Goal: Task Accomplishment & Management: Manage account settings

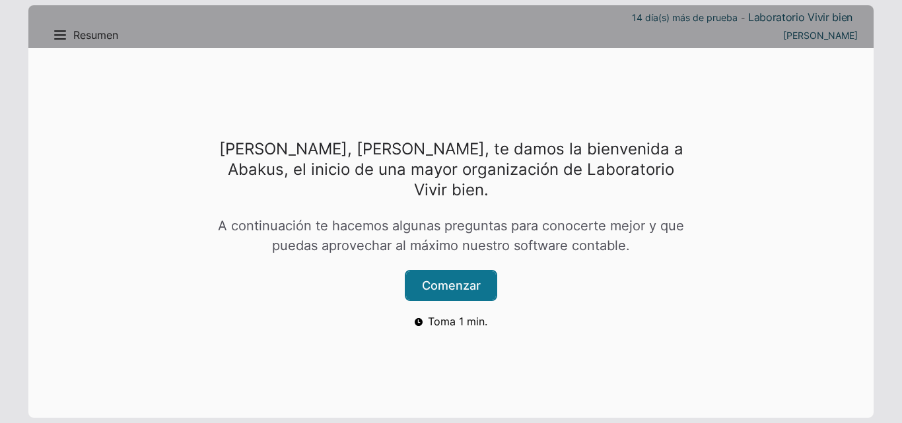
click at [459, 281] on button "Comenzar" at bounding box center [451, 286] width 90 height 28
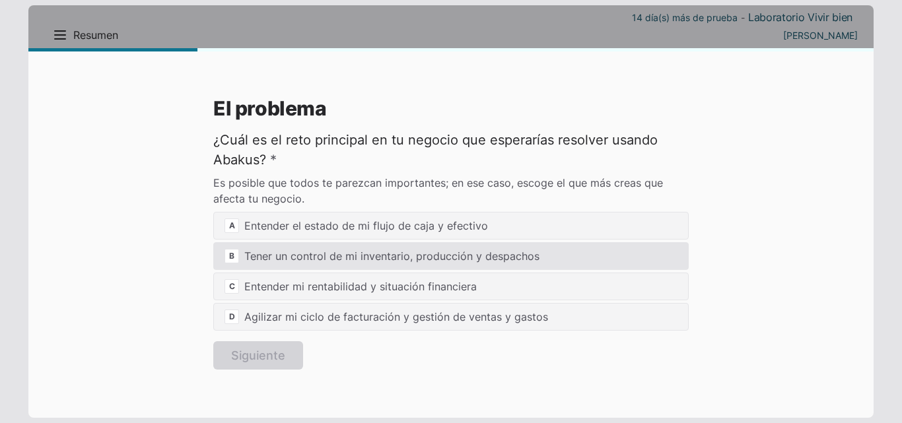
click at [285, 262] on div "B Tener un control de mi inventario, producción y despachos" at bounding box center [451, 256] width 476 height 28
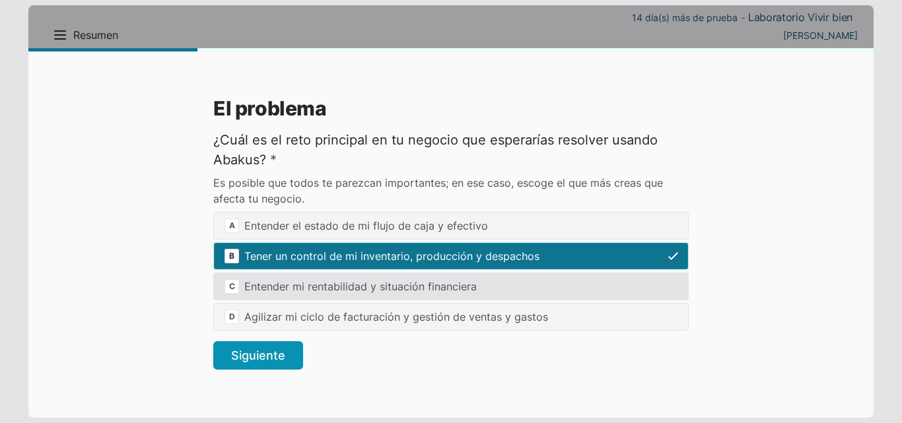
click at [286, 289] on div "C Entender mi rentabilidad y situación financiera" at bounding box center [451, 287] width 476 height 28
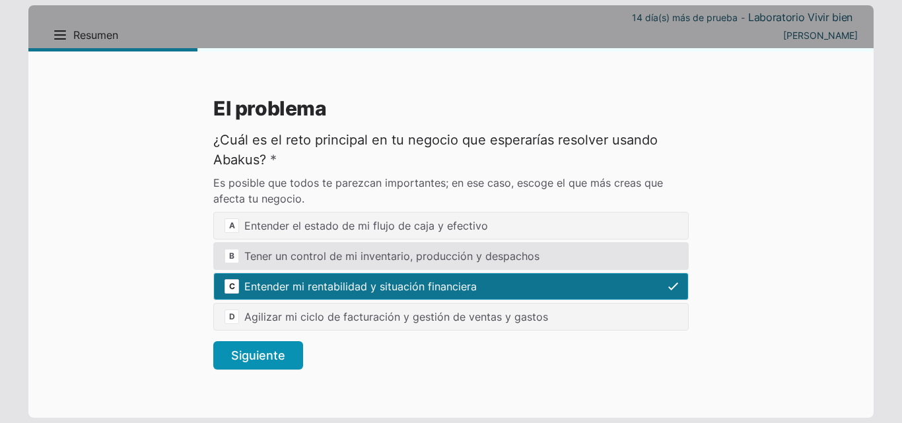
click at [293, 260] on div "B Tener un control de mi inventario, producción y despachos" at bounding box center [451, 256] width 476 height 28
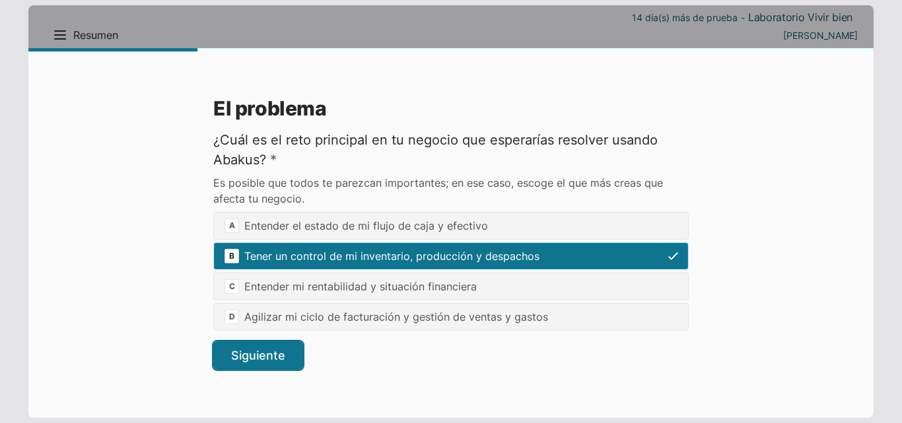
click at [277, 357] on button "Siguiente" at bounding box center [258, 356] width 90 height 28
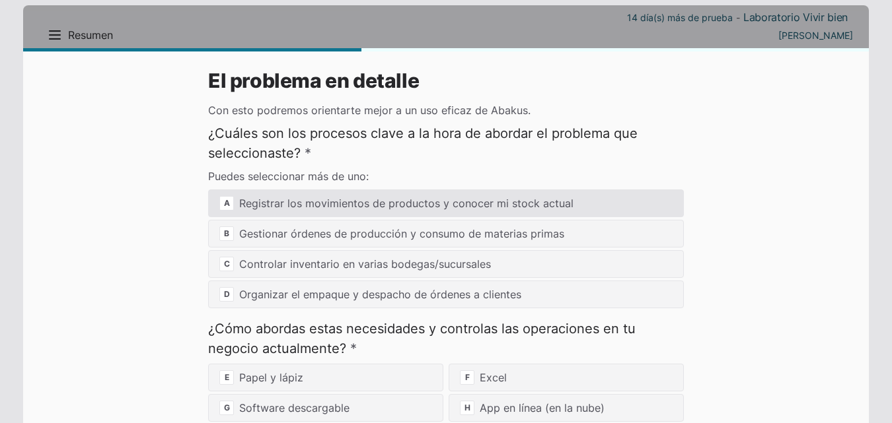
click at [335, 207] on div "A Registrar los movimientos de productos y conocer mi stock actual" at bounding box center [446, 204] width 476 height 28
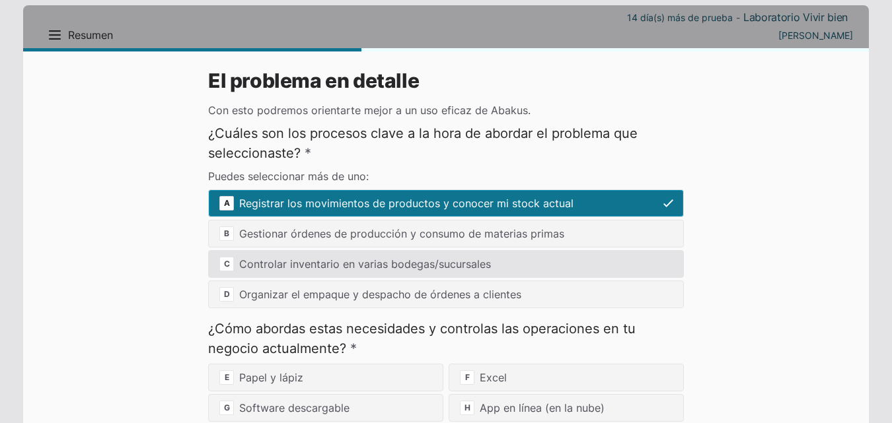
click at [353, 260] on div "C Controlar inventario en varias bodegas/sucursales" at bounding box center [446, 264] width 476 height 28
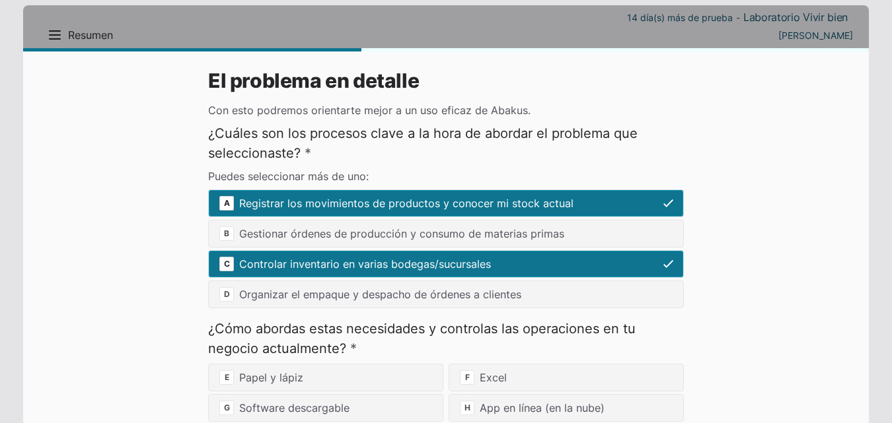
click at [376, 248] on div "A Planificar el flujo de caja de próximos meses B Entender cómo se ha usado el …" at bounding box center [446, 249] width 476 height 119
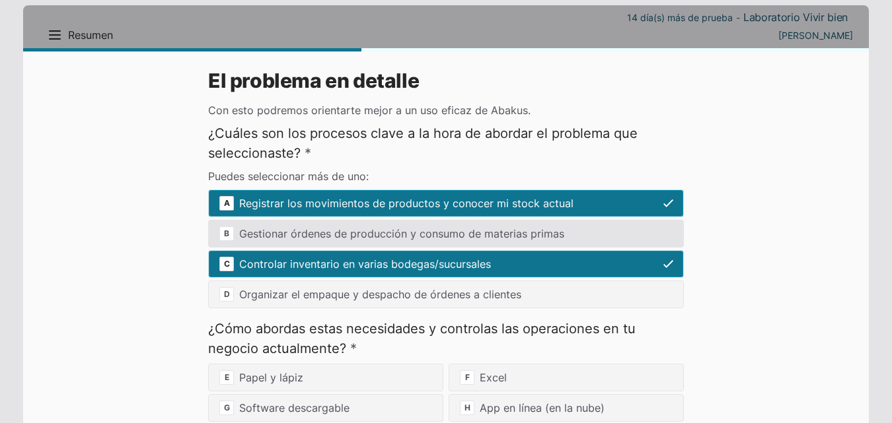
click at [378, 239] on div "B Gestionar órdenes de producción y consumo de materias primas" at bounding box center [446, 234] width 476 height 28
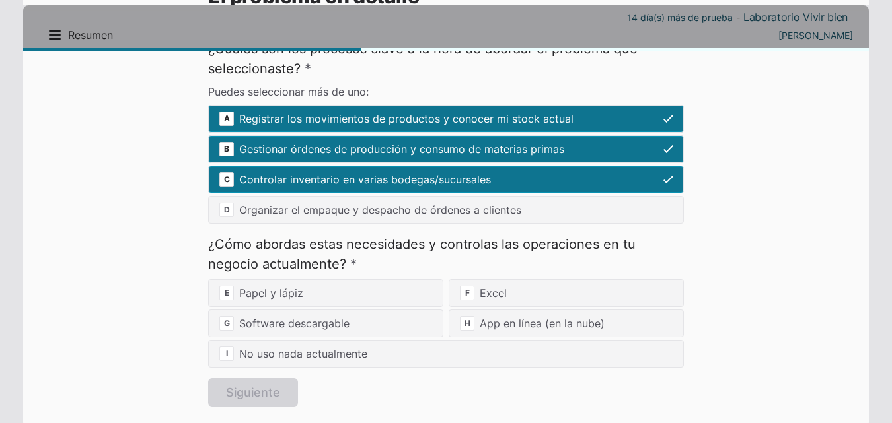
scroll to position [94, 0]
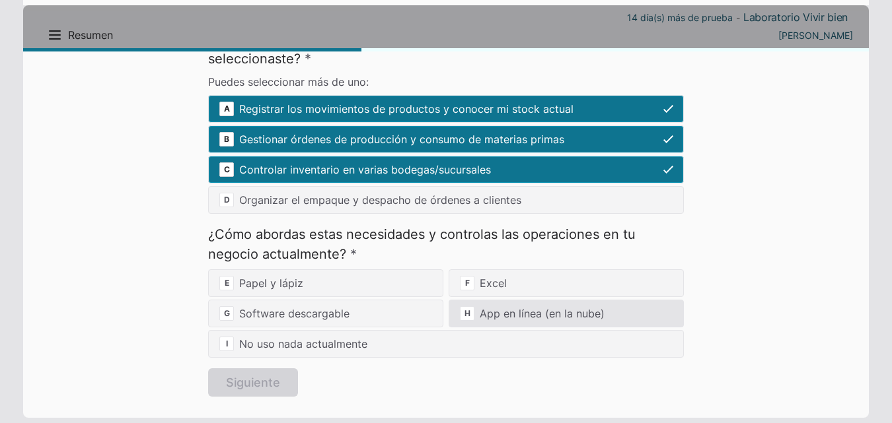
click at [505, 314] on div "H App en línea (en la nube)" at bounding box center [566, 314] width 235 height 28
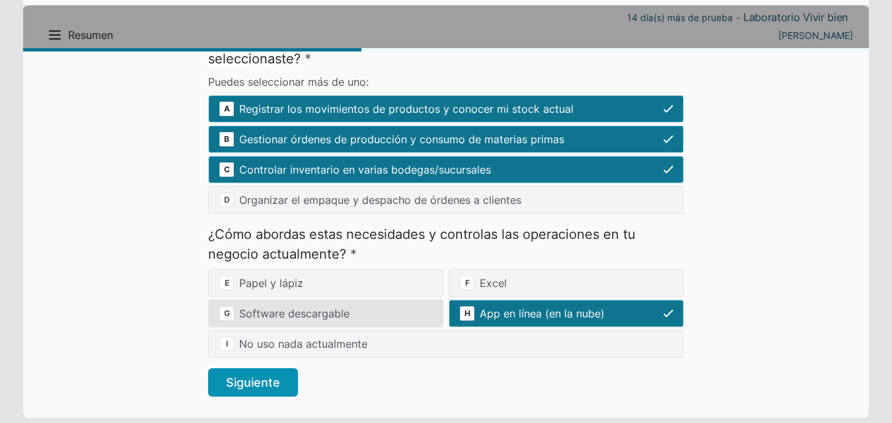
click at [330, 313] on div "G Software descargable" at bounding box center [325, 314] width 235 height 28
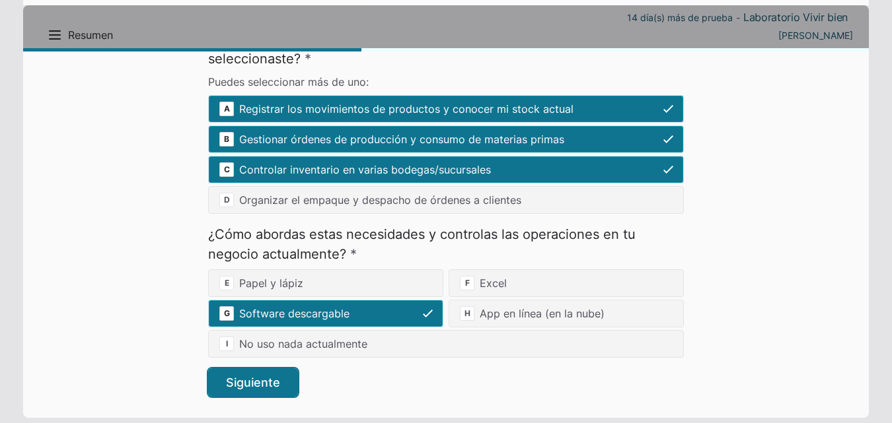
click at [264, 383] on button "Siguiente" at bounding box center [253, 383] width 90 height 28
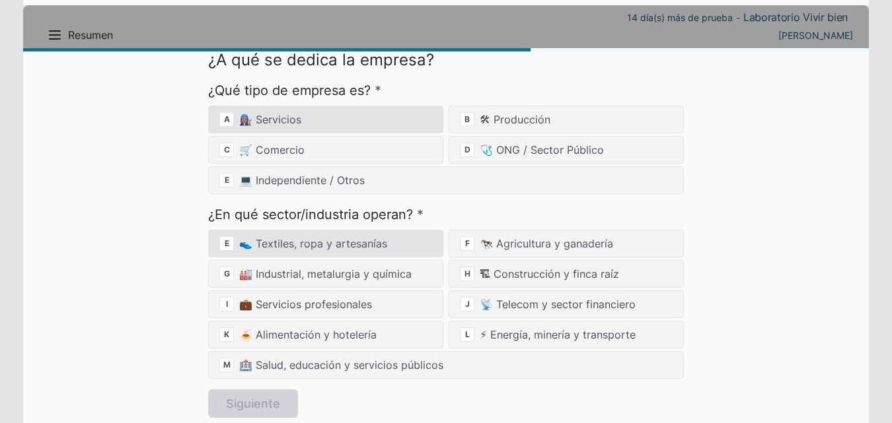
scroll to position [0, 0]
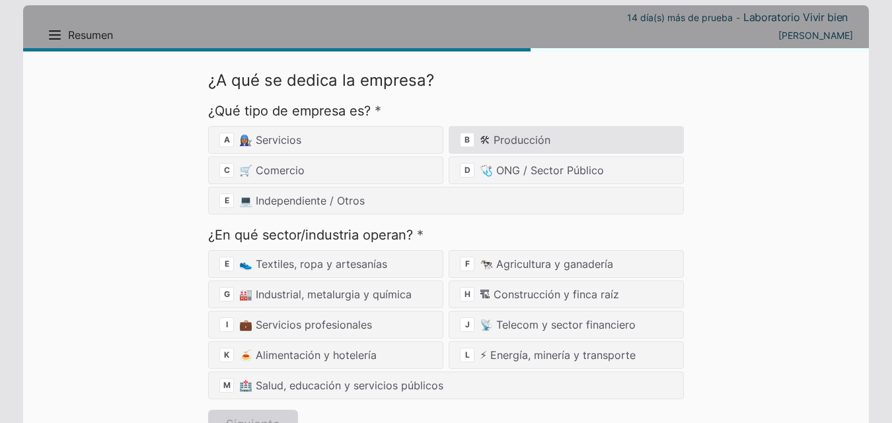
click at [529, 138] on div "B 🛠 Producción" at bounding box center [566, 140] width 235 height 28
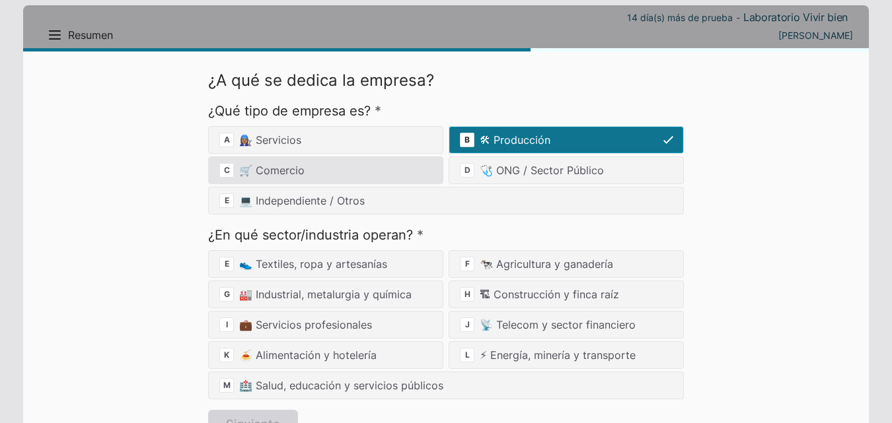
click at [344, 176] on div "C 🛒 Comercio" at bounding box center [325, 171] width 235 height 28
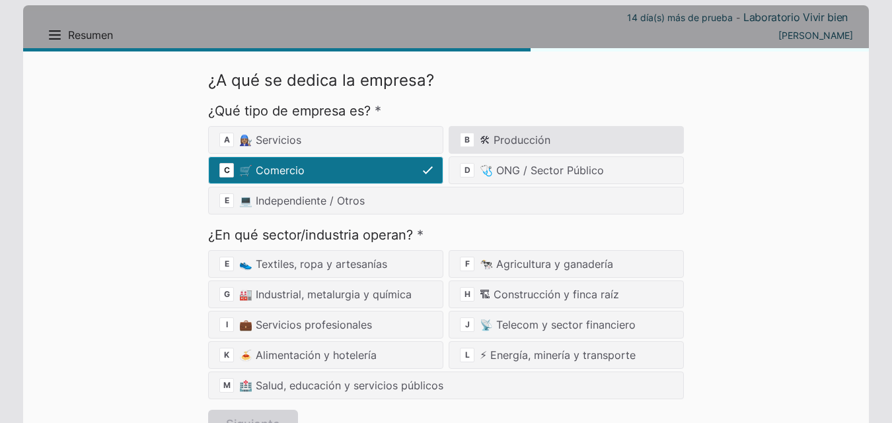
click at [559, 135] on div "B 🛠 Producción" at bounding box center [566, 140] width 235 height 28
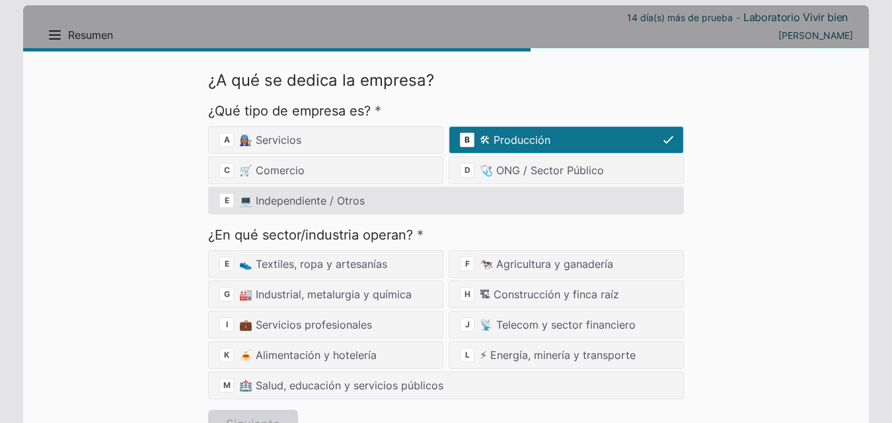
click at [330, 200] on div "E 💻 Independiente / Otros" at bounding box center [446, 201] width 476 height 28
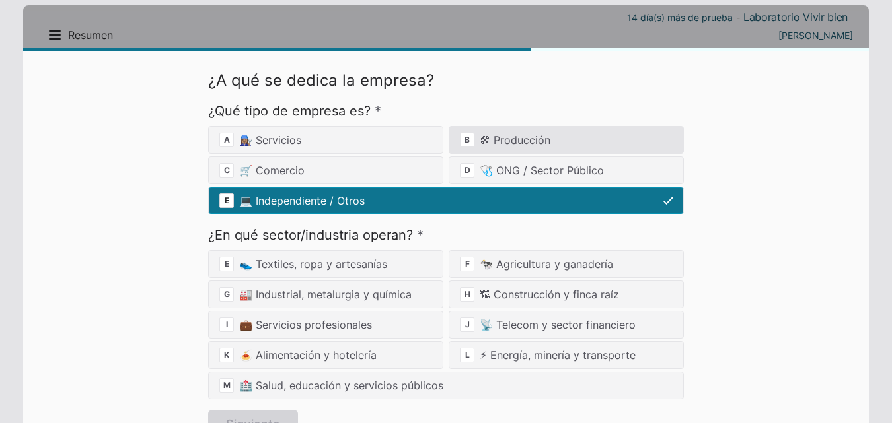
click at [486, 143] on div "B 🛠 Producción" at bounding box center [566, 140] width 235 height 28
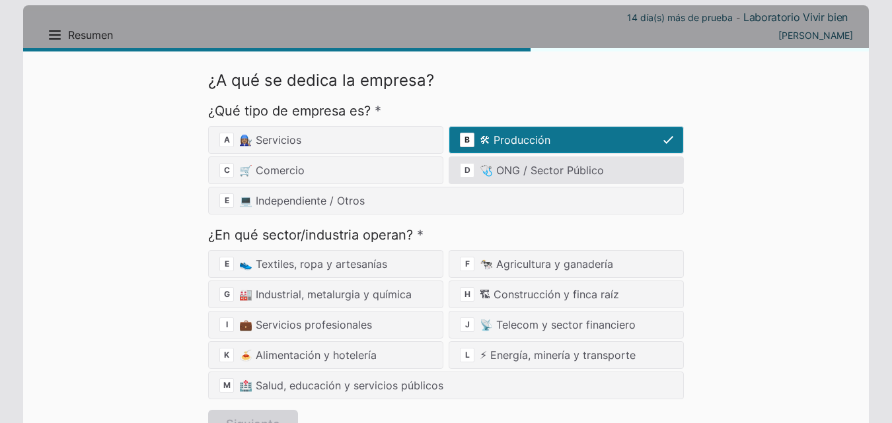
scroll to position [42, 0]
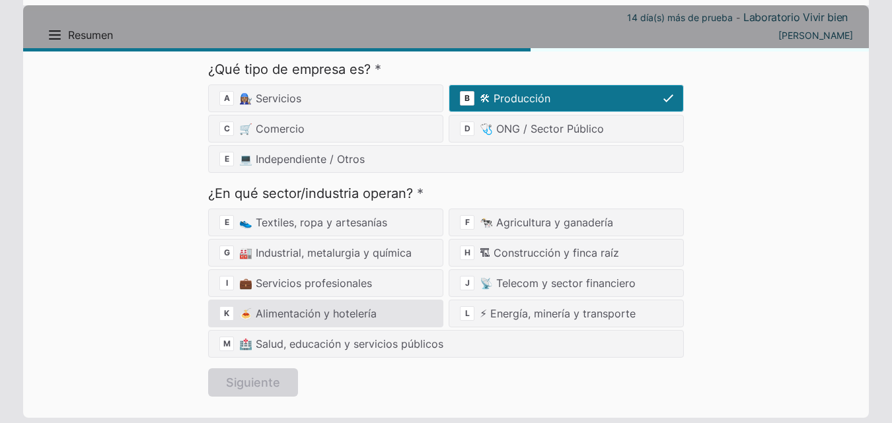
click at [353, 316] on div "K 🍝 Alimentación y hotelería" at bounding box center [325, 314] width 235 height 28
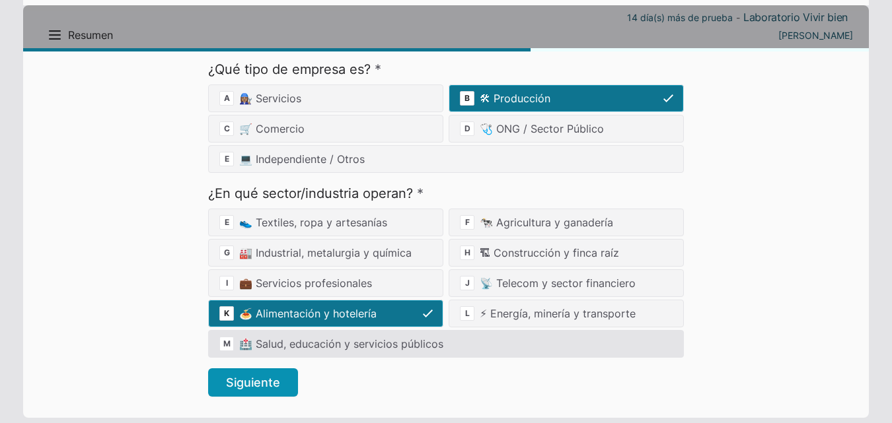
click at [374, 350] on div "M 🏥 Salud, educación y servicios públicos" at bounding box center [446, 344] width 476 height 28
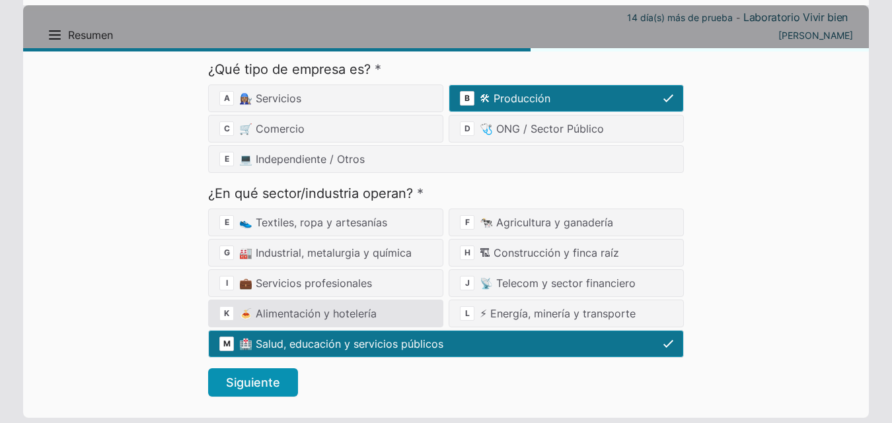
click at [316, 313] on div "K 🍝 Alimentación y hotelería" at bounding box center [325, 314] width 235 height 28
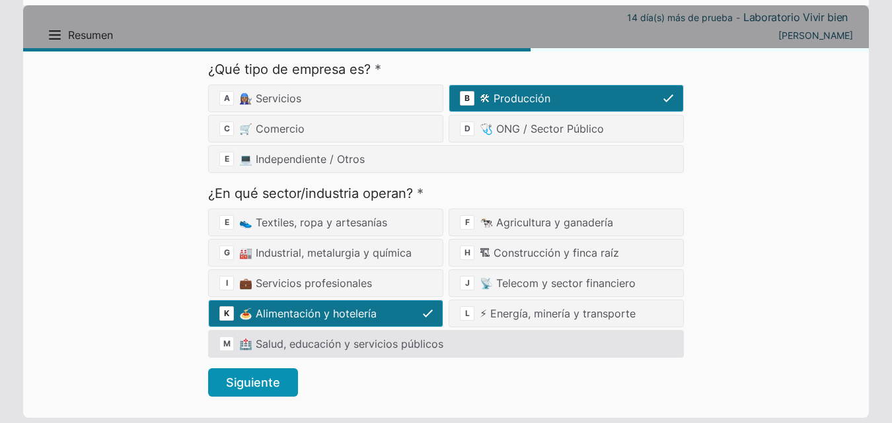
click at [262, 342] on div "M 🏥 Salud, educación y servicios públicos" at bounding box center [446, 344] width 476 height 28
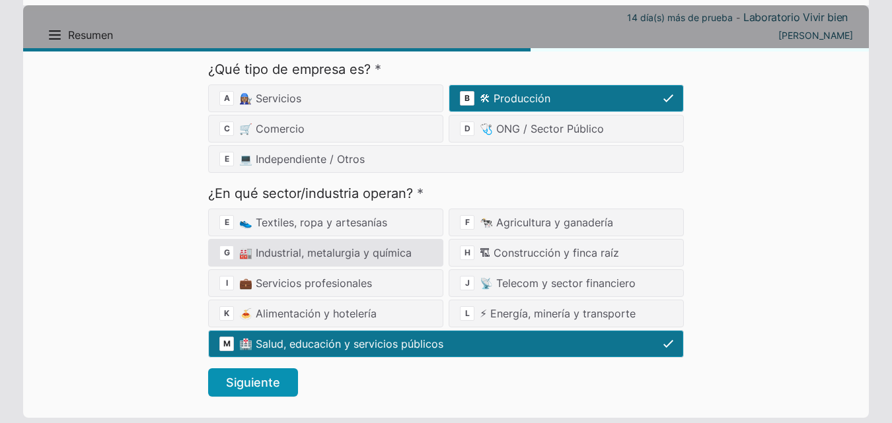
click at [274, 253] on div "G 🏭 Industrial, metalurgia y química" at bounding box center [325, 253] width 235 height 28
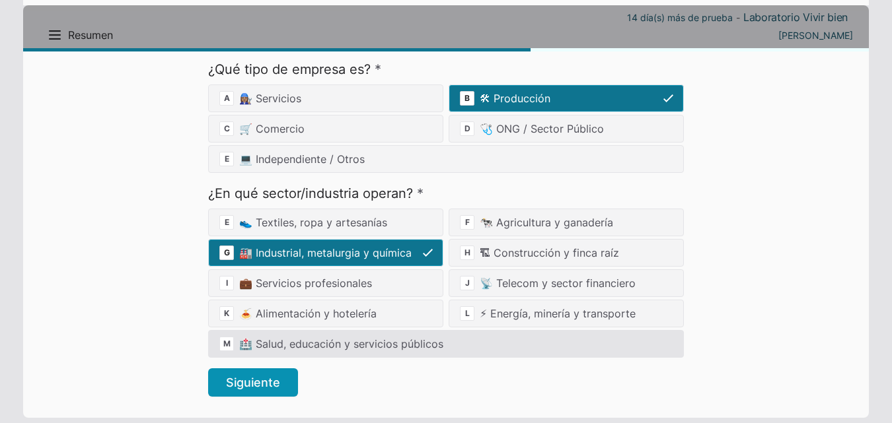
click at [291, 344] on div "M 🏥 Salud, educación y servicios públicos" at bounding box center [446, 344] width 476 height 28
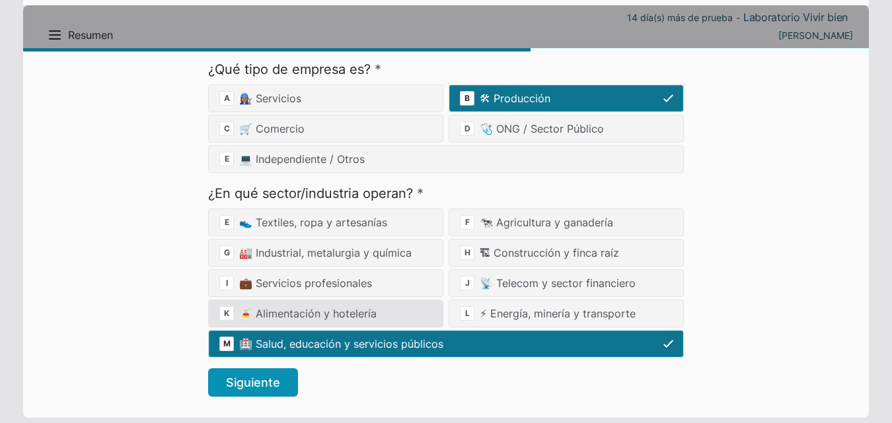
click at [272, 310] on div "K 🍝 Alimentación y hotelería" at bounding box center [325, 314] width 235 height 28
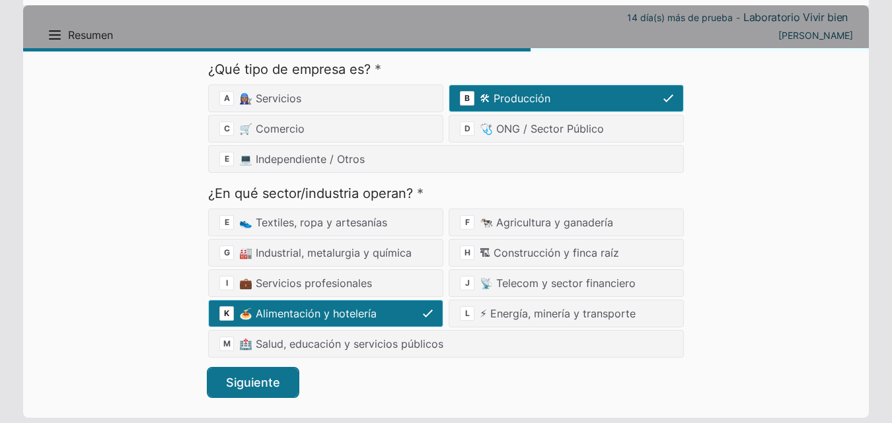
click at [279, 384] on button "Siguiente" at bounding box center [253, 383] width 90 height 28
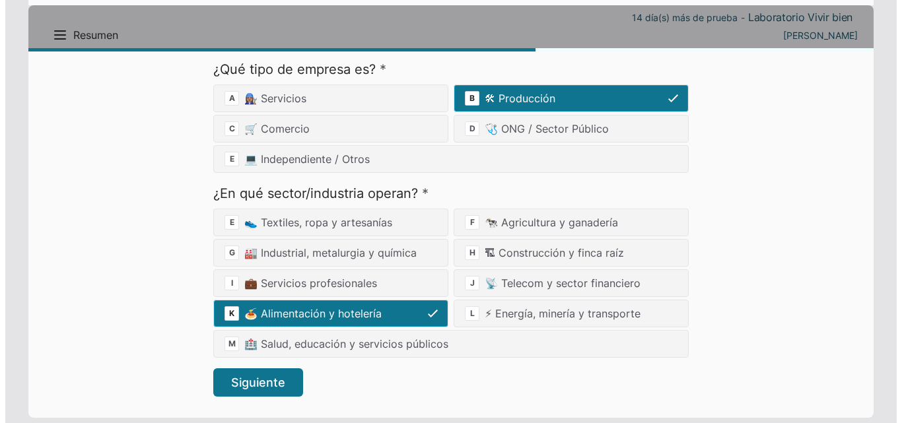
scroll to position [0, 0]
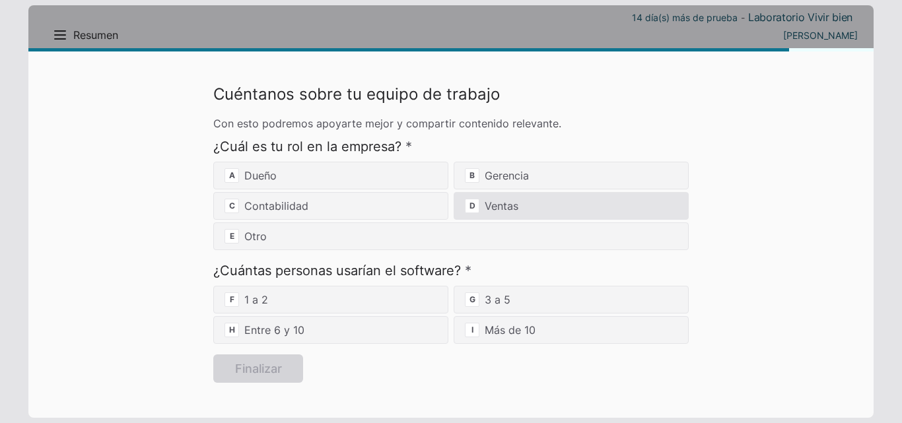
click at [503, 200] on div "D Ventas" at bounding box center [571, 206] width 235 height 28
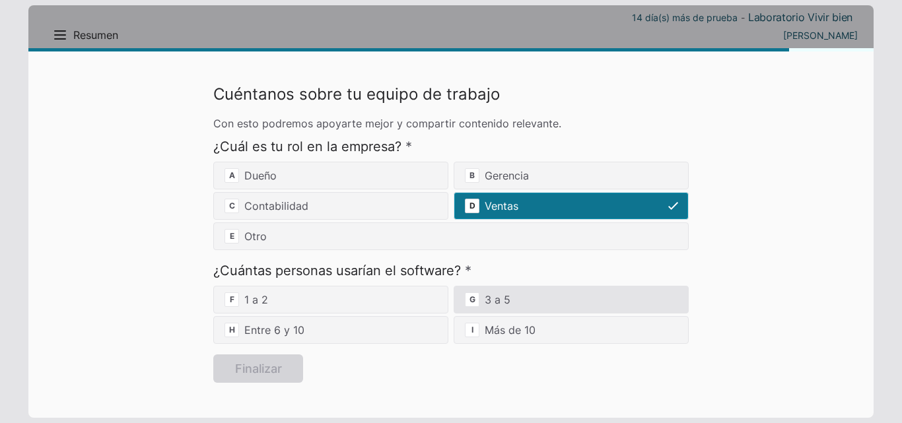
click at [520, 306] on div "G 3 a 5" at bounding box center [571, 300] width 235 height 28
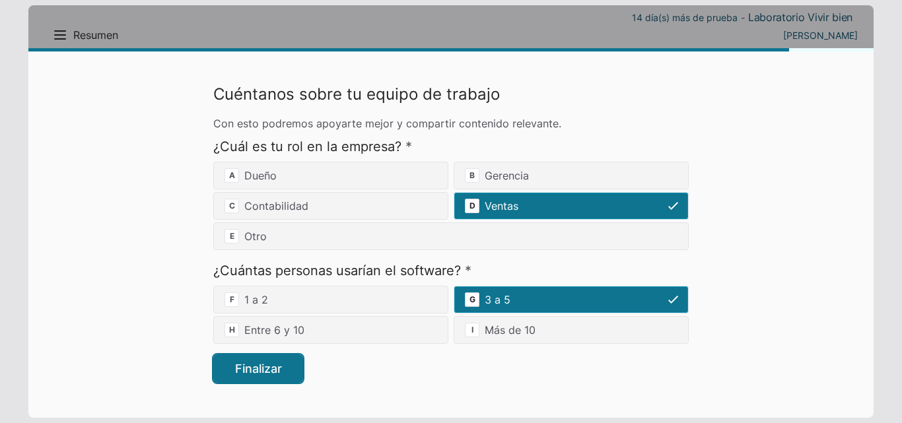
click at [274, 381] on button "Finalizar" at bounding box center [258, 369] width 90 height 28
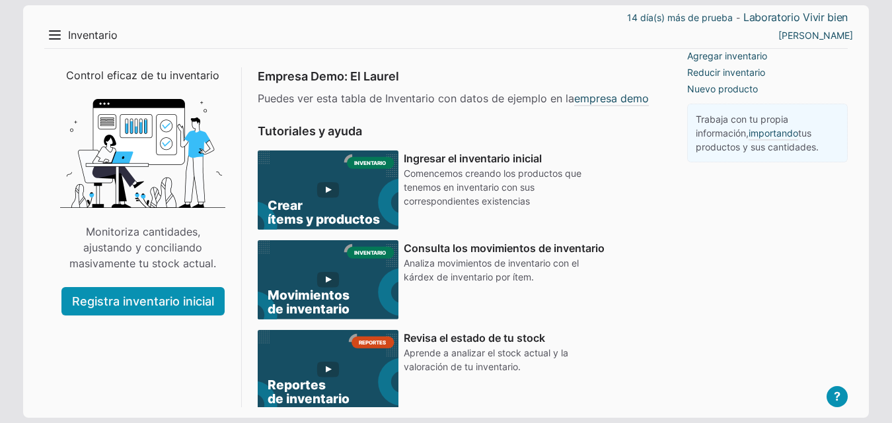
scroll to position [58, 0]
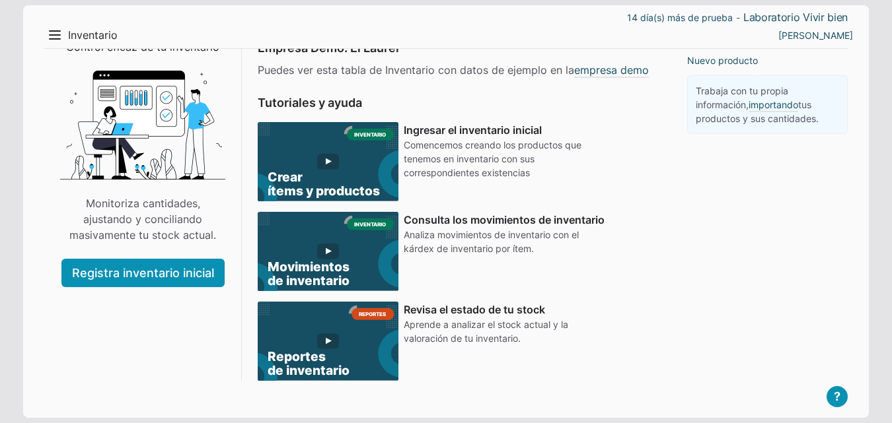
click at [328, 165] on use at bounding box center [327, 171] width 197 height 99
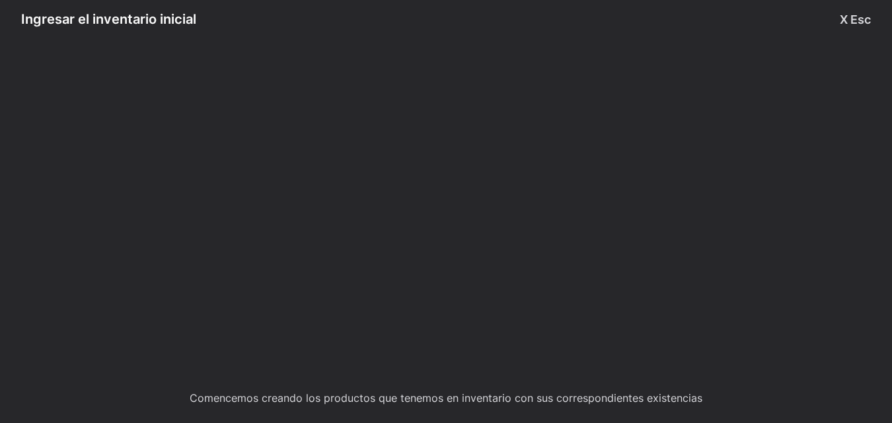
click at [768, 101] on div "Ingresar el inventario inicial X Esc Comencemos creando los productos que tenem…" at bounding box center [446, 211] width 892 height 423
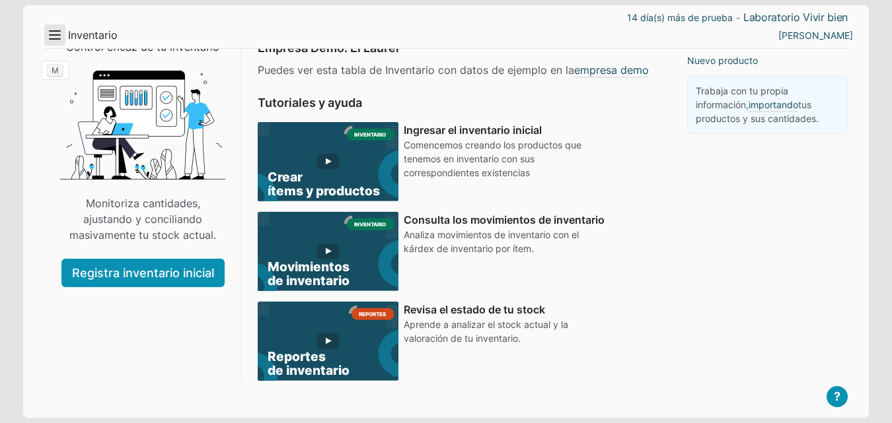
click at [57, 42] on button "Menu" at bounding box center [54, 34] width 21 height 21
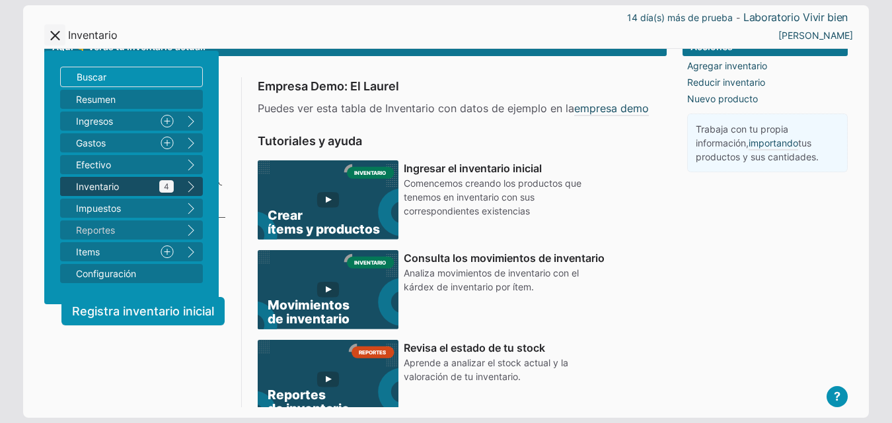
scroll to position [0, 0]
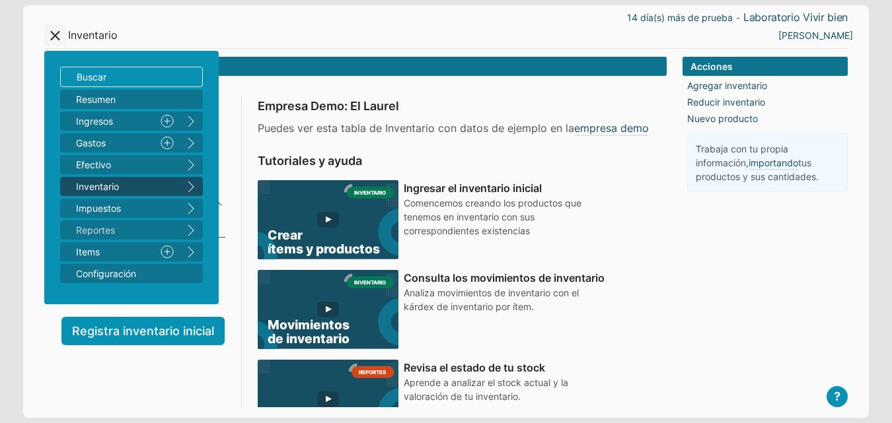
click at [721, 260] on div "Acciones Agregar inventario Reducir inventario Reducir valor de activo fijo Nue…" at bounding box center [764, 256] width 165 height 398
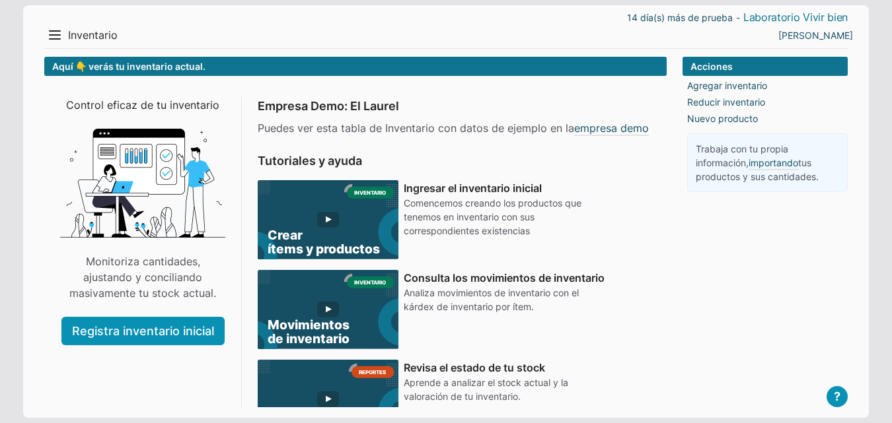
click at [790, 15] on link "Laboratorio Vivir bien" at bounding box center [795, 18] width 104 height 14
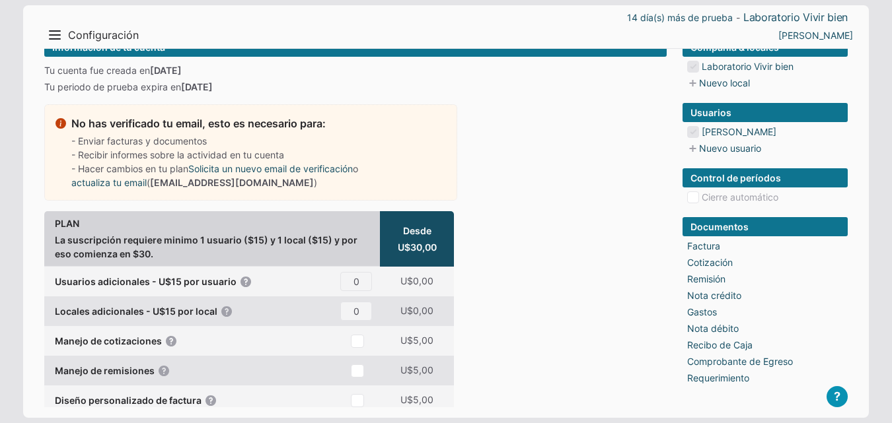
scroll to position [85, 0]
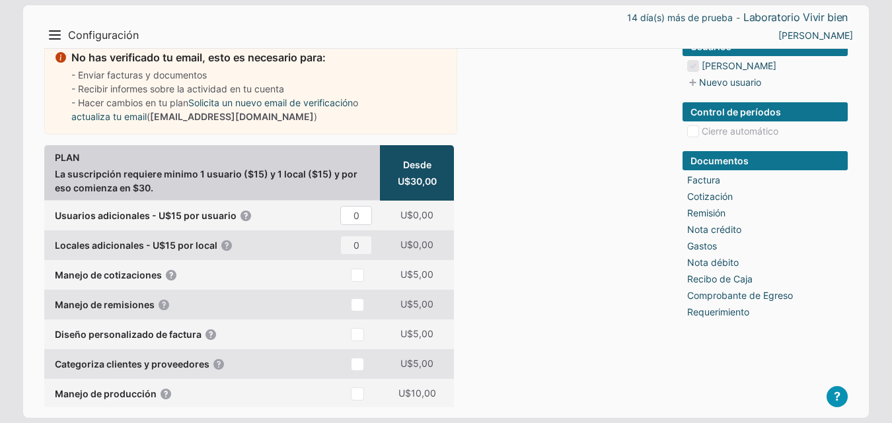
click at [362, 225] on input "0" at bounding box center [356, 215] width 32 height 19
type input "5"
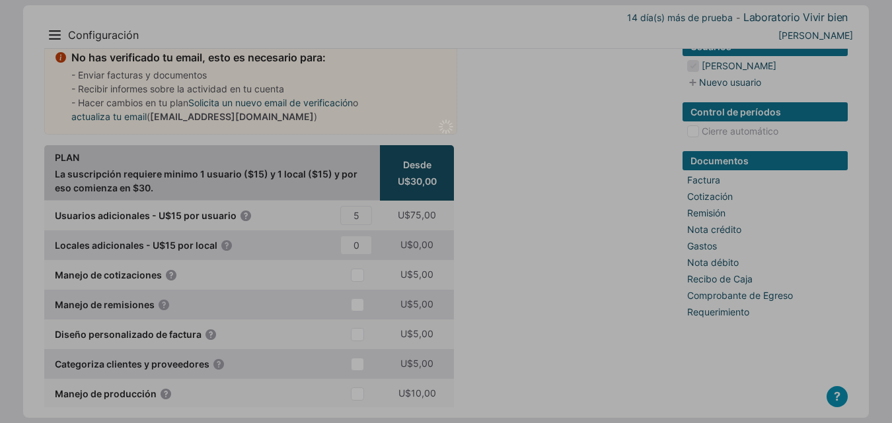
drag, startPoint x: 573, startPoint y: 216, endPoint x: 579, endPoint y: 212, distance: 7.1
click at [576, 214] on body "14 día(s) más de prueba - Laboratorio Vivir bien Menu Resumen Ingresos 1 Nuevo …" at bounding box center [446, 386] width 892 height 943
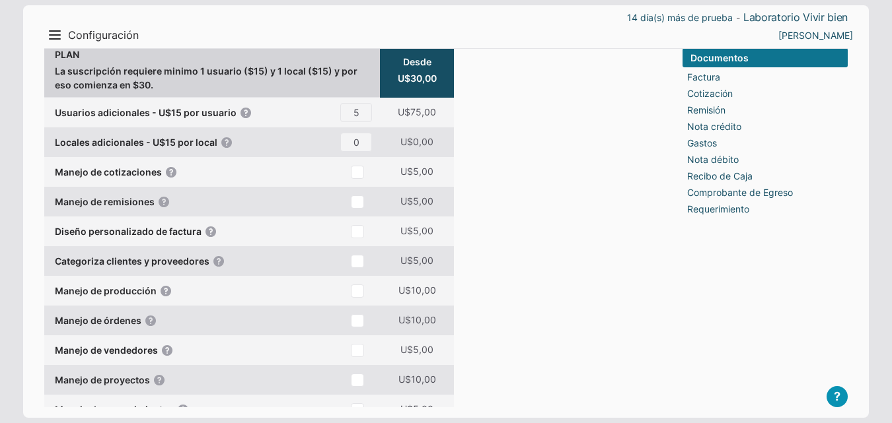
scroll to position [217, 0]
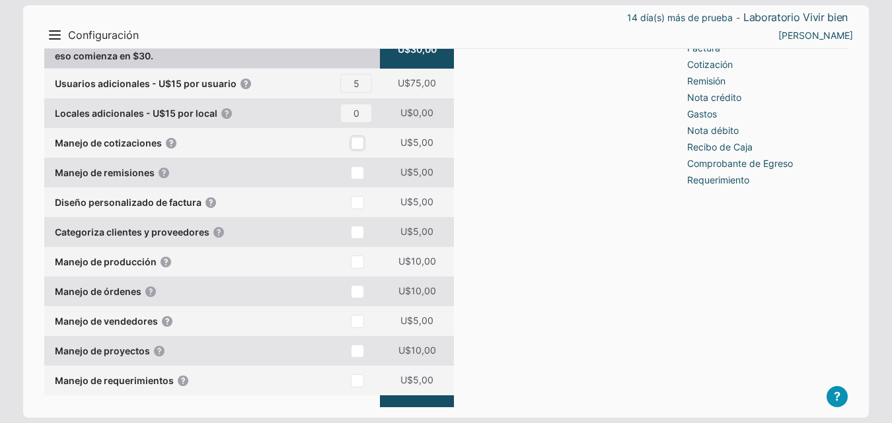
click at [359, 150] on input "checkbox" at bounding box center [357, 143] width 13 height 13
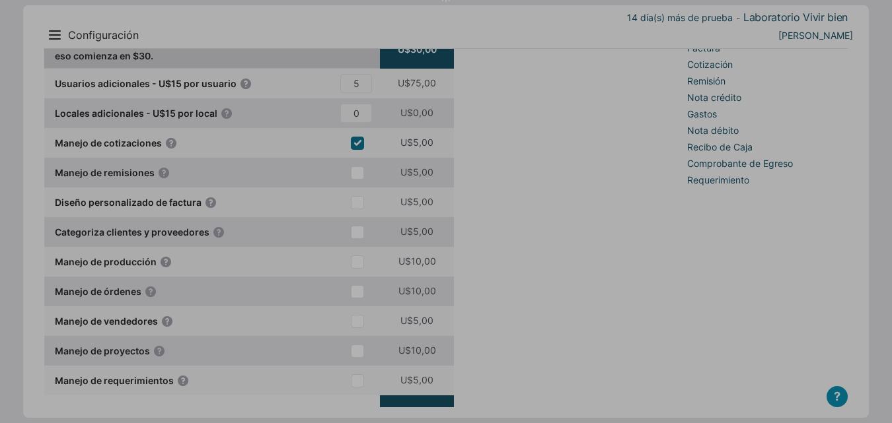
click at [359, 189] on body "14 día(s) más de prueba - Laboratorio Vivir bien Menu Resumen Ingresos 1 Nuevo …" at bounding box center [446, 254] width 892 height 943
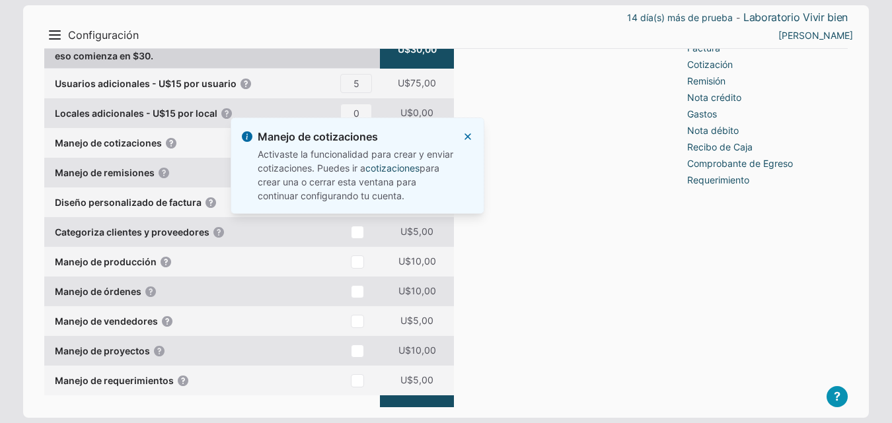
click at [470, 129] on section "Manejo de cotizaciones Activaste la funcionalidad para crear y enviar cotizacio…" at bounding box center [358, 166] width 254 height 96
click at [468, 137] on button "X Esc" at bounding box center [467, 136] width 11 height 11
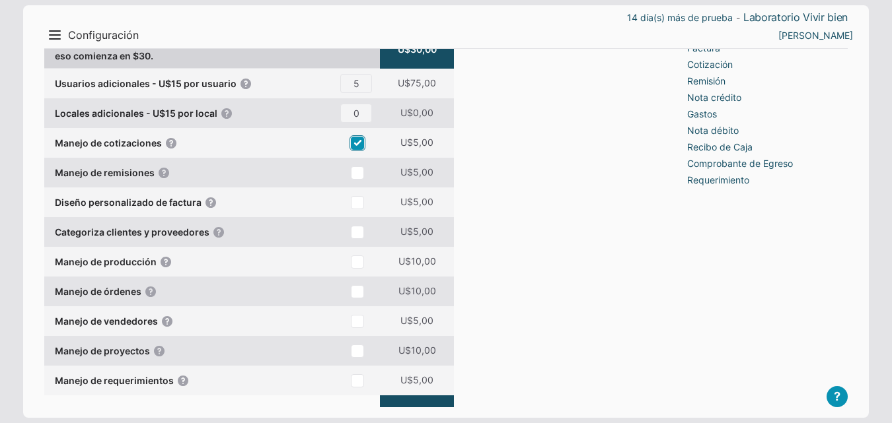
click at [358, 150] on input "checkbox" at bounding box center [357, 143] width 13 height 13
checkbox input "false"
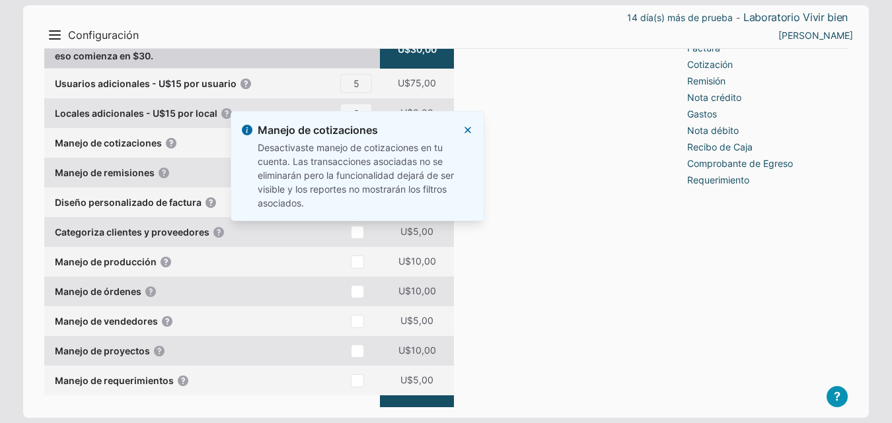
scroll to position [283, 0]
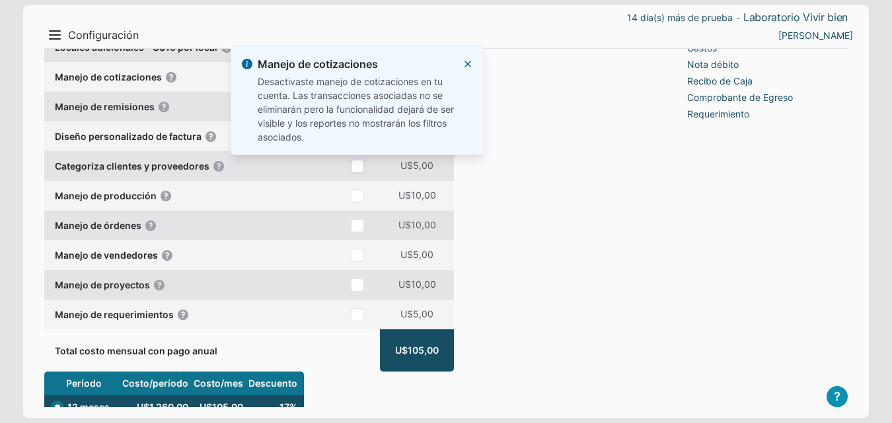
click at [353, 173] on input "checkbox" at bounding box center [357, 166] width 13 height 13
checkbox input "true"
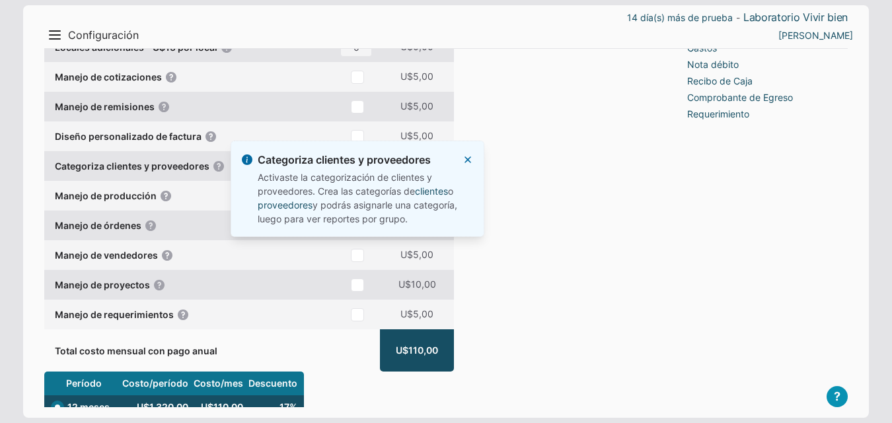
click at [470, 161] on button "X Esc" at bounding box center [467, 160] width 11 height 11
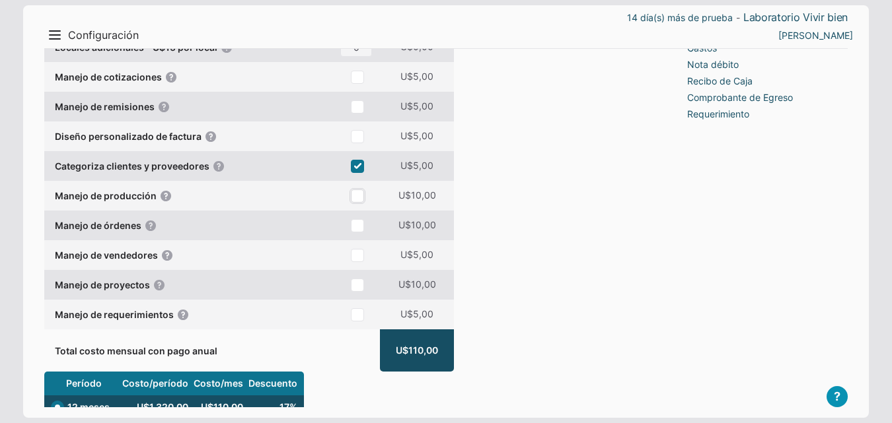
click at [356, 203] on input "checkbox" at bounding box center [357, 196] width 13 height 13
checkbox input "true"
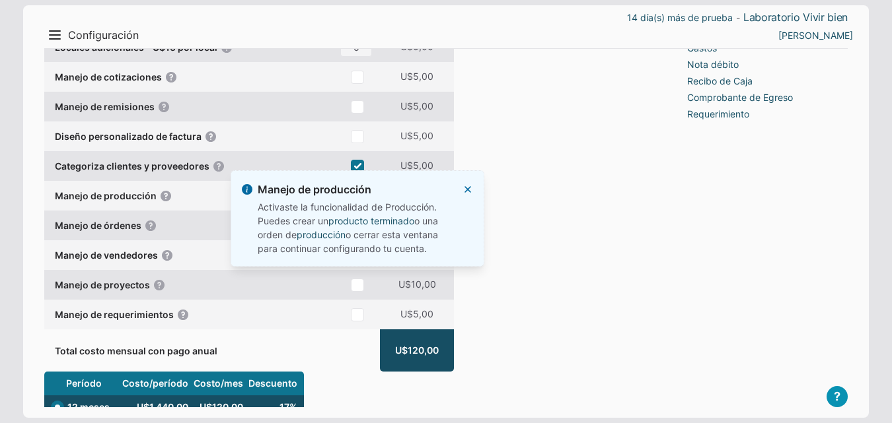
click at [464, 182] on section "Manejo de producción Activaste la funcionalidad de Producción. Puedes crear un …" at bounding box center [358, 218] width 254 height 96
click at [464, 188] on button "X Esc" at bounding box center [467, 189] width 11 height 11
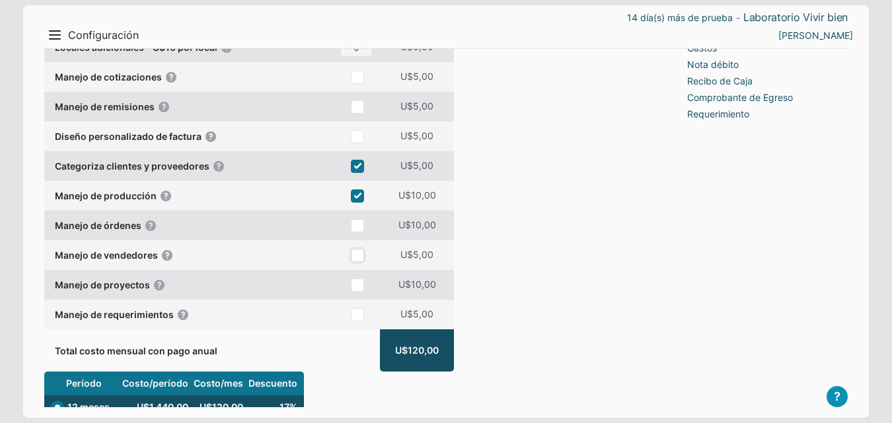
click at [357, 262] on input "checkbox" at bounding box center [357, 255] width 13 height 13
checkbox input "true"
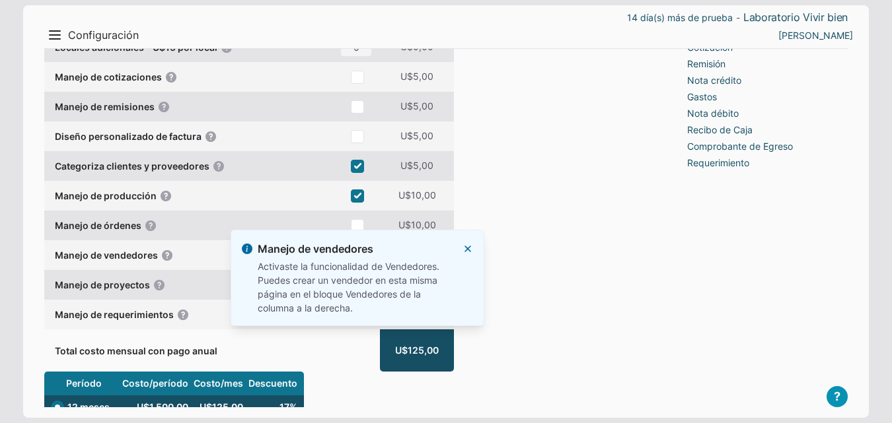
click at [467, 246] on button "X Esc" at bounding box center [467, 249] width 11 height 11
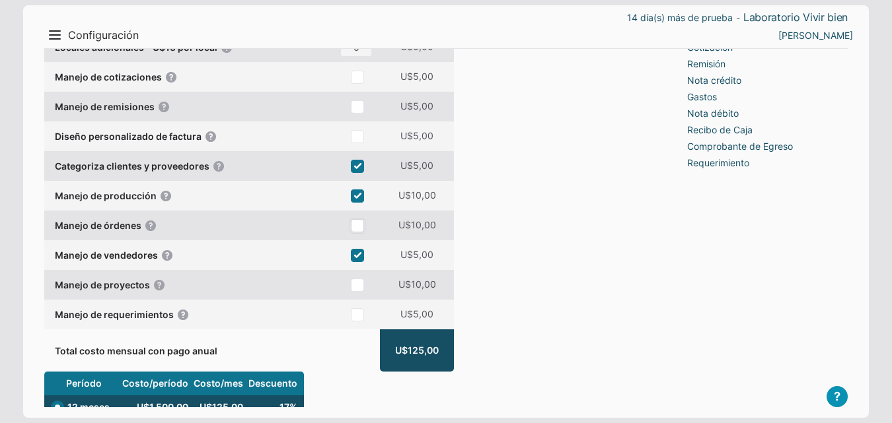
click at [361, 233] on input "checkbox" at bounding box center [357, 225] width 13 height 13
checkbox input "true"
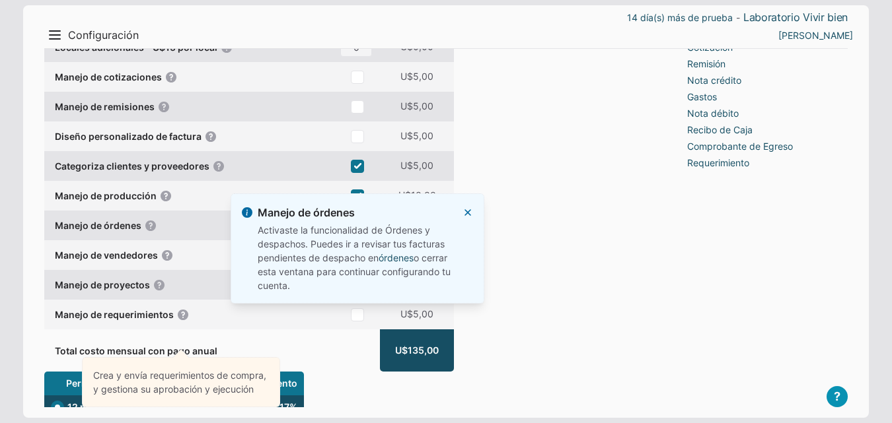
click at [467, 213] on button "X Esc" at bounding box center [467, 212] width 11 height 11
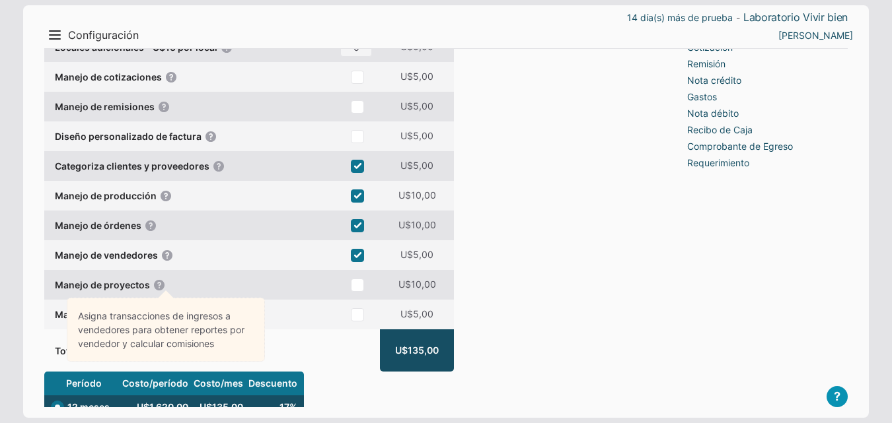
click at [314, 330] on div "Manejo de requerimientos Crea y envía requerimientos de compra, y gestiona su a…" at bounding box center [189, 315] width 291 height 30
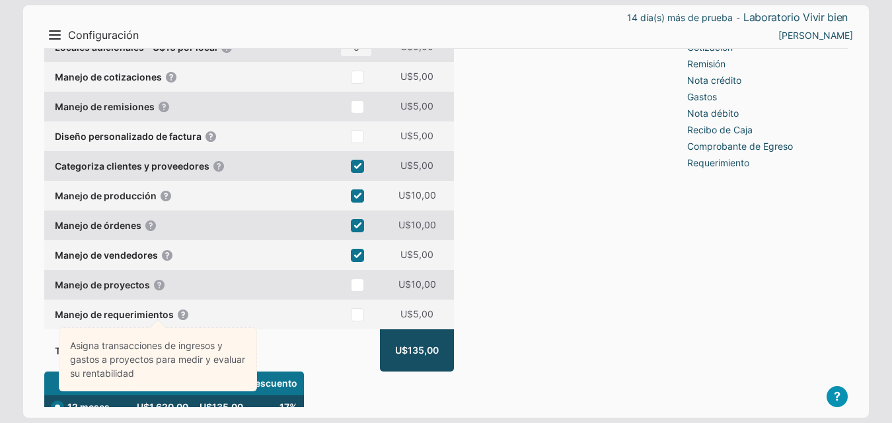
click at [285, 300] on div "Manejo de proyectos Asigna transacciones de ingresos y gastos a proyectos para …" at bounding box center [189, 285] width 291 height 30
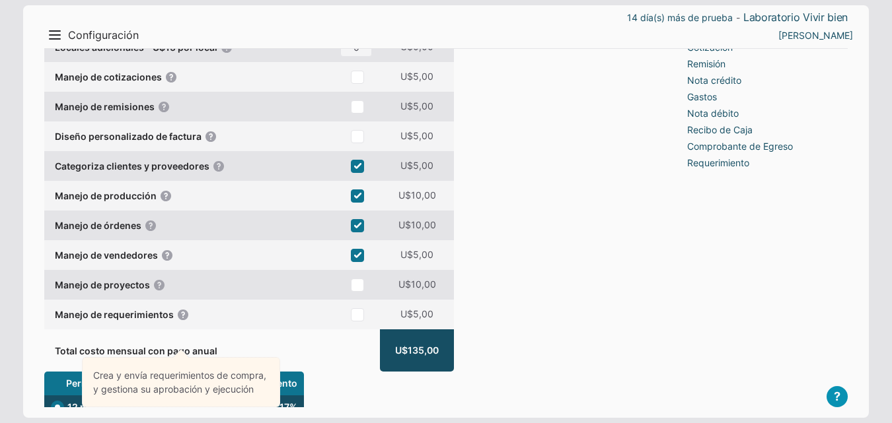
click at [281, 300] on div "Manejo de proyectos Asigna transacciones de ingresos y gastos a proyectos para …" at bounding box center [189, 285] width 291 height 30
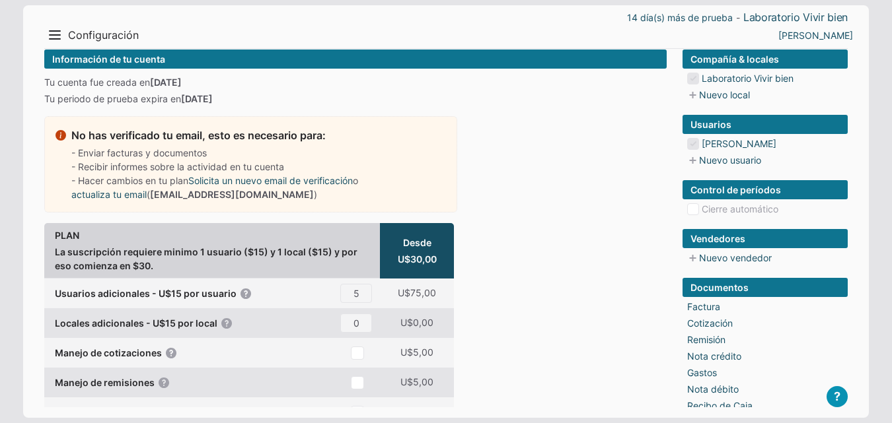
scroll to position [0, 0]
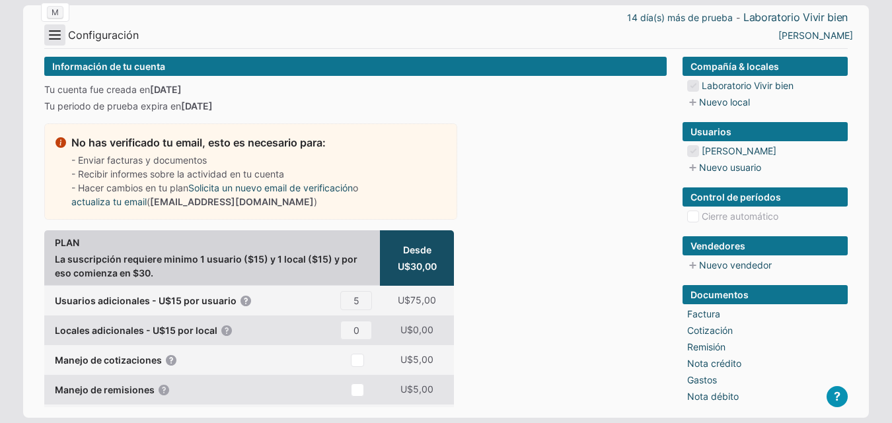
click at [45, 32] on button "Menu" at bounding box center [54, 34] width 21 height 21
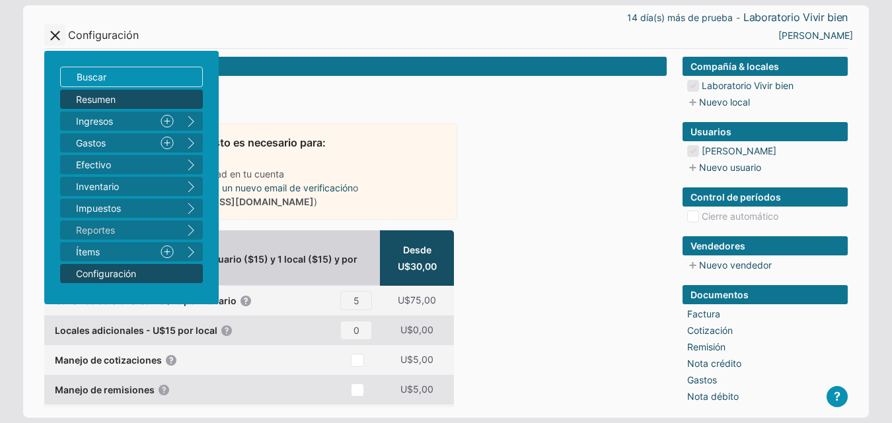
click at [180, 100] on link "Resumen" at bounding box center [131, 99] width 143 height 19
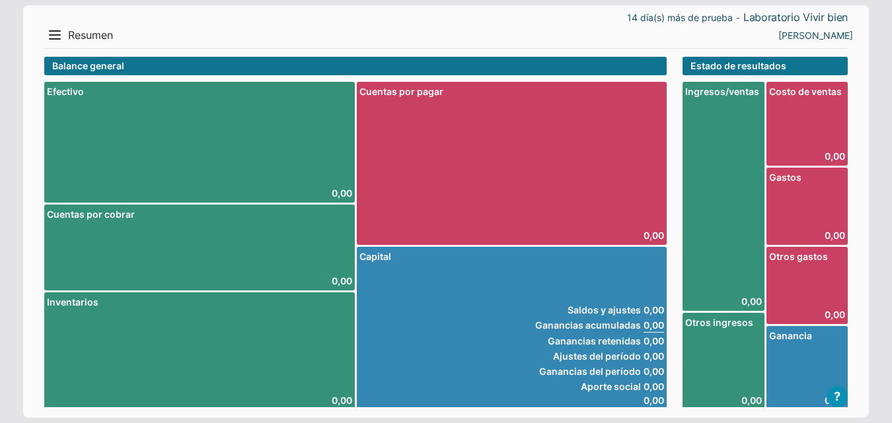
click at [68, 38] on span "Resumen" at bounding box center [90, 35] width 45 height 14
click at [50, 34] on button "Menu" at bounding box center [54, 34] width 21 height 21
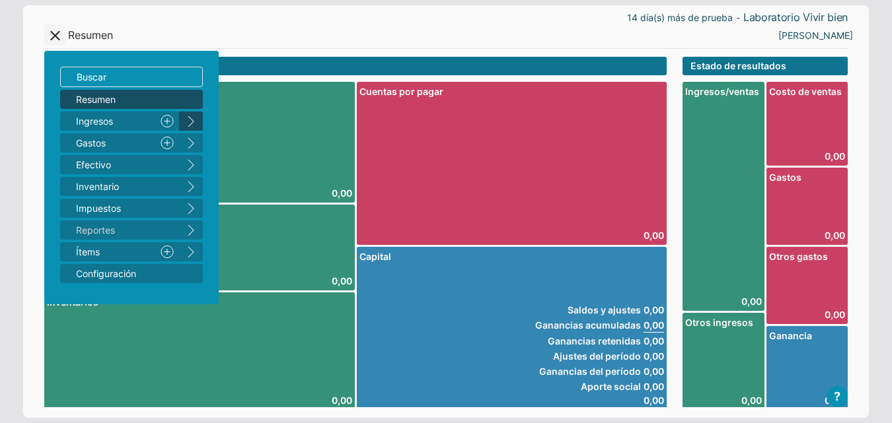
click at [191, 117] on button "right" at bounding box center [191, 121] width 24 height 19
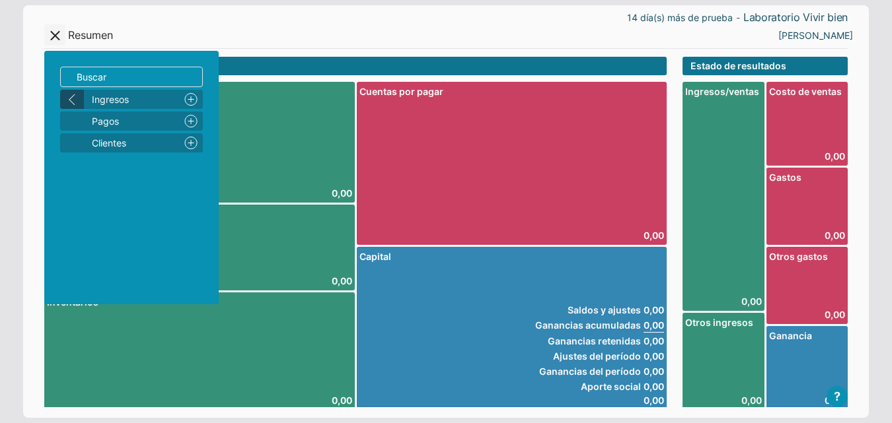
click at [64, 93] on button "left" at bounding box center [72, 99] width 24 height 19
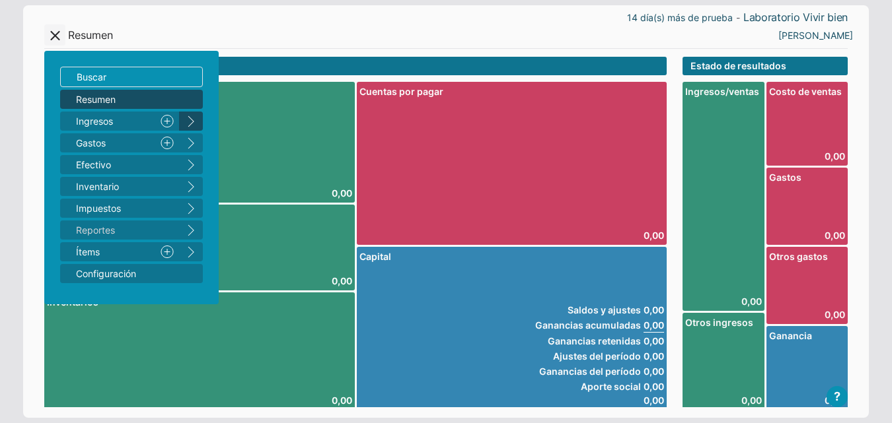
click at [188, 122] on button "right" at bounding box center [191, 121] width 24 height 19
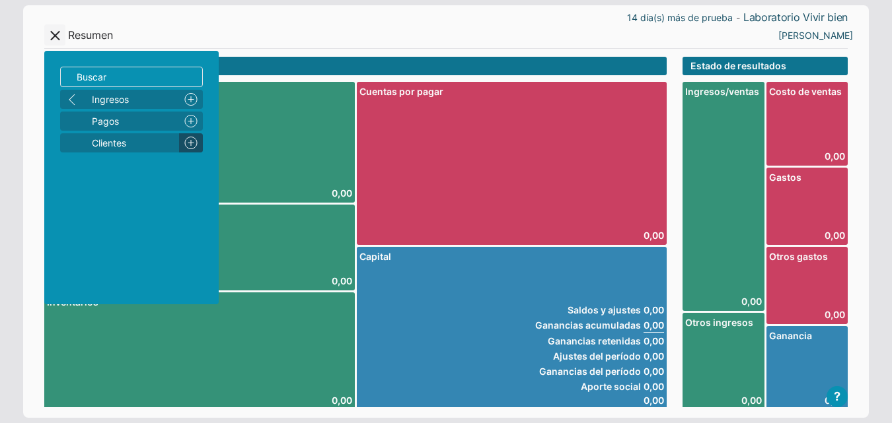
click at [187, 137] on link "Nuevo" at bounding box center [191, 142] width 24 height 19
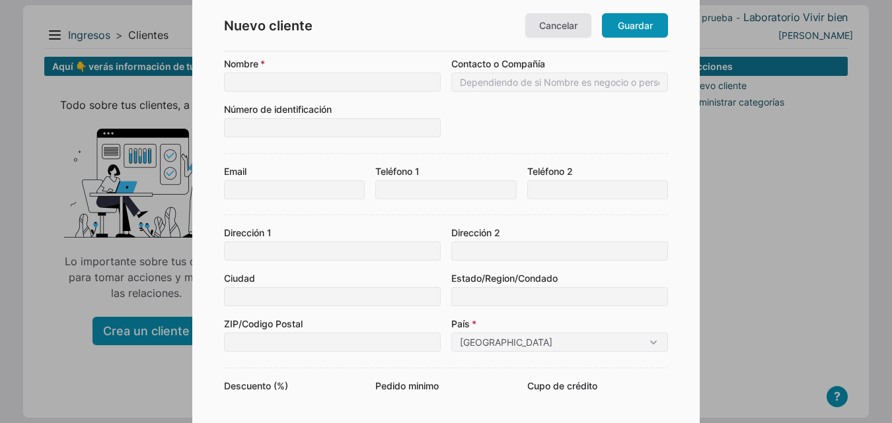
type input "o"
type input "[PERSON_NAME]"
type input "72529152"
type input "4658415"
type input "la paz"
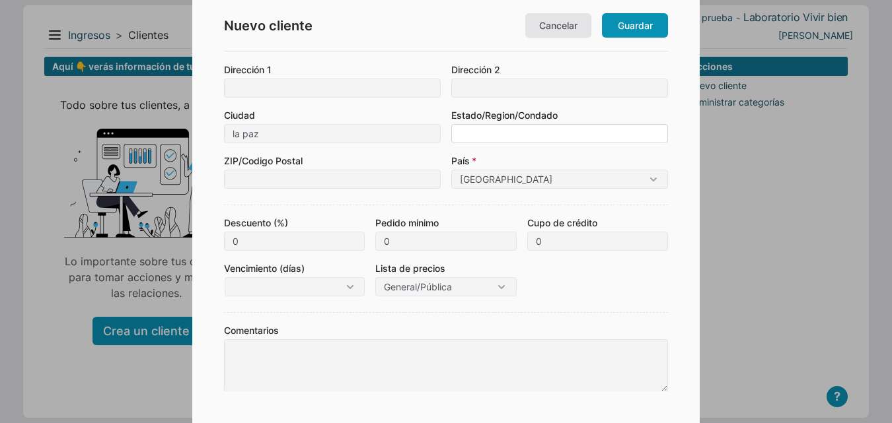
scroll to position [165, 0]
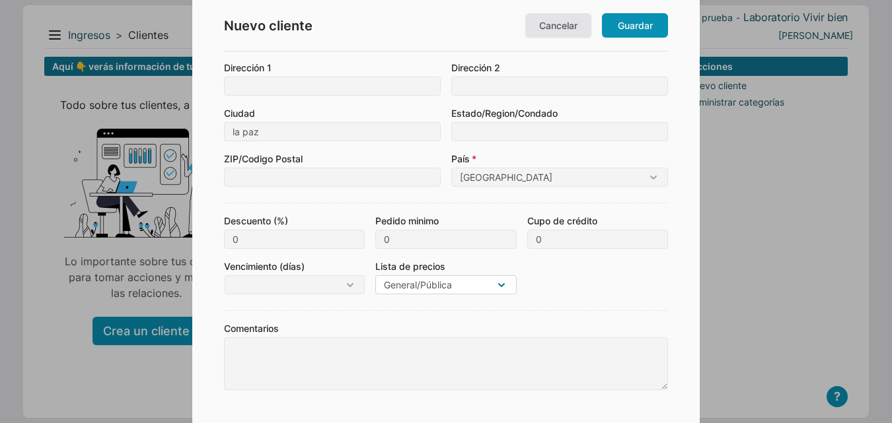
click at [480, 285] on select "General/Pública" at bounding box center [445, 285] width 141 height 19
click at [491, 285] on select "General/Pública" at bounding box center [445, 285] width 141 height 19
click at [655, 22] on link "Guardar" at bounding box center [635, 25] width 66 height 24
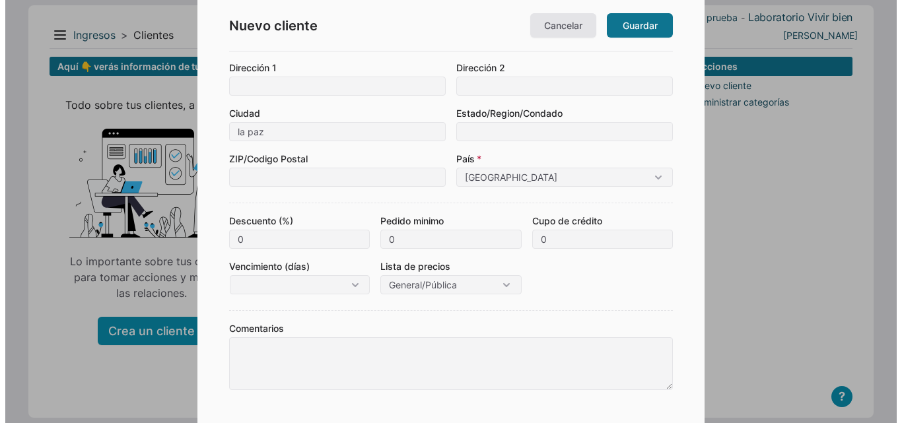
scroll to position [0, 0]
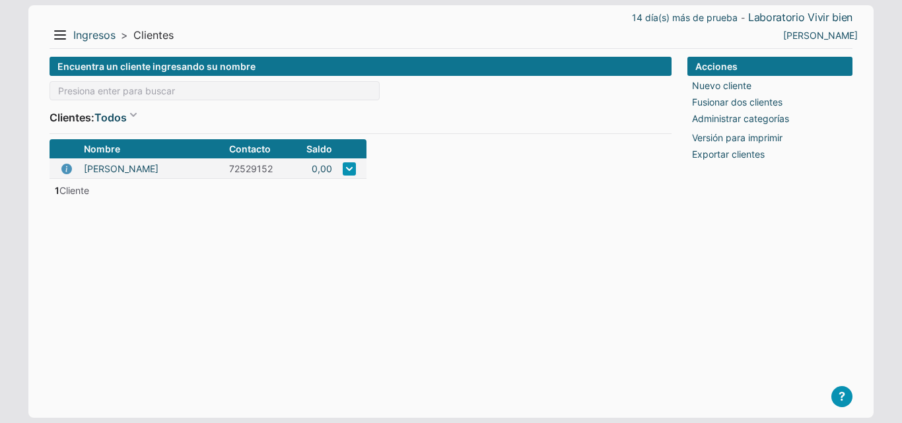
click at [348, 225] on form "Encuentra un cliente ingresando su nombre Clientes: Todos Todos Con saldo Nombr…" at bounding box center [361, 227] width 622 height 340
click at [55, 30] on button "Menu" at bounding box center [60, 34] width 21 height 21
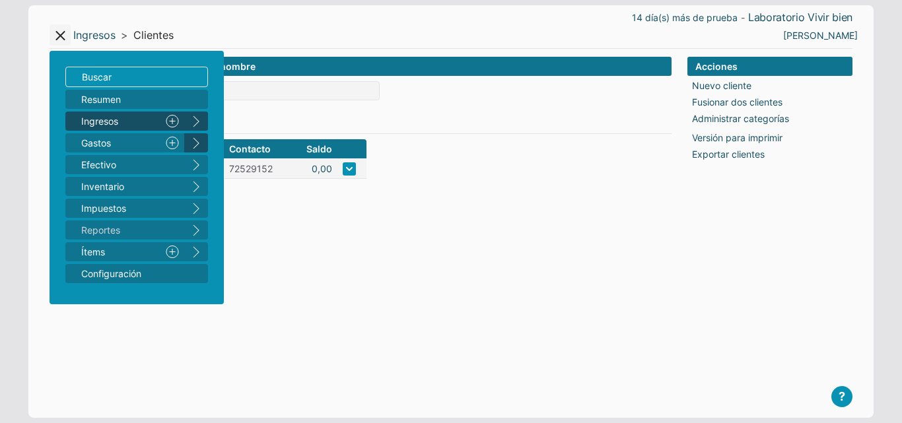
click at [192, 146] on button "right" at bounding box center [196, 142] width 24 height 19
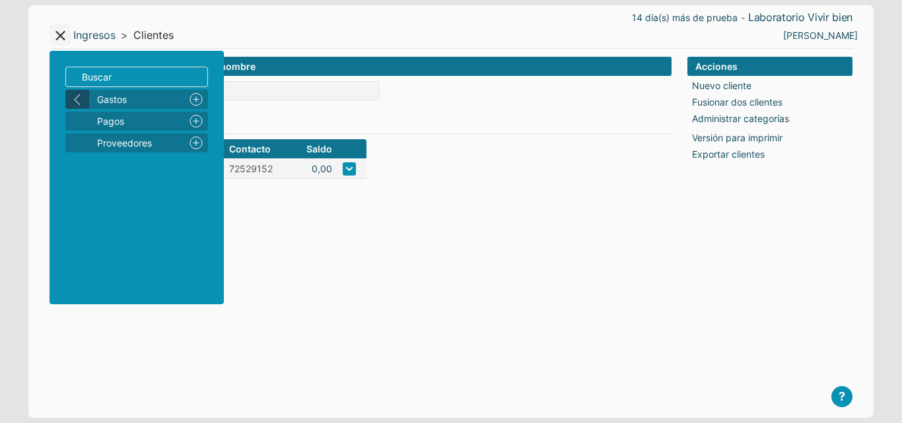
click at [71, 99] on button "left" at bounding box center [77, 99] width 24 height 19
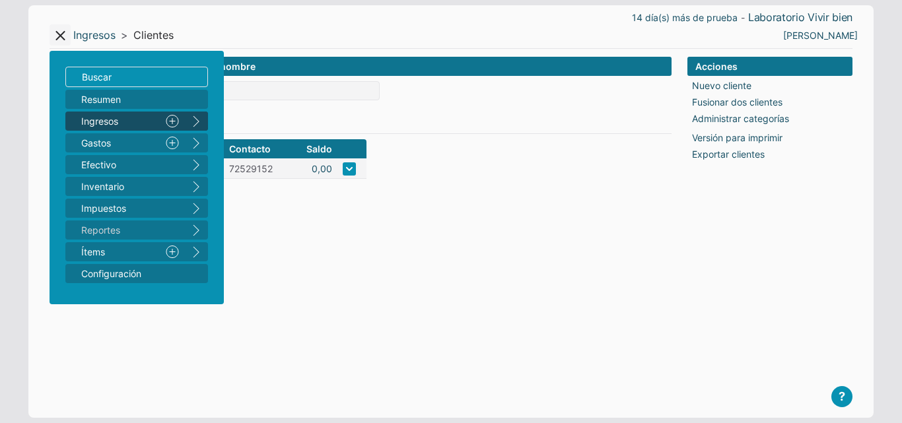
click at [199, 117] on button "right" at bounding box center [196, 121] width 24 height 19
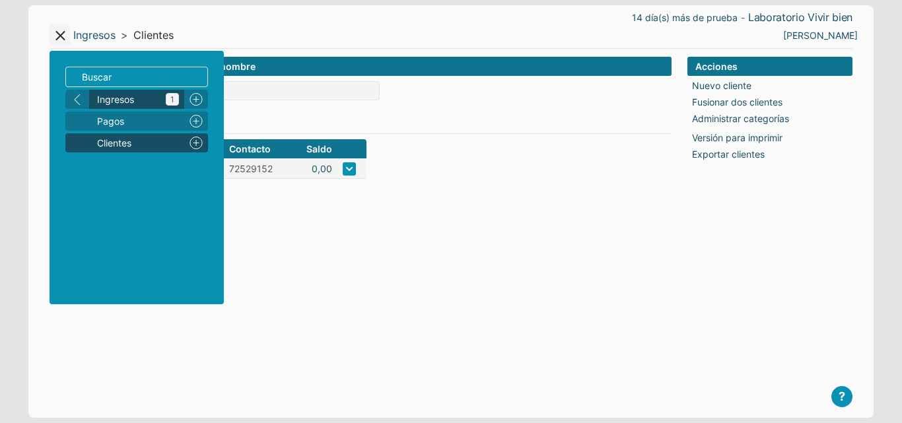
click at [115, 98] on span "Ingresos 1" at bounding box center [138, 99] width 82 height 14
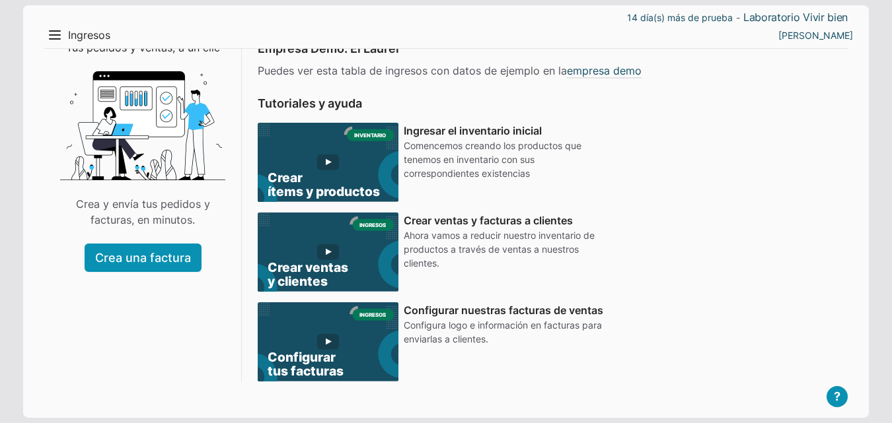
scroll to position [58, 0]
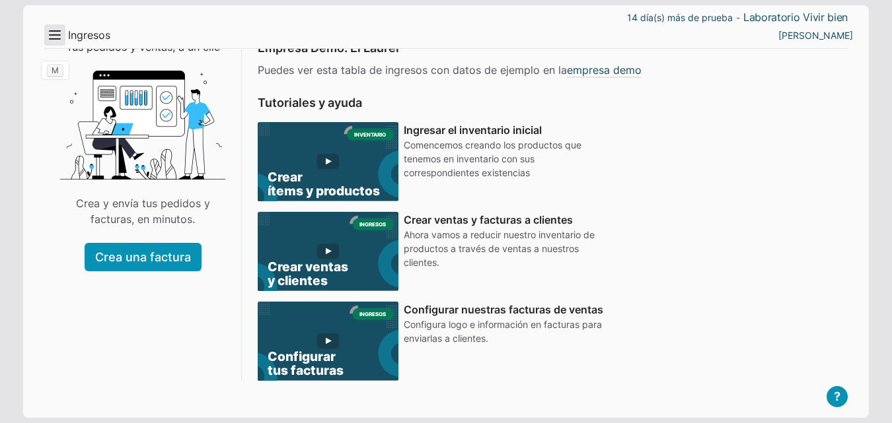
click at [57, 36] on button "Menu" at bounding box center [54, 34] width 21 height 21
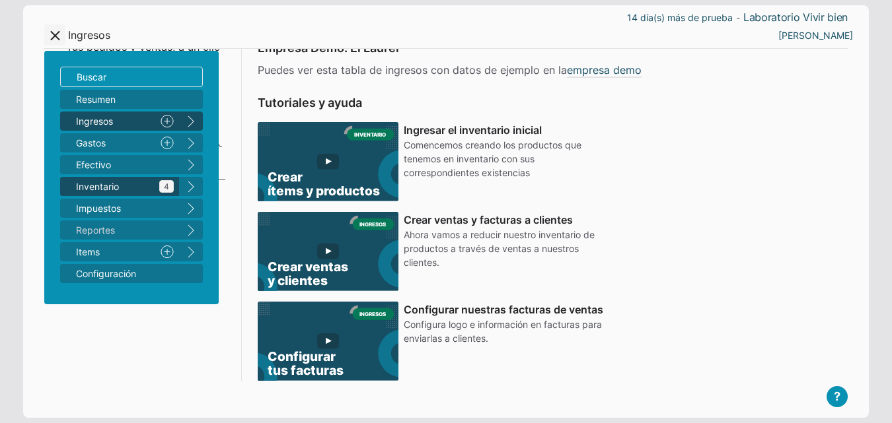
click at [136, 186] on span "Inventario 4" at bounding box center [125, 187] width 98 height 14
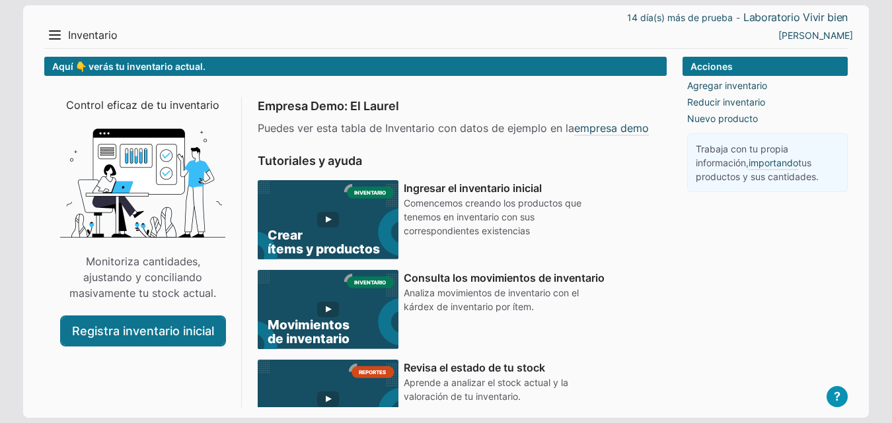
click at [170, 330] on link "Registra inventario inicial" at bounding box center [142, 331] width 163 height 28
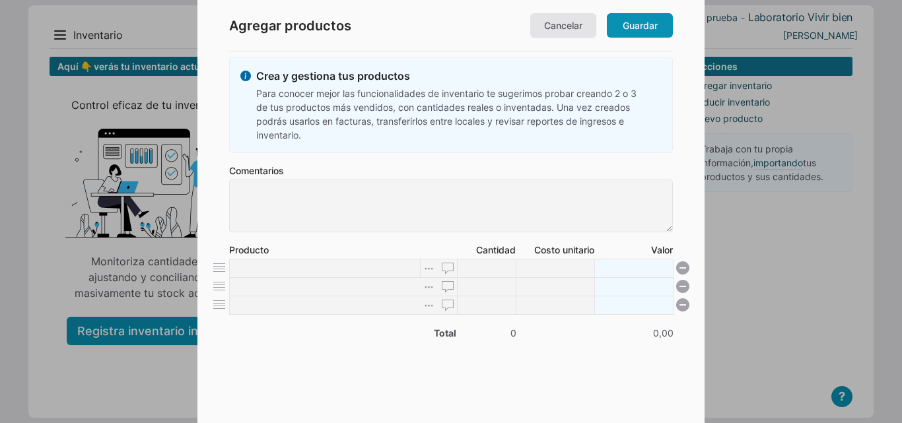
click at [327, 274] on input at bounding box center [325, 268] width 192 height 19
type input "forte mix sin lactosa"
click at [417, 380] on form "Crea y gestiona tus productos Para conocer mejor las funcionalidades de inventa…" at bounding box center [451, 222] width 444 height 330
click at [530, 268] on input at bounding box center [555, 268] width 79 height 19
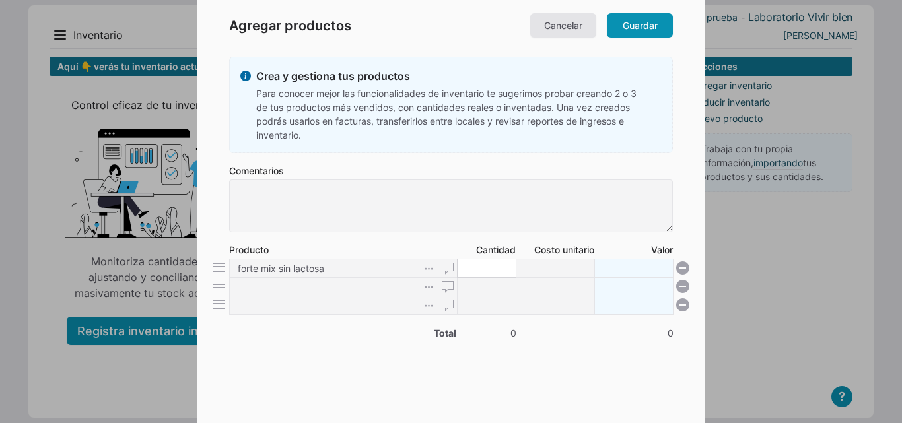
click at [491, 276] on input at bounding box center [486, 268] width 59 height 19
type input "5"
type input "0"
type input "50"
click at [549, 256] on label "Costo unitario" at bounding box center [555, 250] width 79 height 14
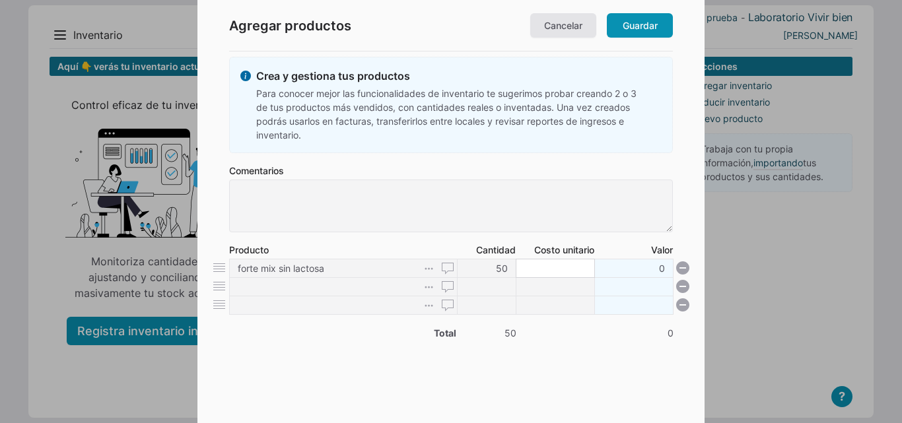
click at [568, 264] on input at bounding box center [555, 268] width 79 height 19
type input "1"
type input "50"
type input "18"
type input "900"
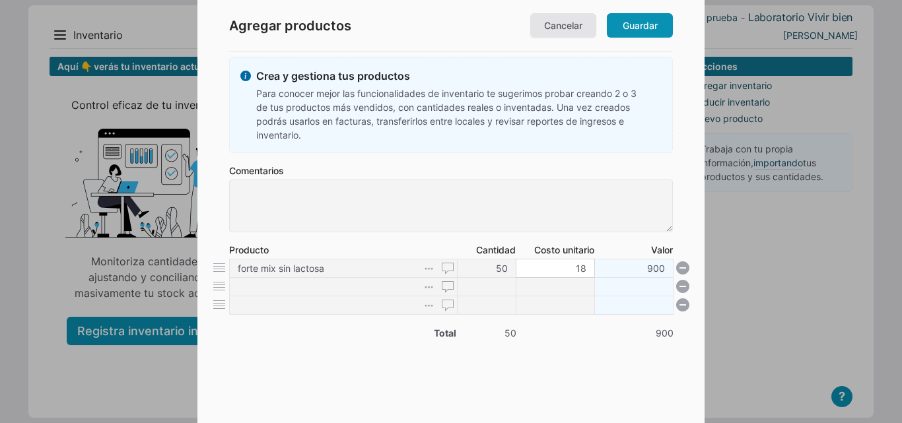
type input "18"
click at [635, 271] on li "forte mix sin lactosa 50 18 900" at bounding box center [451, 269] width 444 height 20
click at [649, 266] on li "forte mix sin lactosa 50 18 900" at bounding box center [451, 269] width 444 height 20
click at [506, 297] on input at bounding box center [486, 305] width 59 height 19
click at [505, 289] on input at bounding box center [486, 286] width 59 height 19
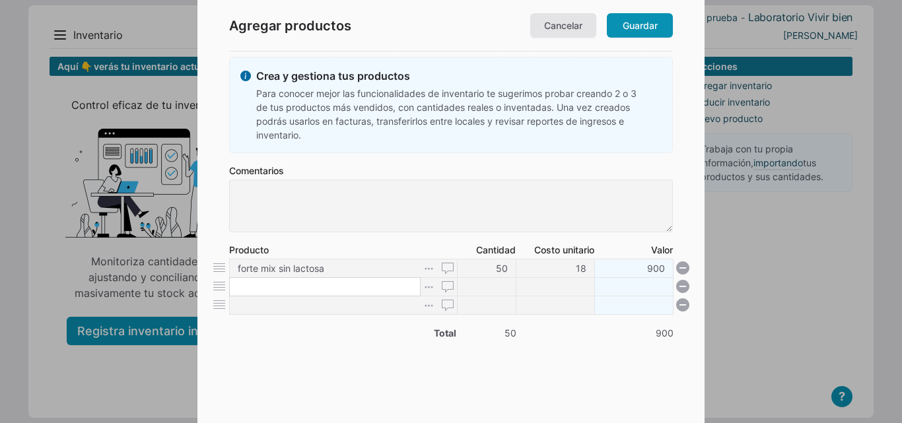
click at [317, 291] on input at bounding box center [325, 286] width 192 height 19
type input "forte mix con lactosa"
click at [470, 293] on input at bounding box center [486, 286] width 59 height 19
type input "5"
type input "0"
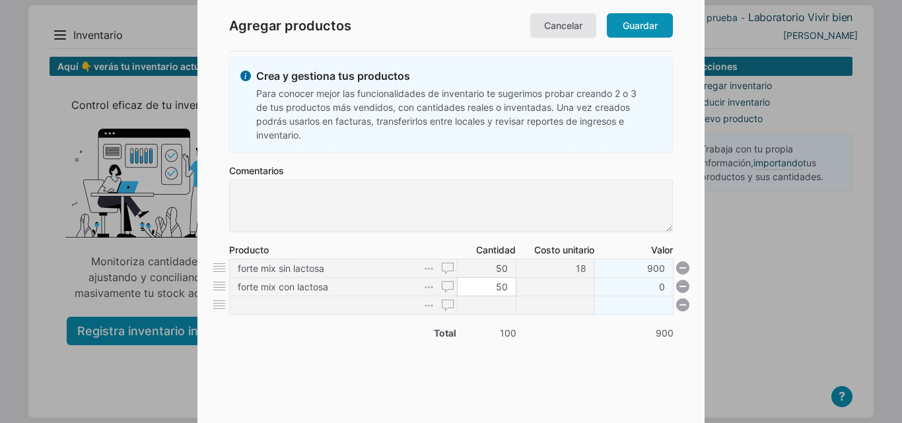
type input "50"
type input "2"
type input "100"
type input "20"
type input "1000"
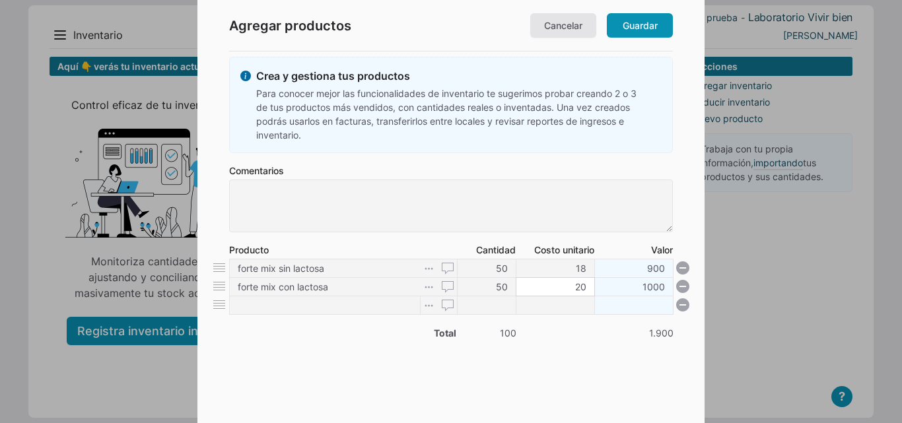
type input "20"
click at [360, 309] on input at bounding box center [325, 305] width 192 height 19
type input "nervio stres 500 ml"
click at [371, 270] on input "forte mix sin lactosa" at bounding box center [325, 268] width 192 height 19
type input "forte mix sin lactosa 400 g"
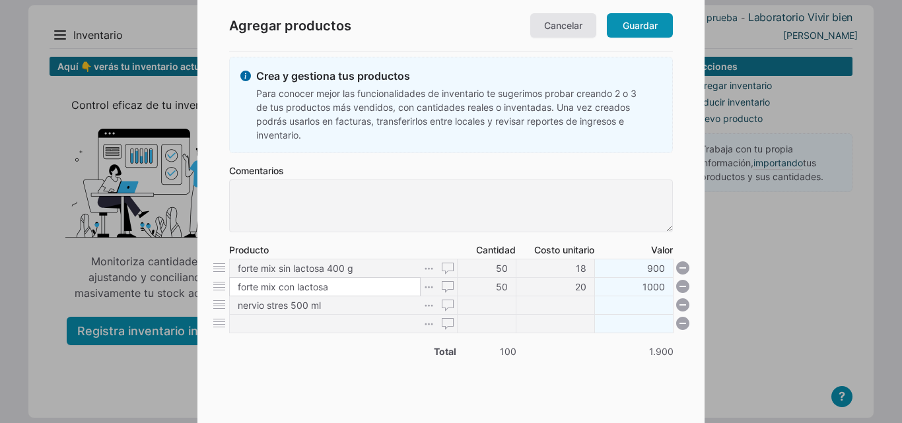
click at [364, 282] on input "forte mix con lactosa" at bounding box center [325, 286] width 192 height 19
click at [365, 287] on input "forte mix con lactosa" at bounding box center [325, 286] width 192 height 19
type input "forte mix con lactosa 400 g"
click at [472, 305] on input at bounding box center [486, 305] width 59 height 19
type input "2"
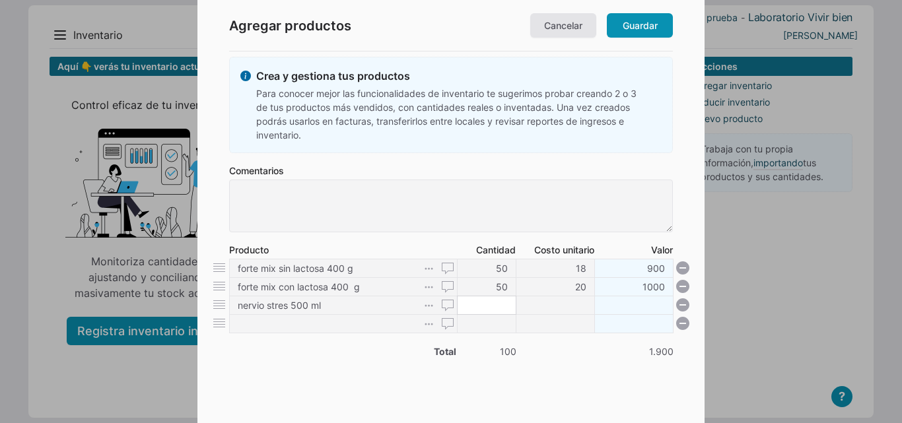
type input "0"
type input "25"
click at [570, 307] on input at bounding box center [555, 305] width 79 height 19
type input "3"
type input "75"
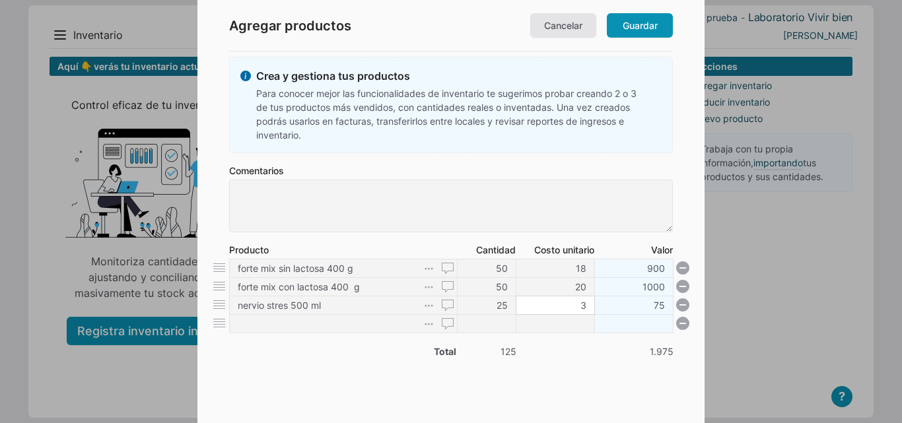
type input "35"
type input "875"
type input "35"
click at [587, 321] on input at bounding box center [555, 323] width 79 height 19
click at [645, 19] on link "Guardar" at bounding box center [640, 25] width 66 height 24
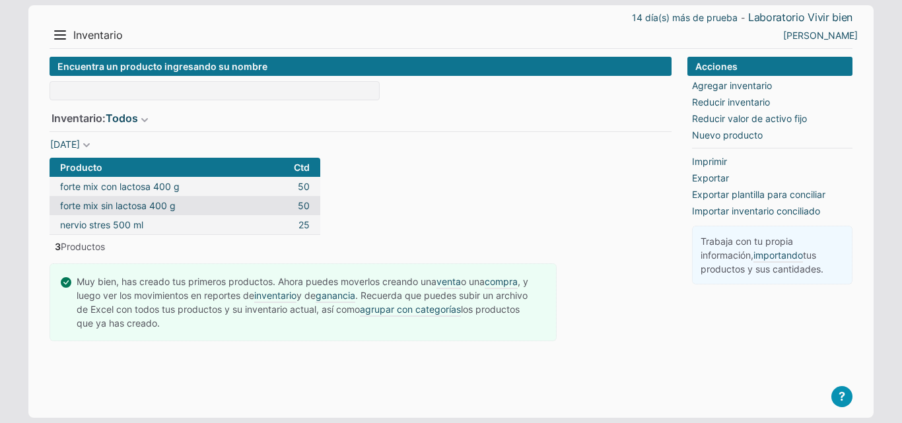
click at [64, 22] on div "14 día(s) más de prueba - Laboratorio Vivir bien" at bounding box center [451, 18] width 803 height 14
click at [61, 30] on button "Menu" at bounding box center [60, 34] width 21 height 21
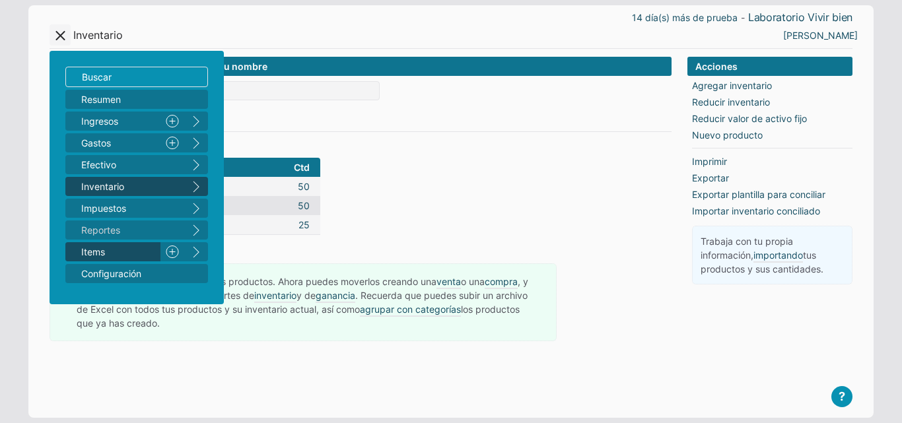
click at [145, 252] on span "Items" at bounding box center [118, 252] width 74 height 14
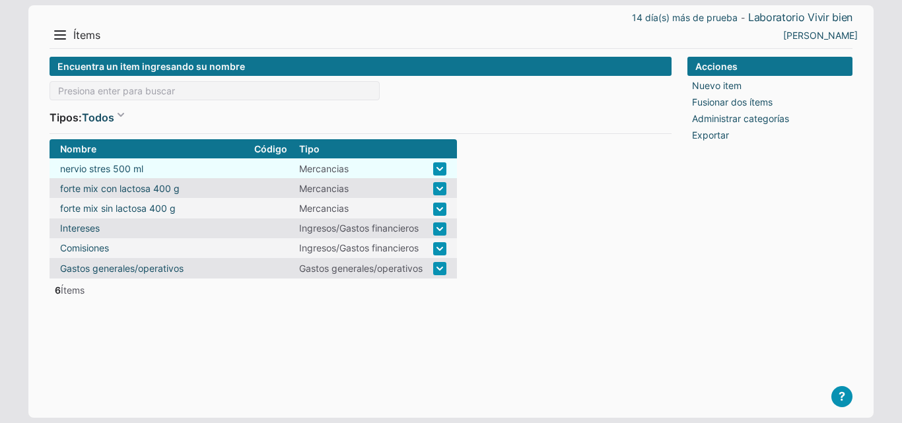
click at [442, 171] on link at bounding box center [439, 169] width 13 height 13
click at [445, 165] on link at bounding box center [439, 169] width 13 height 13
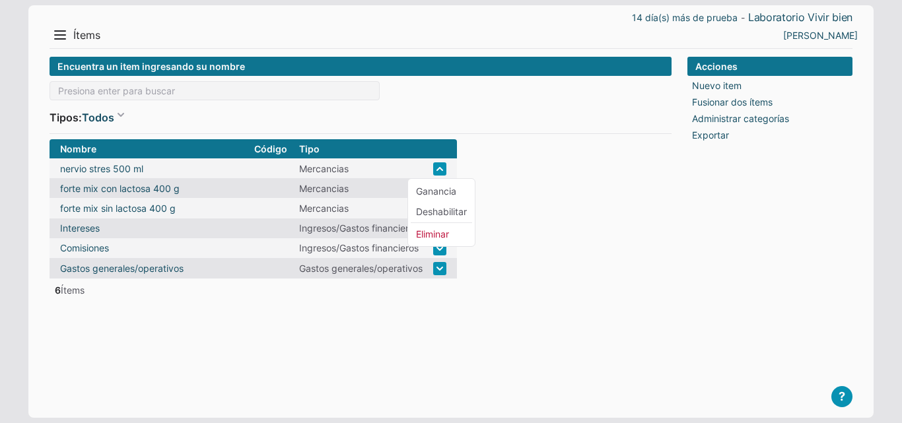
click at [534, 133] on div "Encuentra un item ingresando su nombre Tipos: Todos Todos Mercancias Materiales…" at bounding box center [361, 95] width 622 height 77
click at [59, 36] on button "Menu" at bounding box center [60, 34] width 21 height 21
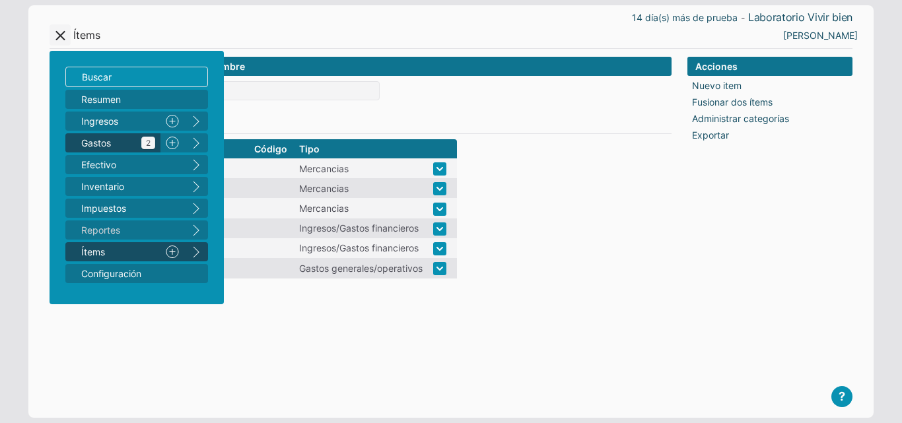
click at [136, 146] on span "Gastos 2" at bounding box center [118, 143] width 74 height 14
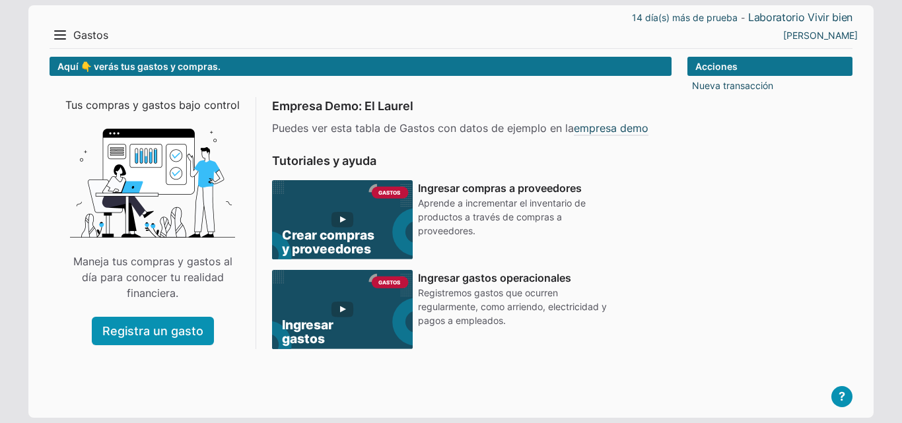
click at [60, 37] on button "Menu" at bounding box center [60, 34] width 21 height 21
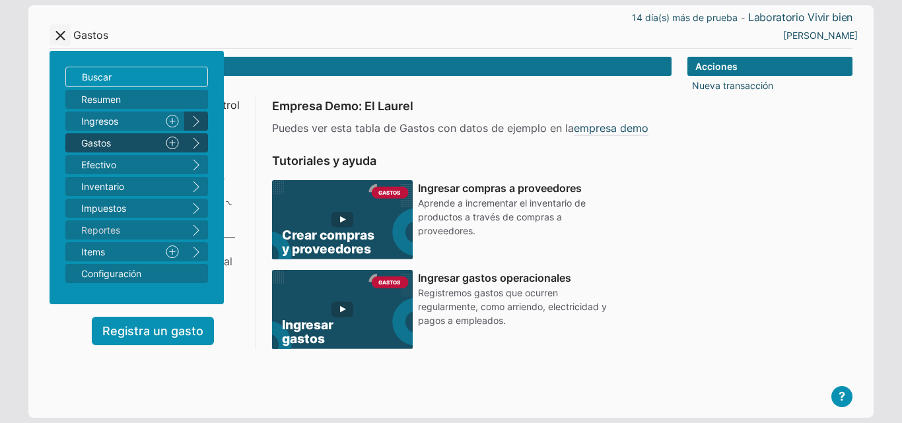
click at [198, 120] on button "right" at bounding box center [196, 121] width 24 height 19
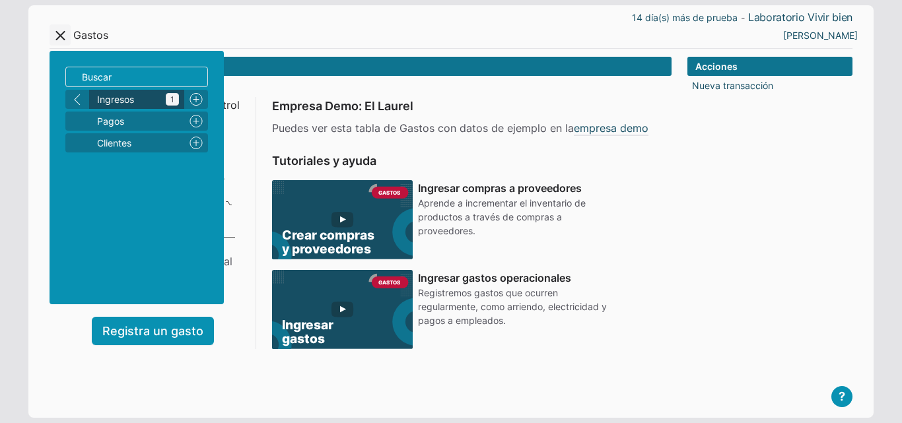
click at [160, 101] on span "Ingresos 1" at bounding box center [138, 99] width 82 height 14
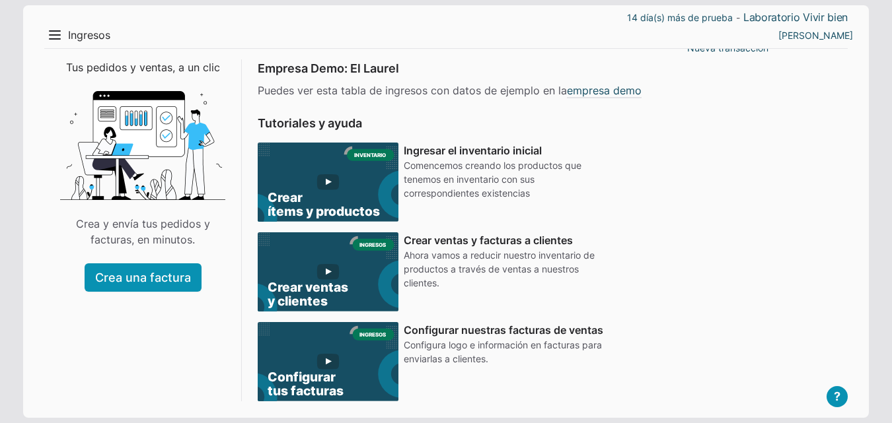
scroll to position [58, 0]
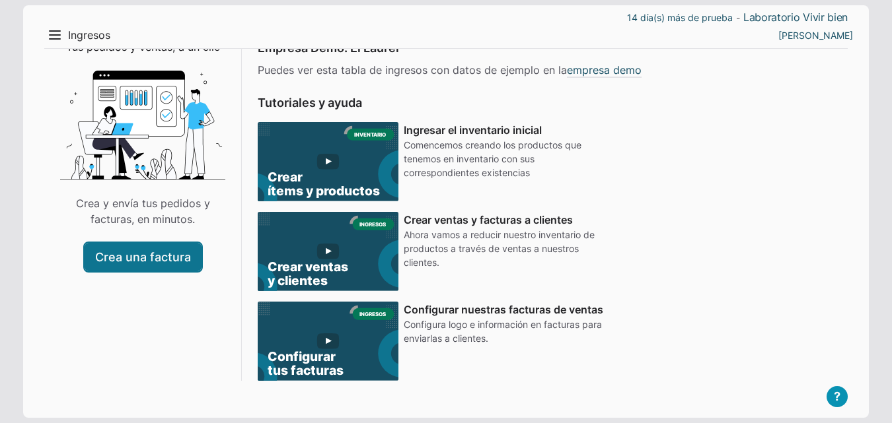
click at [168, 271] on link "Crea una factura" at bounding box center [143, 257] width 117 height 28
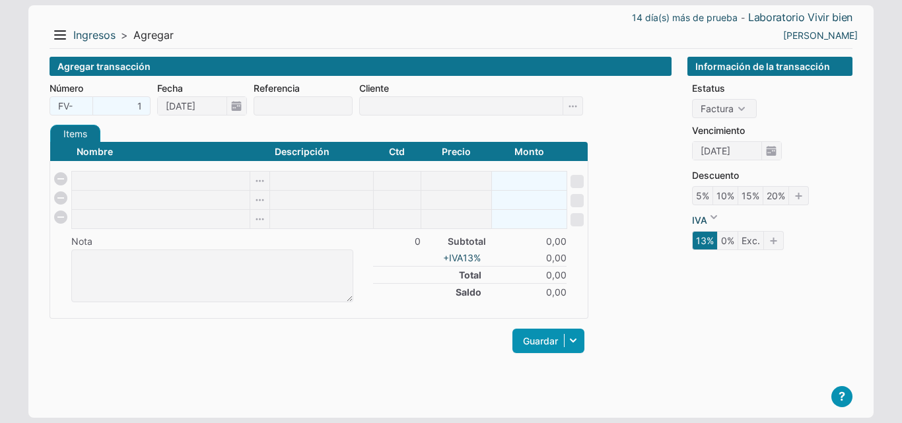
click at [128, 103] on div "FV- 1" at bounding box center [100, 105] width 101 height 19
click at [225, 99] on input "[DATE]" at bounding box center [192, 106] width 69 height 18
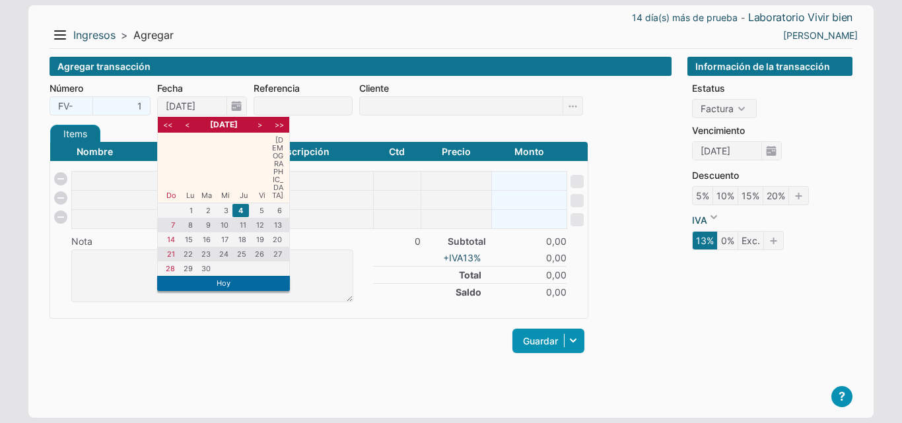
click at [320, 96] on div "Referencia" at bounding box center [303, 98] width 99 height 34
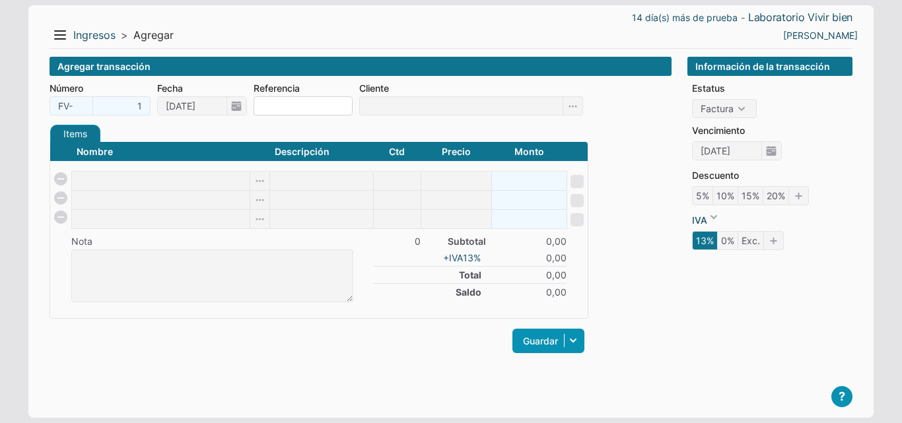
click at [320, 112] on input at bounding box center [303, 105] width 99 height 19
click at [475, 111] on input at bounding box center [461, 105] width 204 height 19
click at [568, 108] on icon at bounding box center [574, 105] width 20 height 19
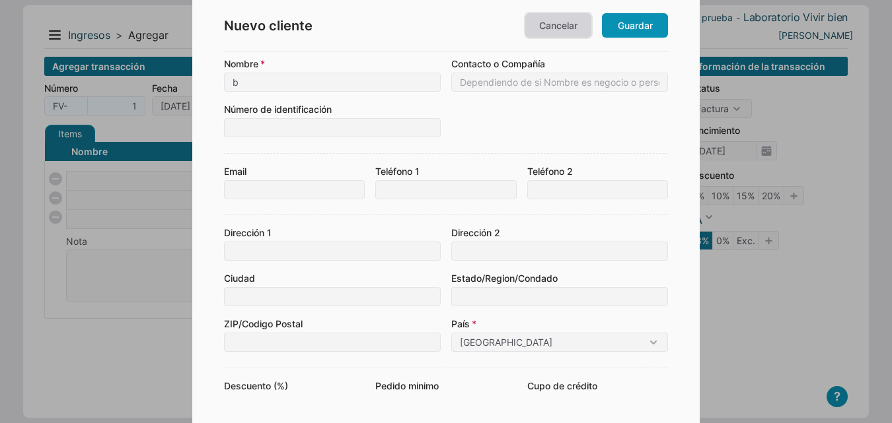
click at [567, 30] on link "Cancelar" at bounding box center [558, 25] width 66 height 24
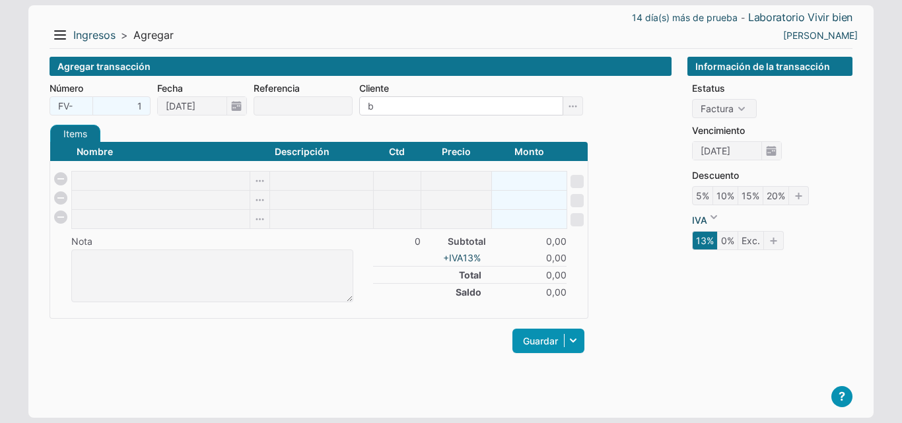
click at [456, 106] on input "b" at bounding box center [461, 105] width 204 height 19
type input "[PERSON_NAME]"
checkbox input "false"
click at [474, 106] on input "[PERSON_NAME]" at bounding box center [461, 105] width 204 height 19
click at [468, 124] on form "Número FV- 1 Fecha 04/09/2025 Referencia Cliente bladimir Items Créditos Pagos …" at bounding box center [361, 225] width 622 height 289
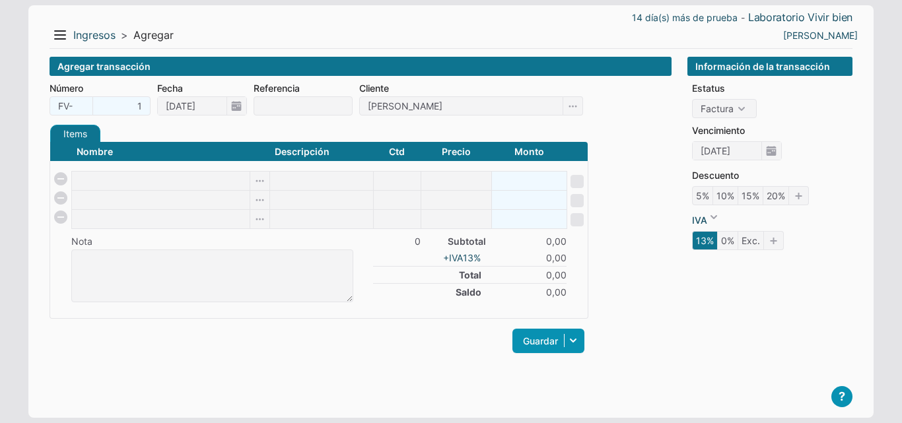
click at [585, 108] on div "Número FV- 1 Fecha 04/09/2025 Referencia Cliente bladimir" at bounding box center [319, 98] width 539 height 34
click at [121, 186] on input at bounding box center [161, 181] width 178 height 18
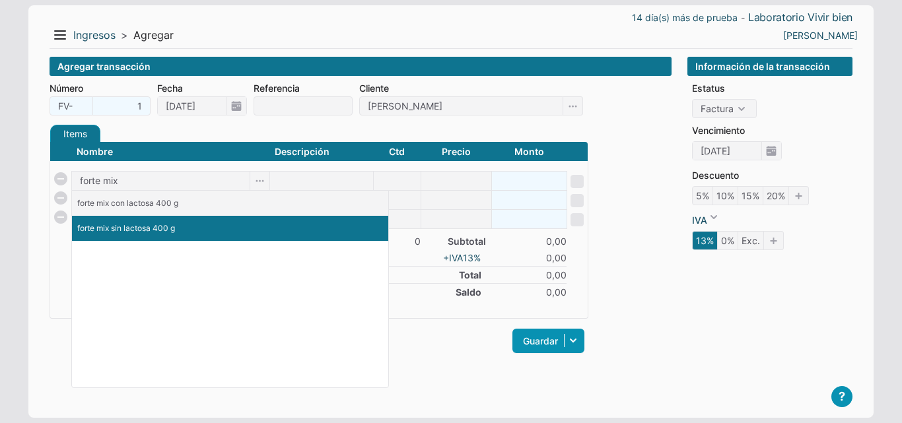
click at [139, 225] on p "forte mix sin lactosa 400 g" at bounding box center [230, 229] width 306 height 12
type input "forte mix sin lactosa 400 g"
type input "1"
type input "0"
type input "0.00"
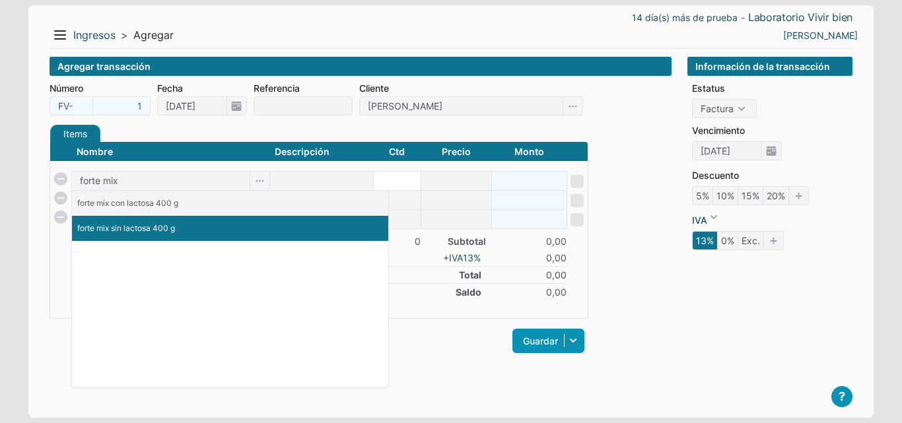
checkbox input "true"
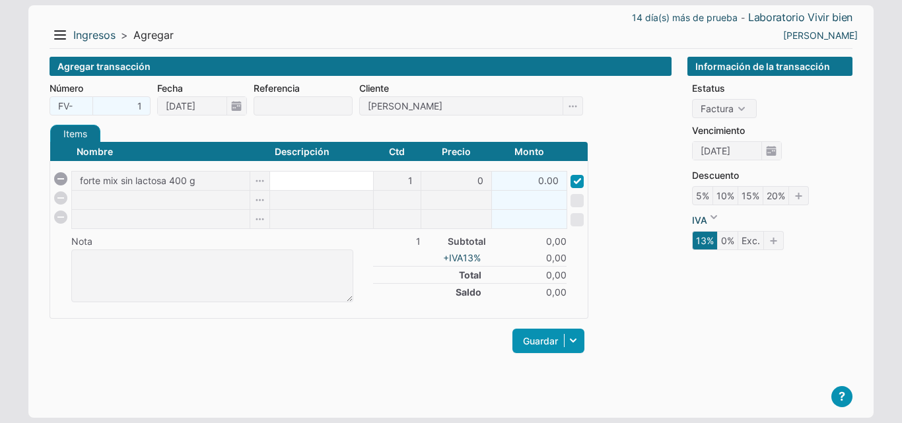
click at [322, 183] on input at bounding box center [321, 181] width 103 height 18
click at [413, 186] on input "1" at bounding box center [397, 181] width 47 height 18
type input "8"
click at [468, 182] on input "0" at bounding box center [457, 181] width 70 height 18
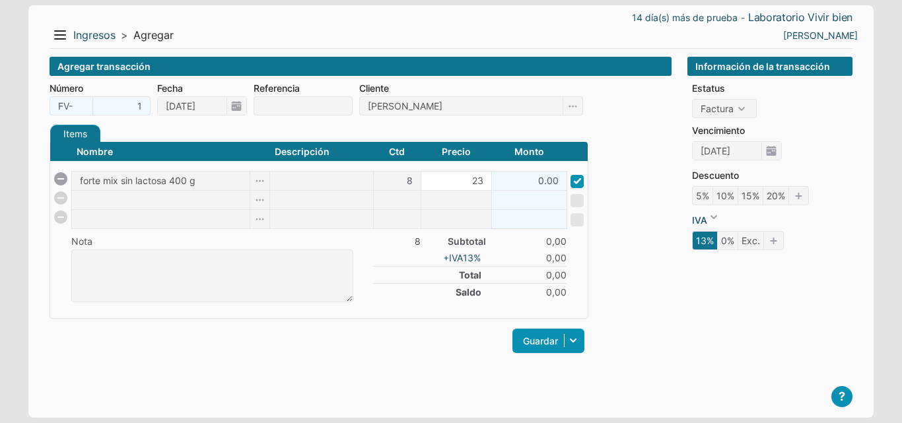
type input "23"
type input "184.00"
click at [527, 200] on input at bounding box center [529, 200] width 75 height 18
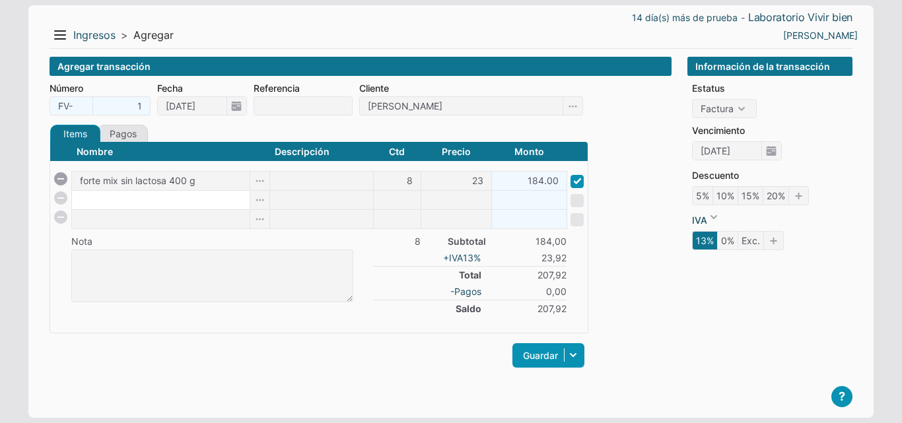
click at [185, 207] on input at bounding box center [161, 200] width 178 height 18
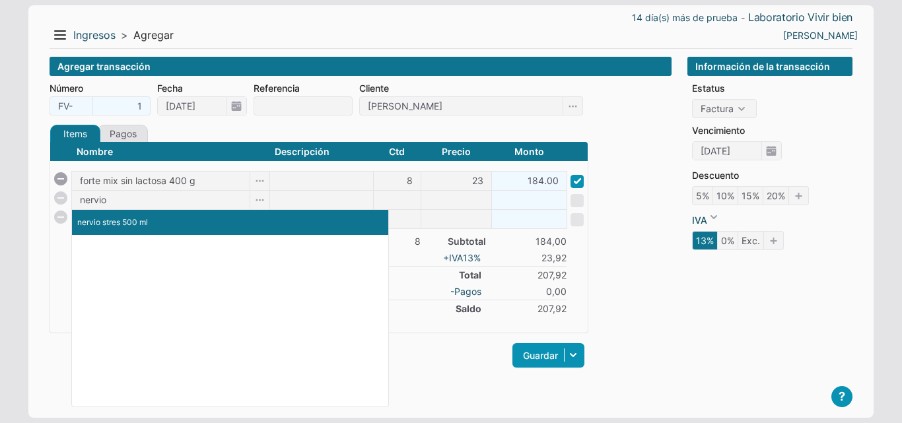
click at [162, 221] on p "nervio stres 500 ml" at bounding box center [230, 223] width 306 height 12
type input "nervio stres 500 ml"
type input "1"
type input "0"
type input "0.00"
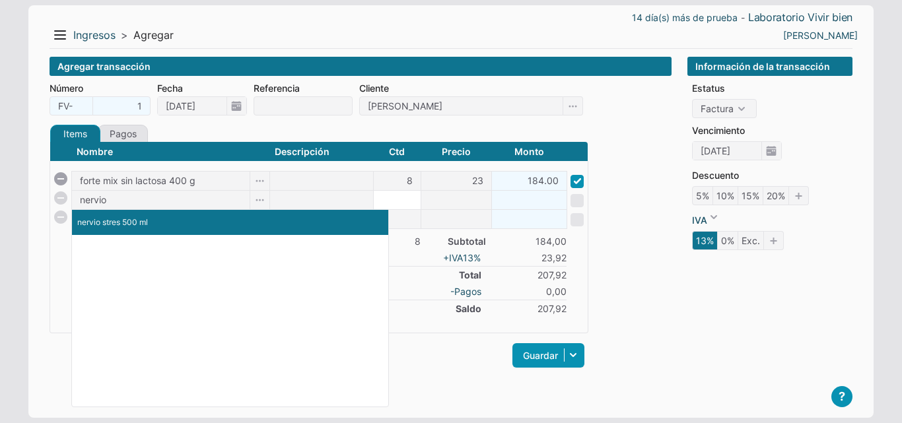
checkbox input "true"
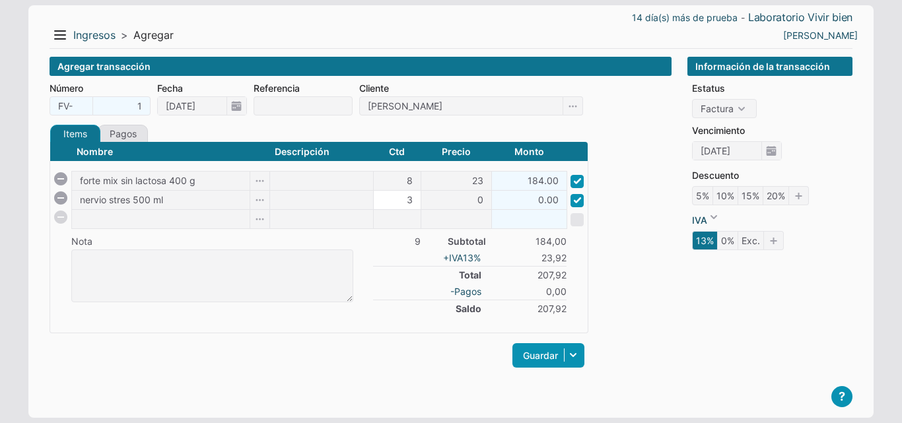
type input "3"
click at [461, 200] on input "0" at bounding box center [457, 200] width 70 height 18
type input "49"
type input "147.00"
click at [621, 237] on form "Número FV- 1 Fecha 04/09/2025 Referencia Cliente bladimir Items Créditos Pagos …" at bounding box center [361, 232] width 622 height 303
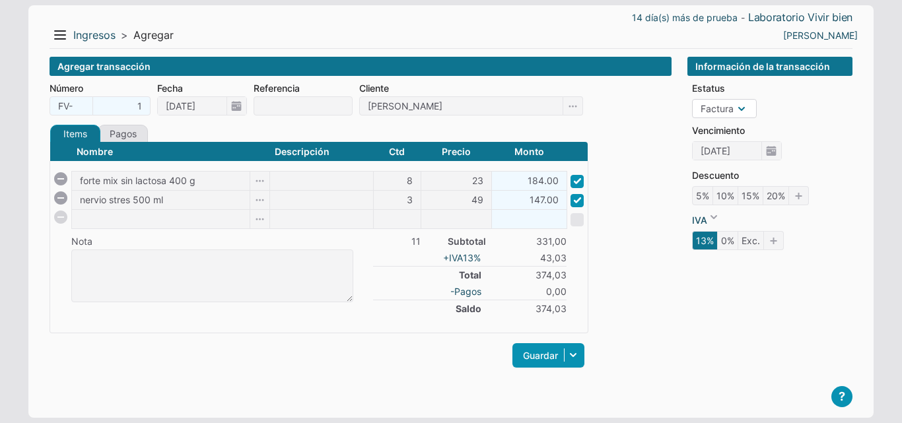
click at [741, 109] on select "Orden Factura" at bounding box center [724, 108] width 65 height 19
select select "P"
click at [692, 99] on select "Orden Factura" at bounding box center [724, 108] width 65 height 19
checkbox input "false"
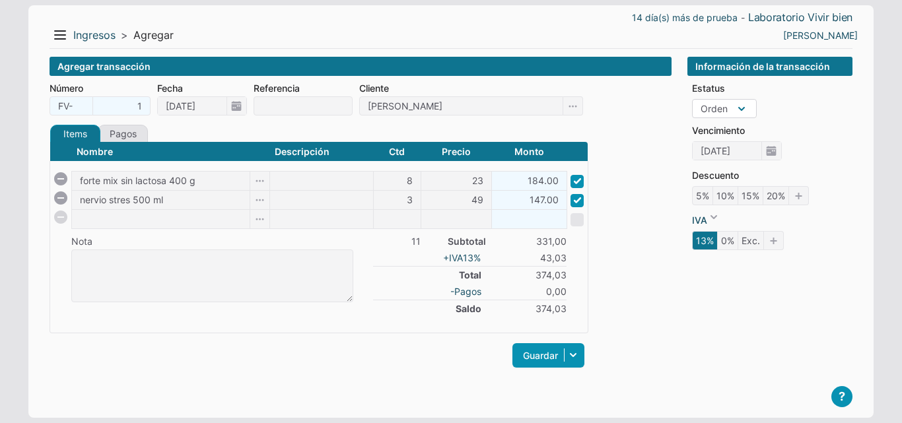
type input "04/09/2025"
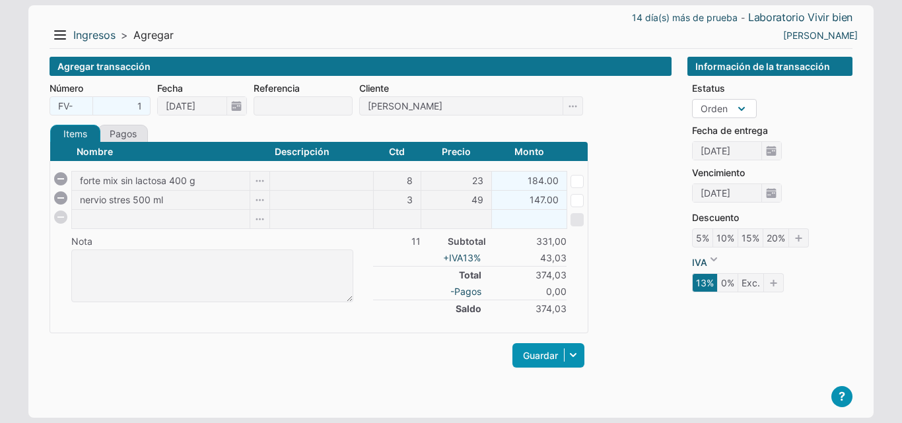
click at [743, 104] on select "Orden Factura" at bounding box center [724, 108] width 65 height 19
click at [692, 99] on select "Orden Factura" at bounding box center [724, 108] width 65 height 19
click at [730, 283] on icon "0%" at bounding box center [728, 283] width 21 height 19
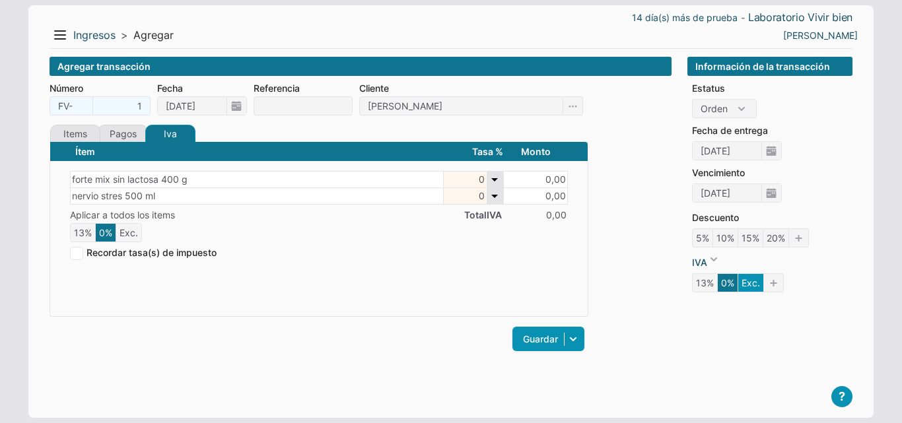
click at [751, 283] on icon "Exc." at bounding box center [751, 283] width 26 height 19
type input "Excluido"
click at [728, 283] on icon "0%" at bounding box center [728, 283] width 21 height 19
type input "0"
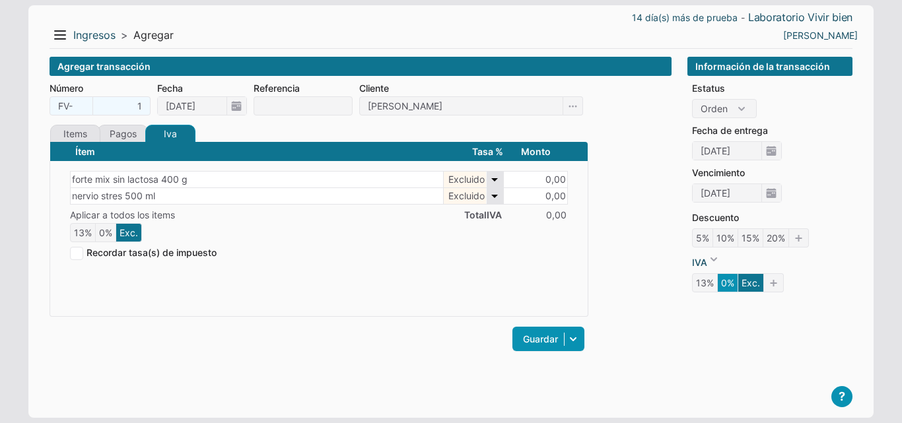
type input "0"
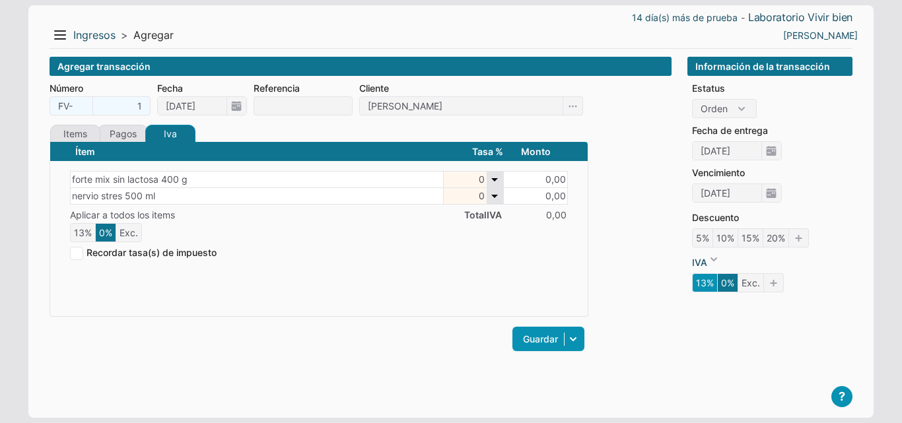
click at [706, 283] on icon "13%" at bounding box center [705, 283] width 26 height 19
type input "13"
click at [706, 283] on icon "13%" at bounding box center [705, 283] width 26 height 19
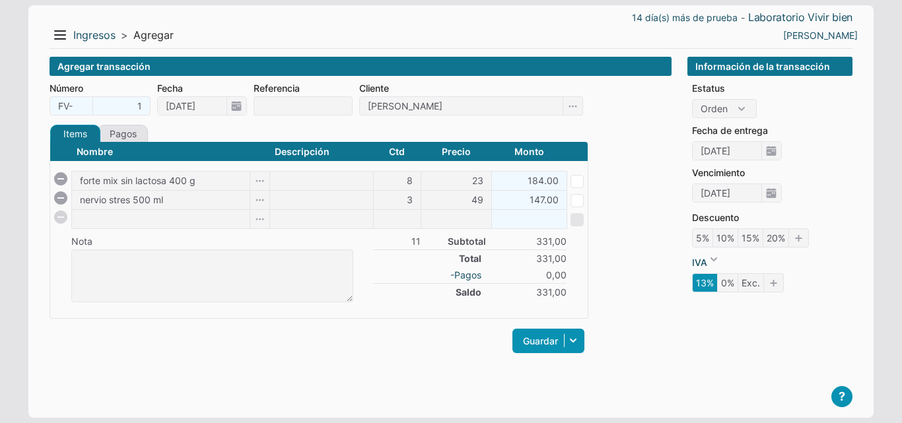
click at [706, 283] on icon "13%" at bounding box center [705, 283] width 26 height 19
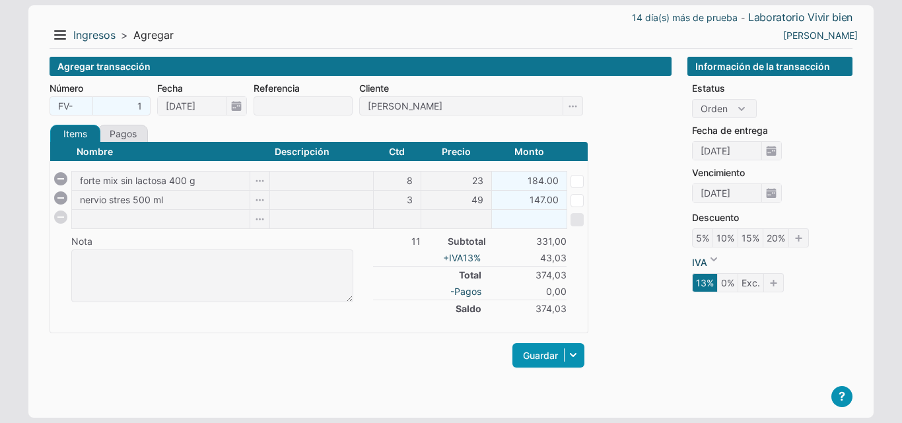
click at [706, 283] on icon "13%" at bounding box center [705, 283] width 26 height 19
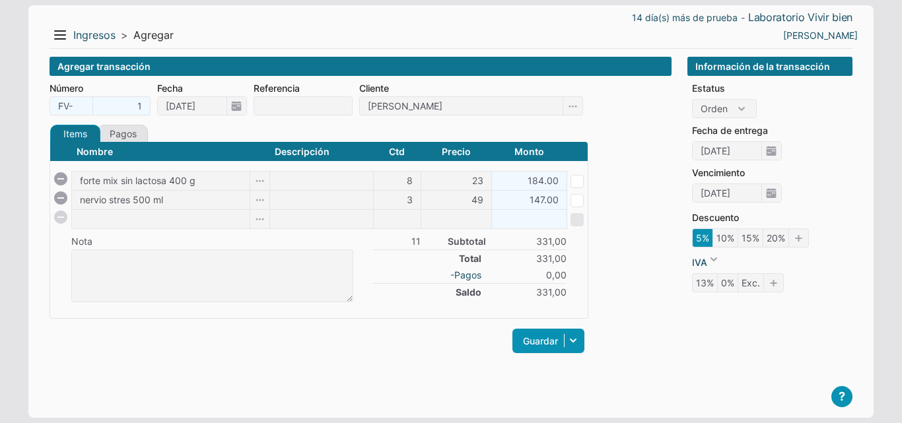
click at [701, 244] on icon "5%" at bounding box center [702, 238] width 21 height 19
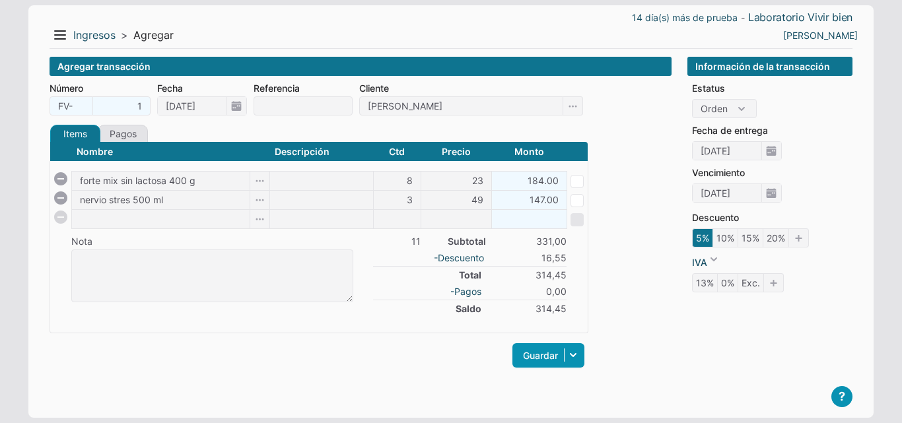
click at [701, 244] on icon "5%" at bounding box center [702, 238] width 21 height 19
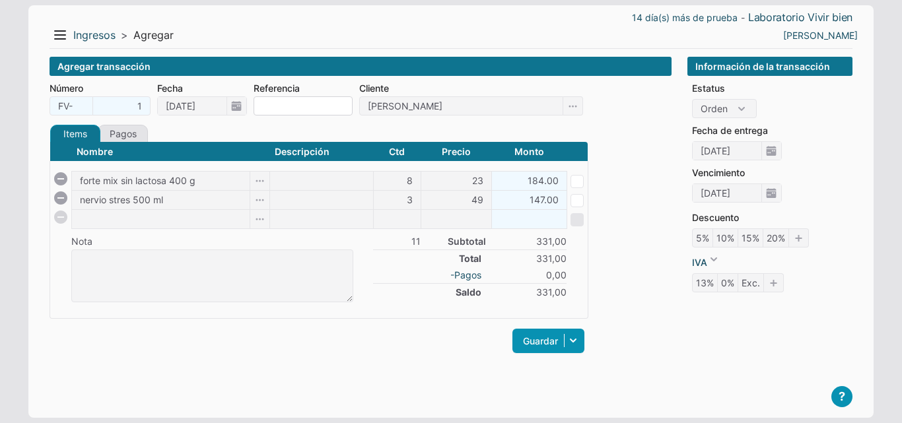
click at [283, 110] on input at bounding box center [303, 105] width 99 height 19
click at [569, 339] on icon at bounding box center [573, 341] width 23 height 24
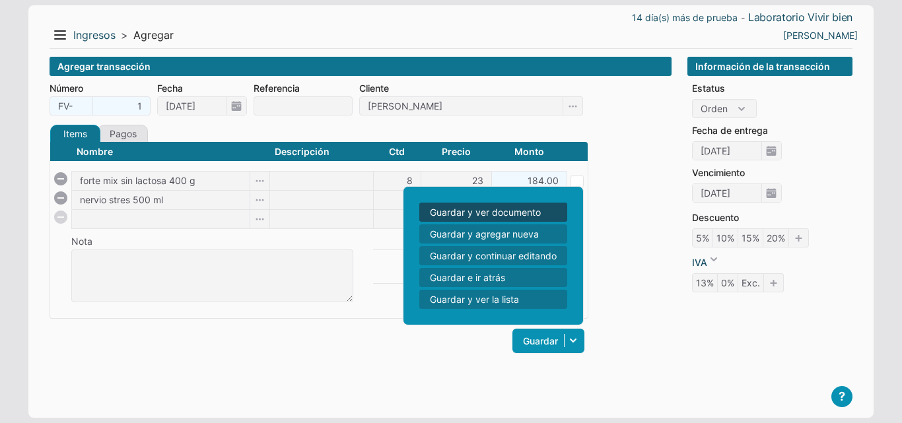
click at [519, 210] on link "Guardar y ver documento" at bounding box center [494, 212] width 148 height 19
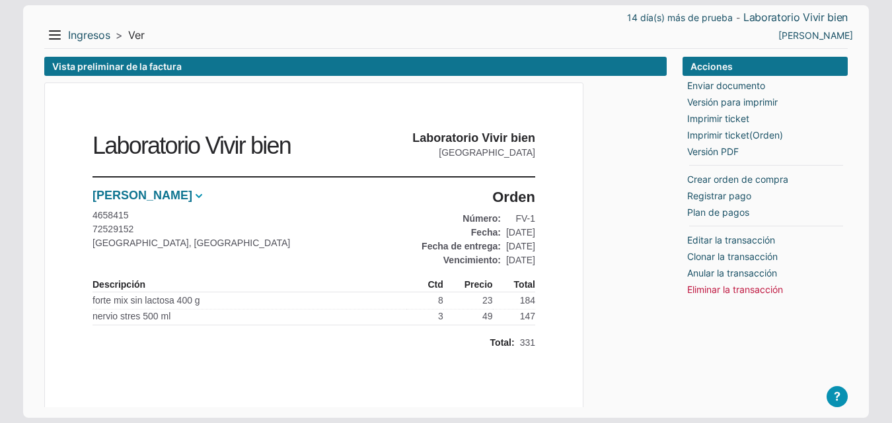
click at [192, 192] on span at bounding box center [198, 196] width 13 height 13
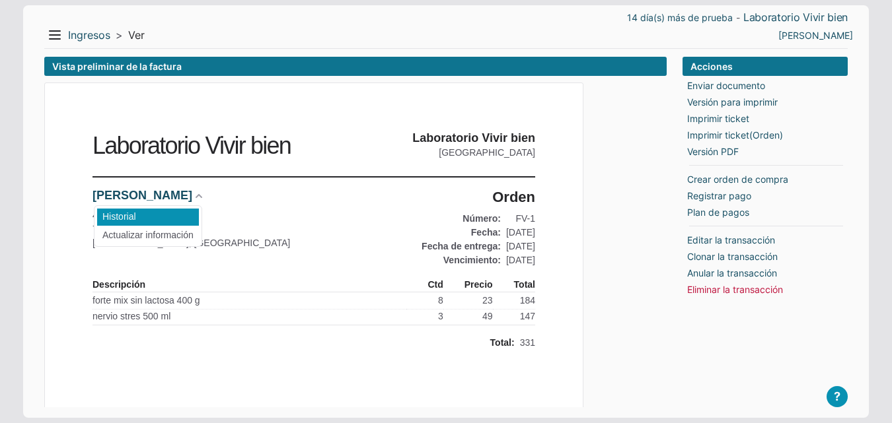
click at [141, 212] on li "Historial" at bounding box center [148, 217] width 102 height 17
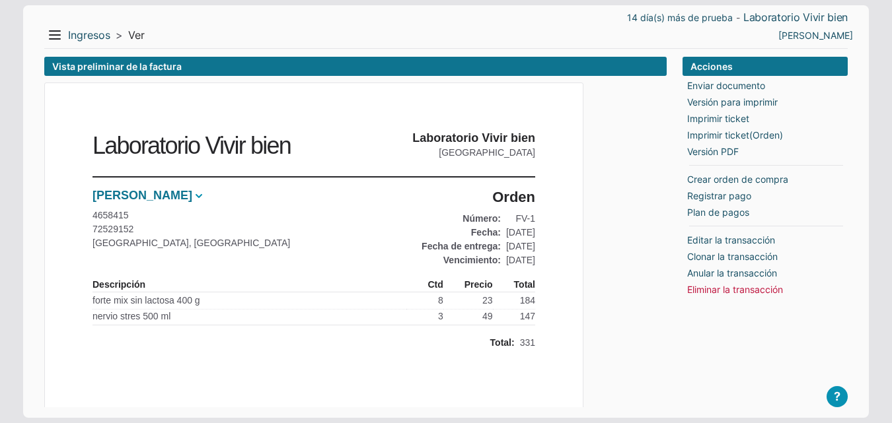
click at [192, 196] on span at bounding box center [198, 196] width 13 height 13
click at [776, 176] on link "Crear orden de compra" at bounding box center [737, 179] width 101 height 14
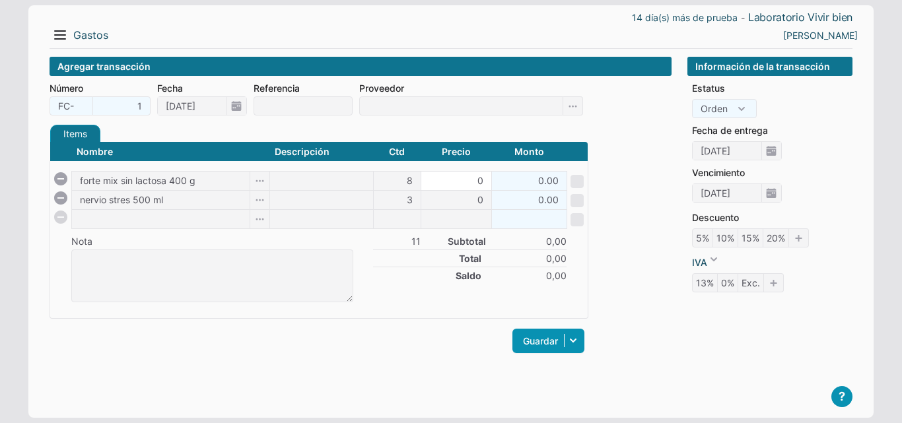
click at [475, 178] on input "0" at bounding box center [457, 181] width 70 height 18
click at [514, 182] on input "0.00" at bounding box center [529, 181] width 75 height 18
click at [460, 184] on input "0" at bounding box center [457, 181] width 70 height 18
type input "23"
type input "184.00"
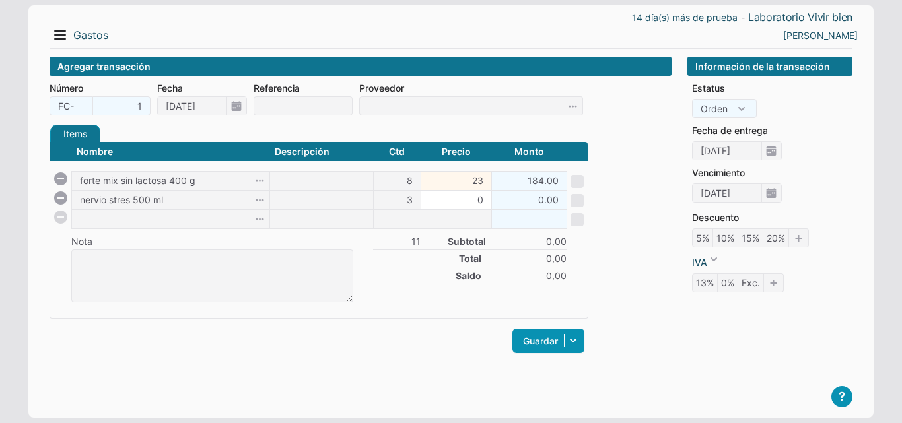
click at [474, 199] on input "0" at bounding box center [457, 200] width 70 height 18
type input "49"
type input "147.00"
click at [653, 221] on form "Número FC- 1 Fecha 04/09/2025 Referencia Proveedor Items Créditos Pagos Nombre …" at bounding box center [361, 225] width 622 height 289
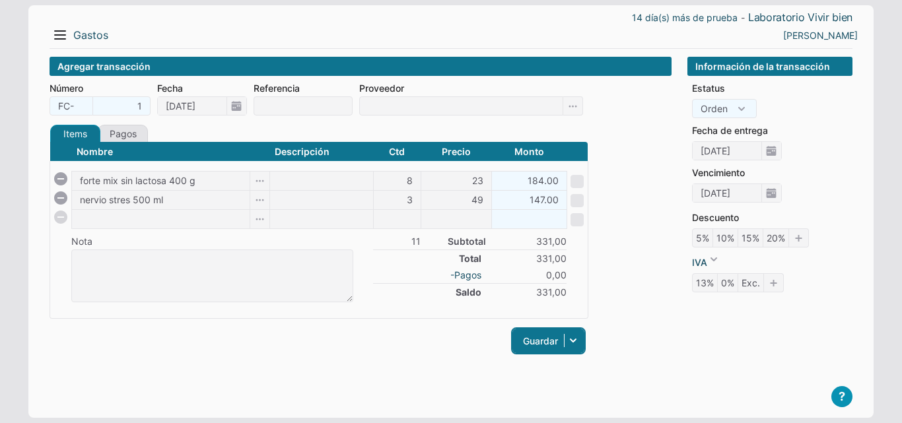
click at [579, 344] on icon at bounding box center [573, 341] width 23 height 24
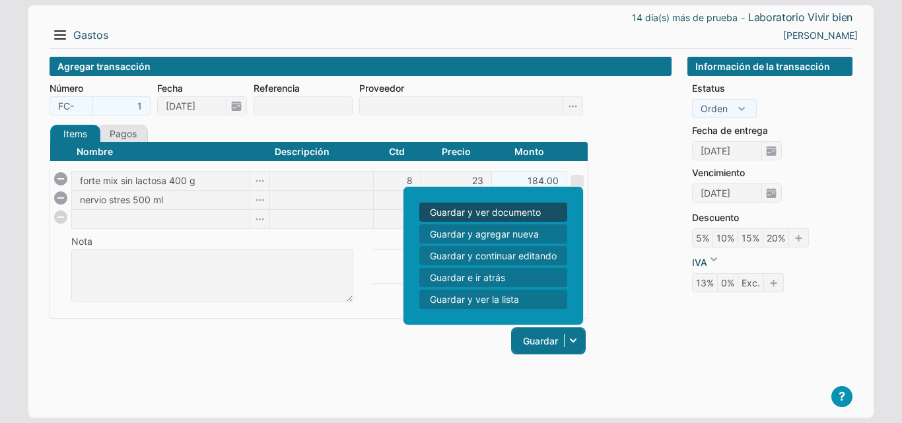
click at [579, 344] on icon at bounding box center [573, 341] width 23 height 24
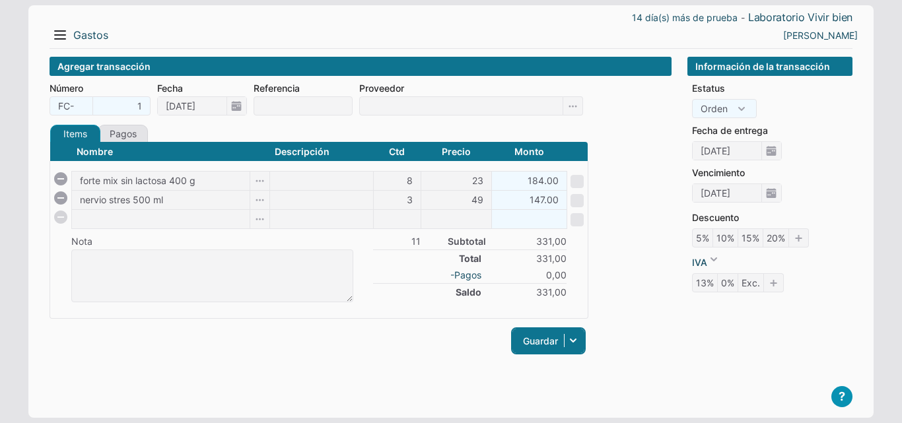
click at [551, 348] on link "Guardar" at bounding box center [549, 341] width 72 height 24
click at [394, 96] on input at bounding box center [461, 105] width 204 height 19
click at [402, 106] on input at bounding box center [461, 105] width 204 height 19
click at [468, 34] on div "Omar Perfil Salir" at bounding box center [658, 34] width 402 height 21
click at [623, 132] on form "Número FC- 1 Fecha 04/09/2025 Referencia Proveedor Items Créditos Pagos Nombre …" at bounding box center [361, 225] width 622 height 289
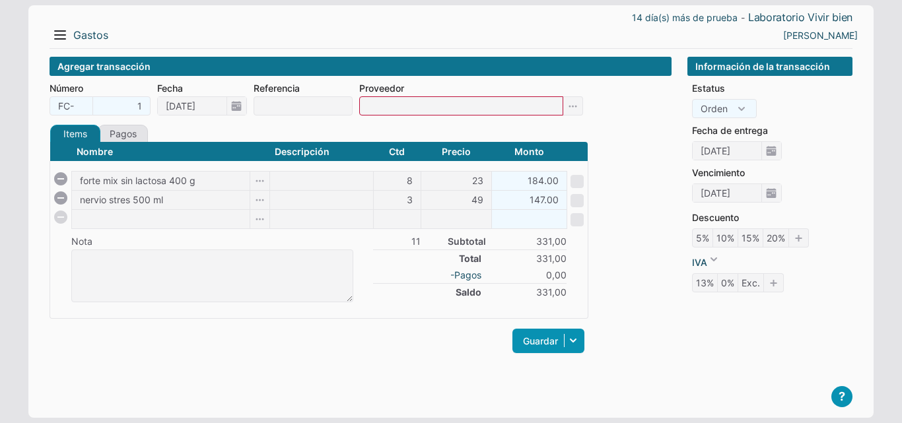
click at [572, 89] on label "Proveedor" at bounding box center [471, 88] width 224 height 14
click at [573, 96] on div "Proveedor" at bounding box center [471, 98] width 224 height 34
click at [573, 105] on icon at bounding box center [574, 105] width 20 height 19
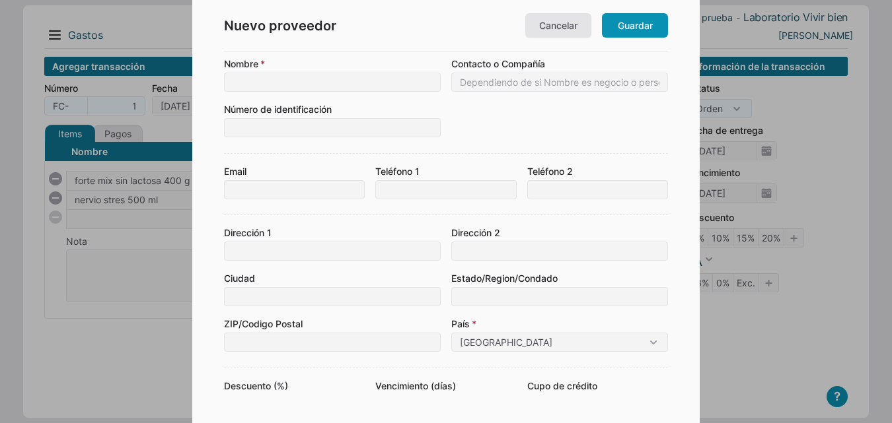
click at [580, 38] on div "Nuevo proveedor Cancelar Guardar" at bounding box center [446, 26] width 444 height 52
click at [572, 33] on link "Cancelar" at bounding box center [558, 25] width 66 height 24
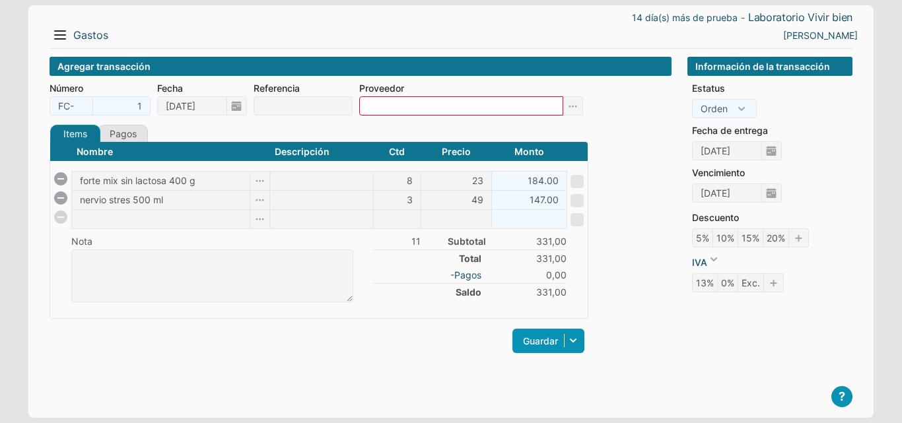
click at [468, 104] on input at bounding box center [461, 105] width 204 height 19
click at [303, 83] on label "Referencia" at bounding box center [303, 88] width 99 height 14
click at [379, 101] on input at bounding box center [461, 105] width 204 height 19
click at [76, 31] on link "Gastos" at bounding box center [90, 35] width 35 height 14
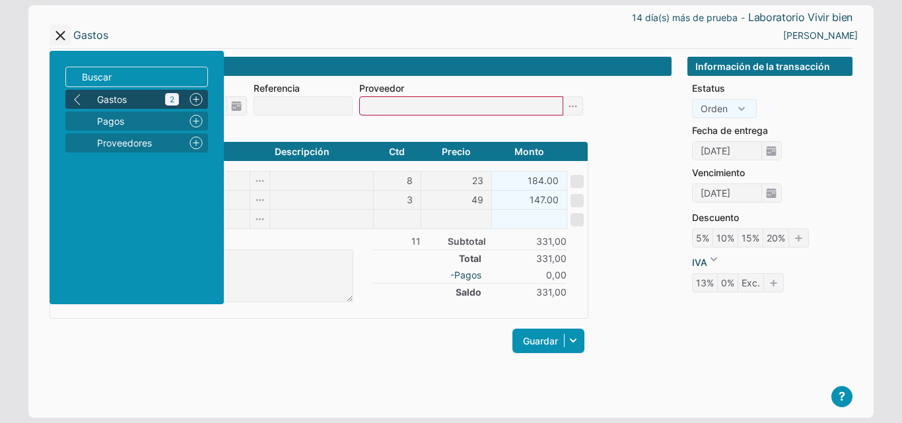
click at [172, 100] on icon "2" at bounding box center [172, 99] width 14 height 13
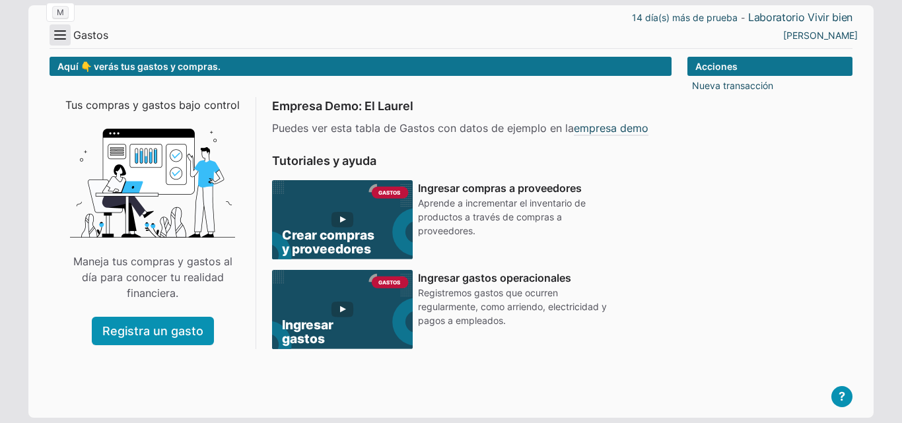
click at [60, 36] on button "Menu" at bounding box center [60, 34] width 21 height 21
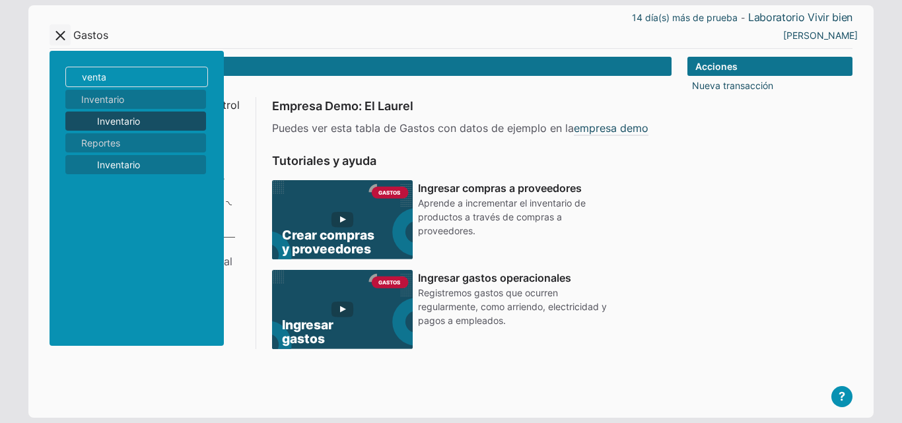
type input "ventas"
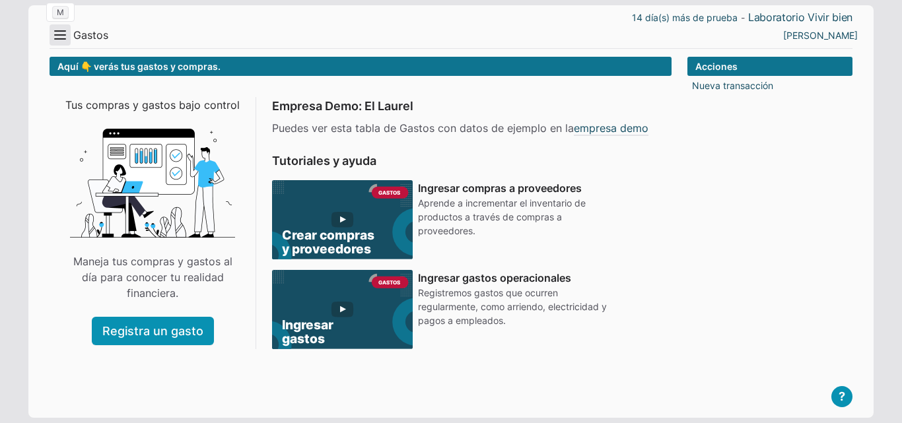
click at [63, 30] on button "Menu" at bounding box center [60, 34] width 21 height 21
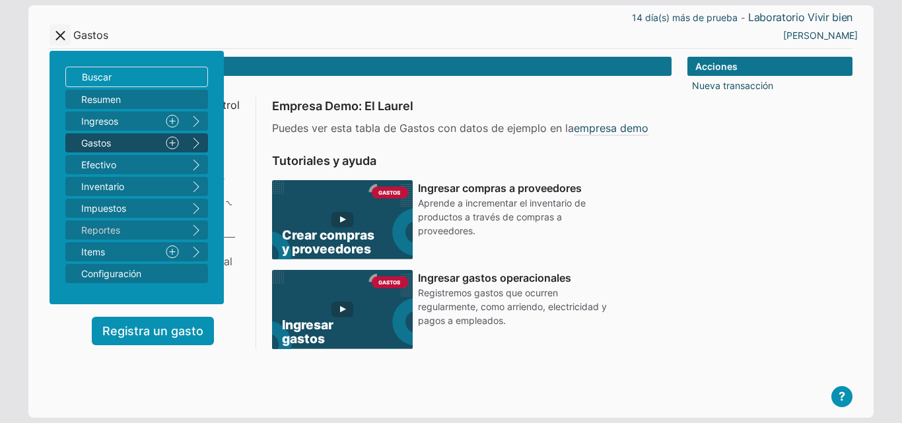
click at [104, 78] on input at bounding box center [136, 77] width 143 height 20
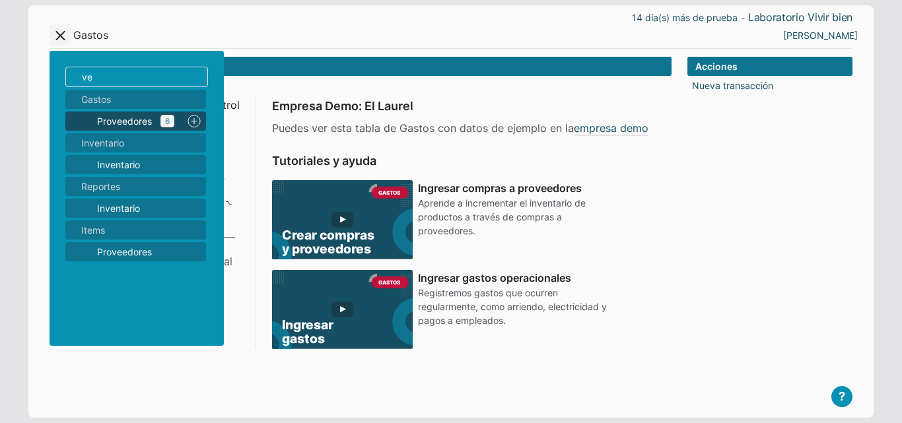
type input "v"
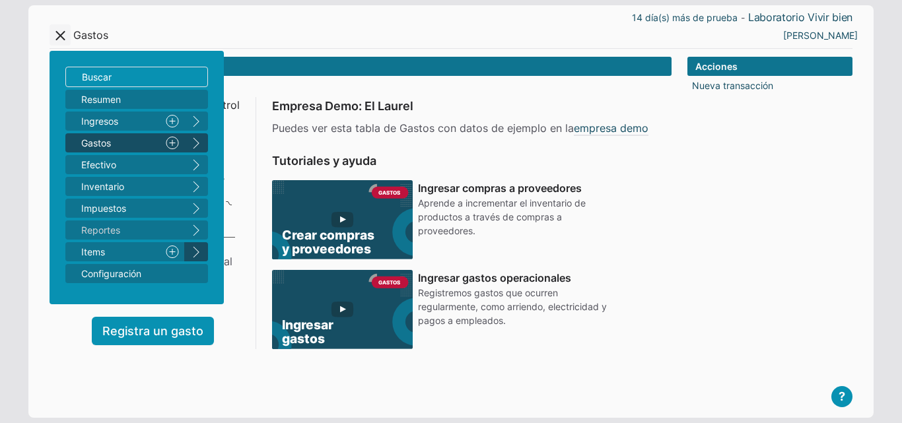
click at [203, 256] on button "right" at bounding box center [196, 251] width 24 height 19
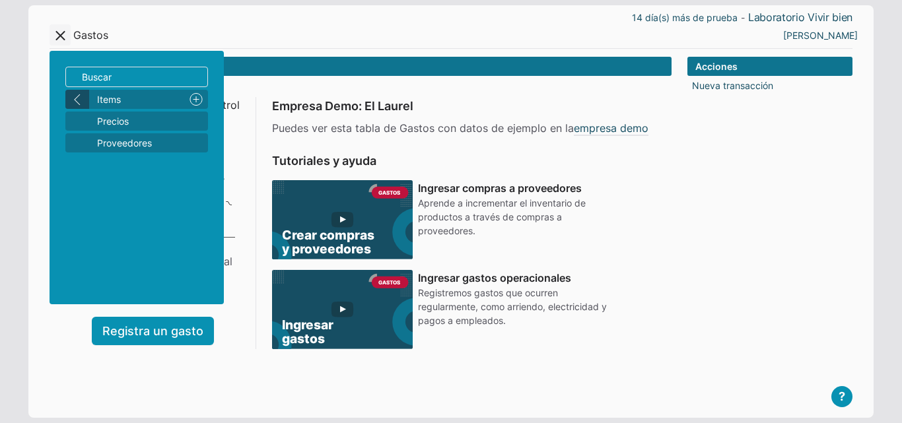
click at [74, 100] on button "left" at bounding box center [77, 99] width 24 height 19
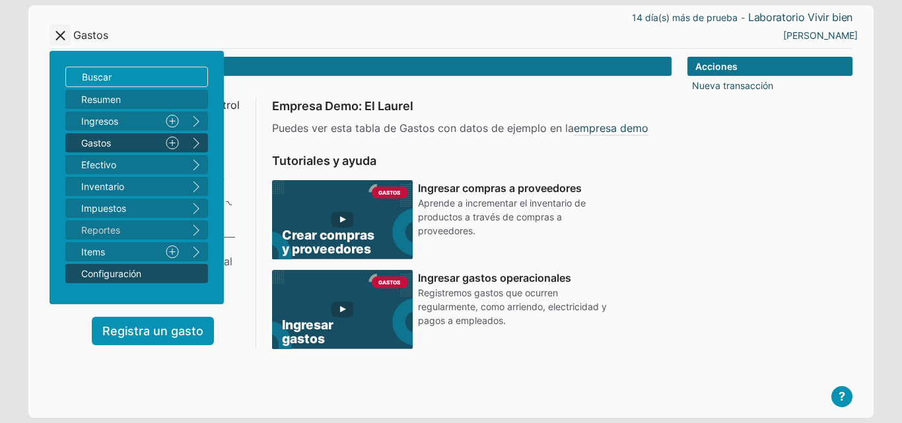
click at [198, 270] on link "Configuración" at bounding box center [136, 273] width 143 height 19
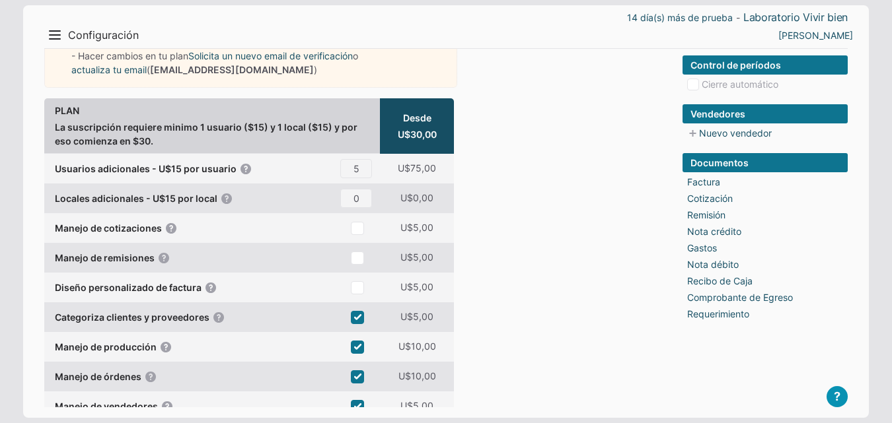
scroll to position [66, 0]
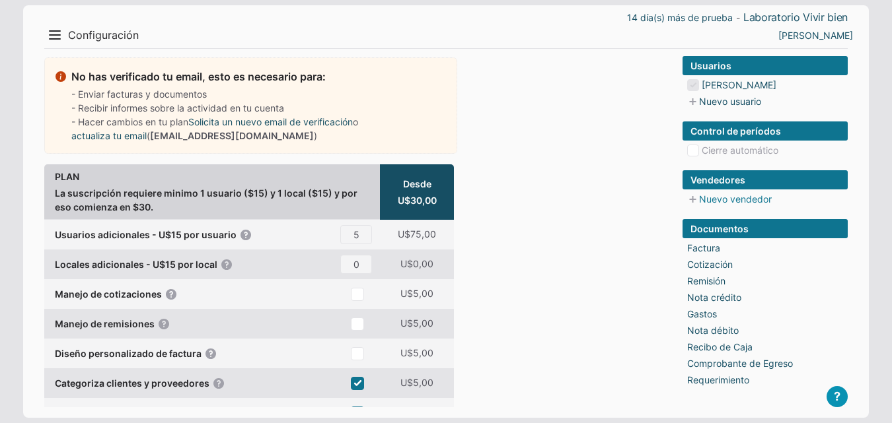
click at [714, 203] on link "Nuevo vendedor" at bounding box center [729, 199] width 86 height 14
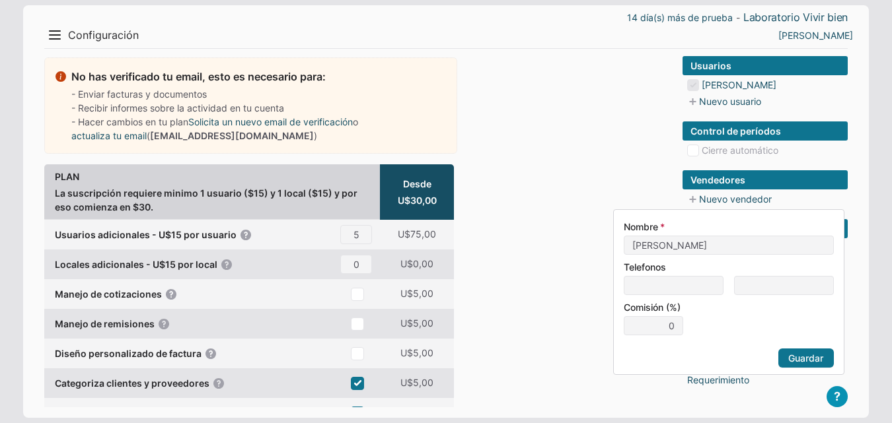
type input "wendy cornejo"
click at [794, 359] on link "Guardar" at bounding box center [805, 358] width 55 height 19
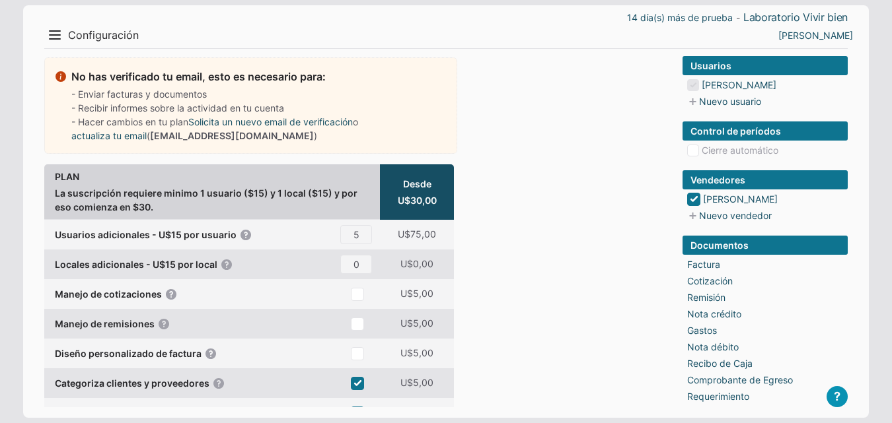
click at [731, 150] on li "Cierre automático" at bounding box center [767, 150] width 161 height 14
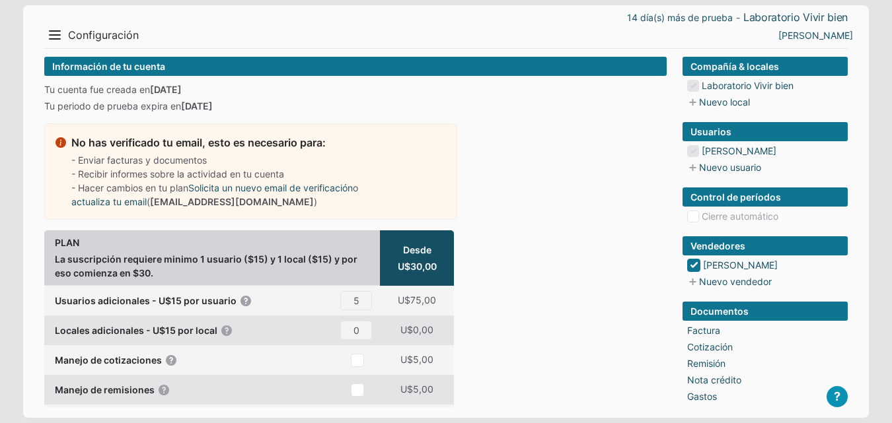
click at [66, 38] on div "Menu Resumen Ingresos 1 Nuevo right Gastos 2 Nuevo right Efectivo 3 right Inven…" at bounding box center [245, 34] width 402 height 21
click at [46, 28] on button "Menu" at bounding box center [54, 34] width 21 height 21
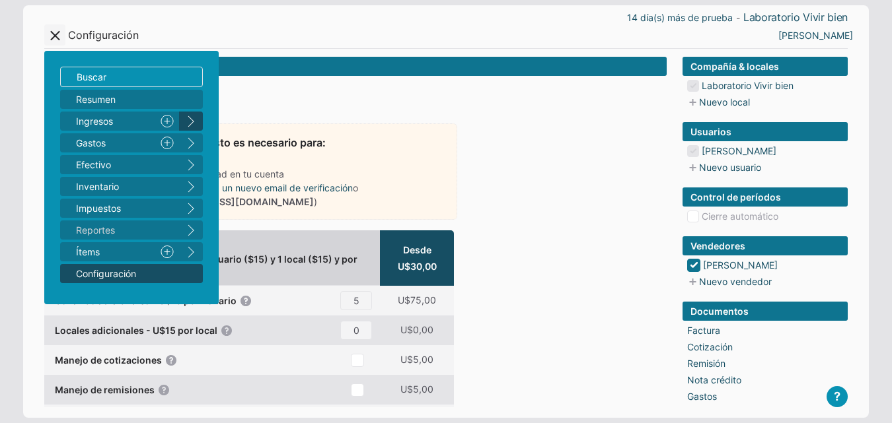
click at [190, 120] on button "right" at bounding box center [191, 121] width 24 height 19
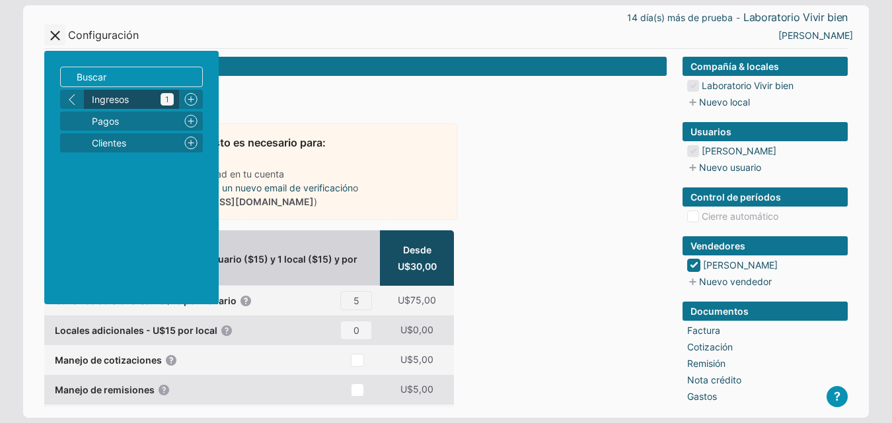
click at [141, 100] on span "Ingresos 1" at bounding box center [133, 99] width 82 height 14
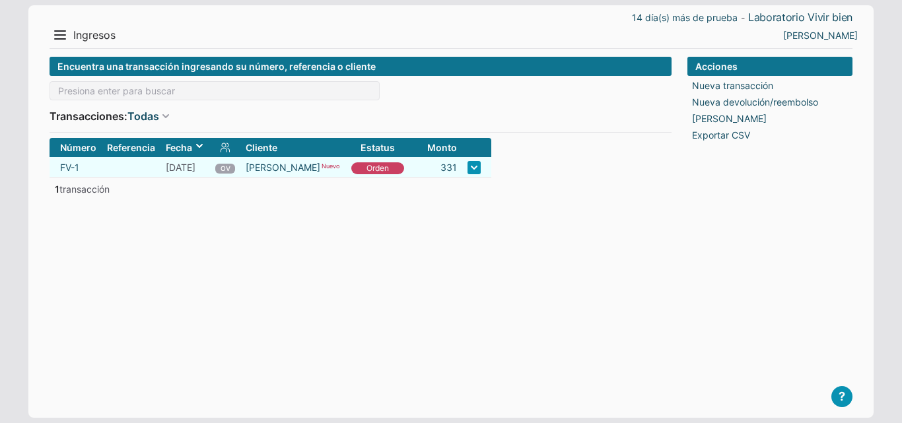
click at [468, 168] on link at bounding box center [474, 167] width 13 height 13
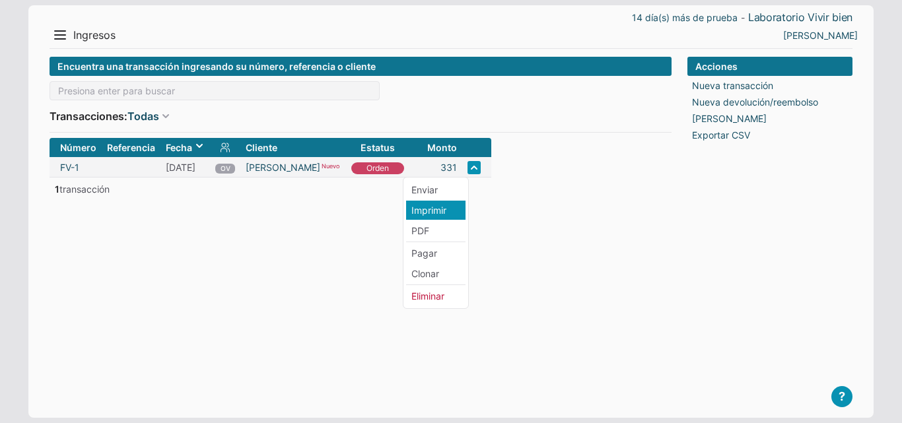
click at [438, 213] on li "Imprimir" at bounding box center [435, 210] width 59 height 19
click at [167, 119] on span at bounding box center [165, 116] width 13 height 13
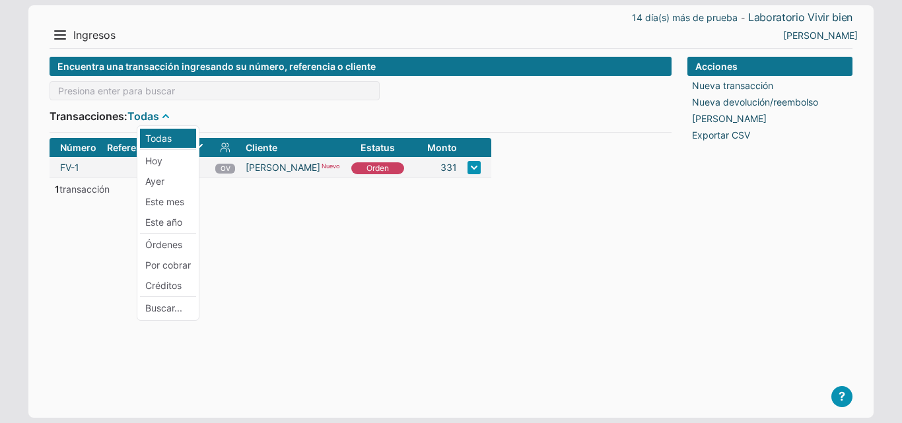
click at [167, 119] on span at bounding box center [165, 116] width 13 height 13
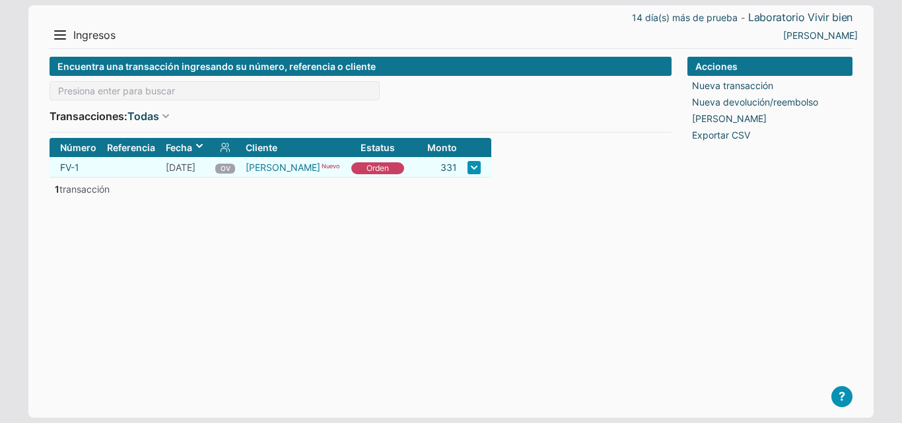
click at [266, 164] on link "[PERSON_NAME]" at bounding box center [283, 168] width 75 height 14
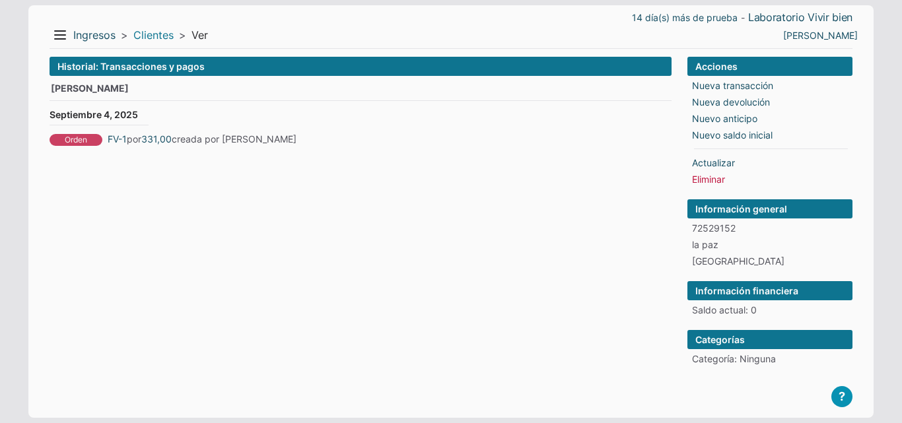
click at [151, 35] on link "Clientes" at bounding box center [153, 35] width 40 height 14
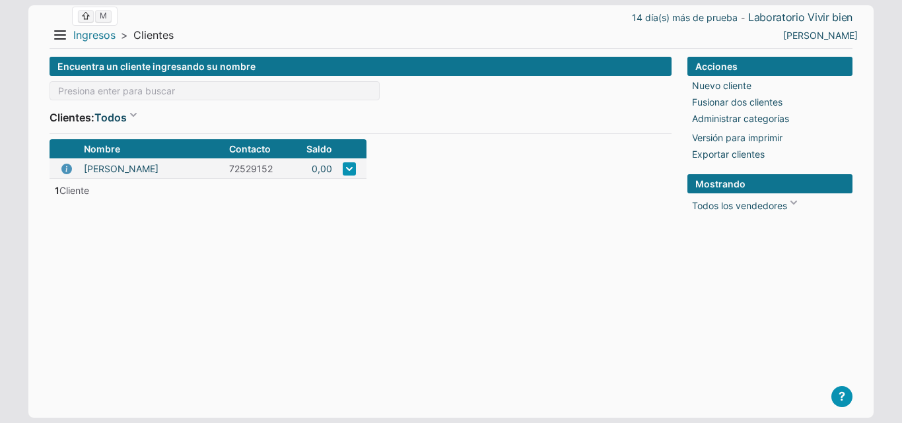
click at [96, 36] on link "Ingresos" at bounding box center [94, 35] width 42 height 14
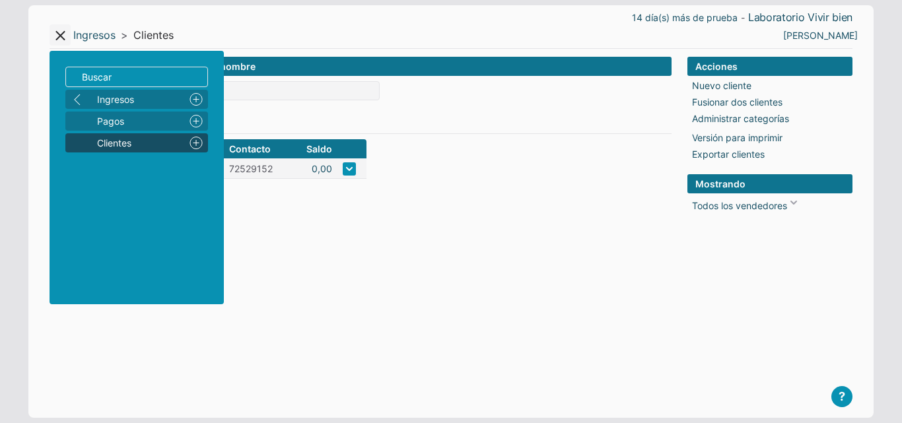
click at [334, 248] on form "Encuentra un cliente ingresando su nombre Clientes: Todos Todos Con saldo Nombr…" at bounding box center [361, 227] width 622 height 340
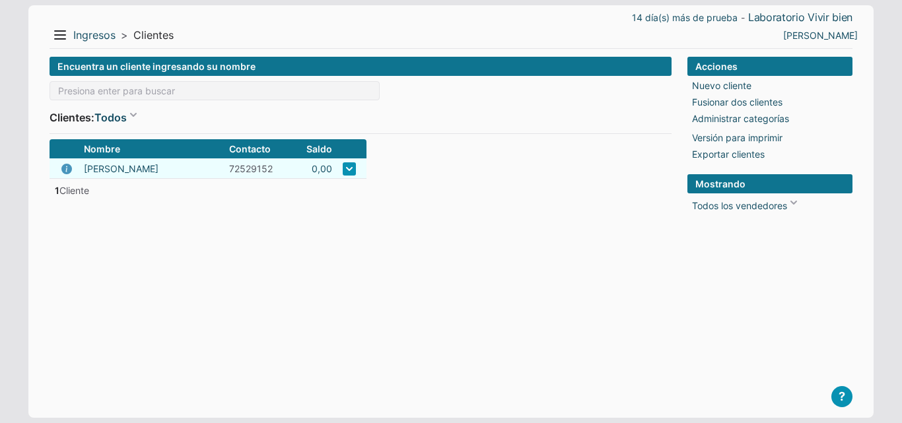
click at [349, 165] on link at bounding box center [349, 169] width 13 height 13
click at [294, 168] on td "0,00" at bounding box center [307, 169] width 59 height 20
click at [185, 207] on form "Encuentra un cliente ingresando su nombre Clientes: Todos Todos Con saldo Nombr…" at bounding box center [361, 227] width 622 height 340
click at [131, 115] on link "Todos" at bounding box center [117, 116] width 46 height 17
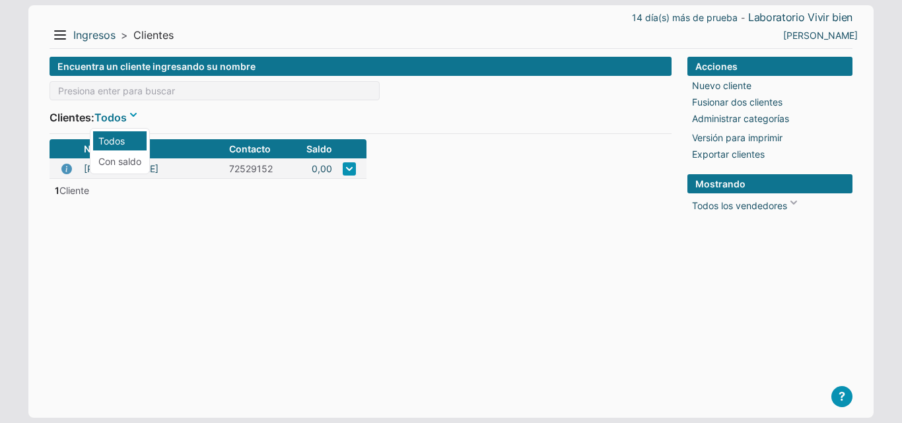
click at [131, 114] on link "Todos" at bounding box center [117, 116] width 46 height 17
click at [254, 114] on div "Clientes: Todos Todos Con saldo" at bounding box center [361, 117] width 622 height 22
click at [733, 90] on link "Nuevo cliente" at bounding box center [721, 86] width 59 height 14
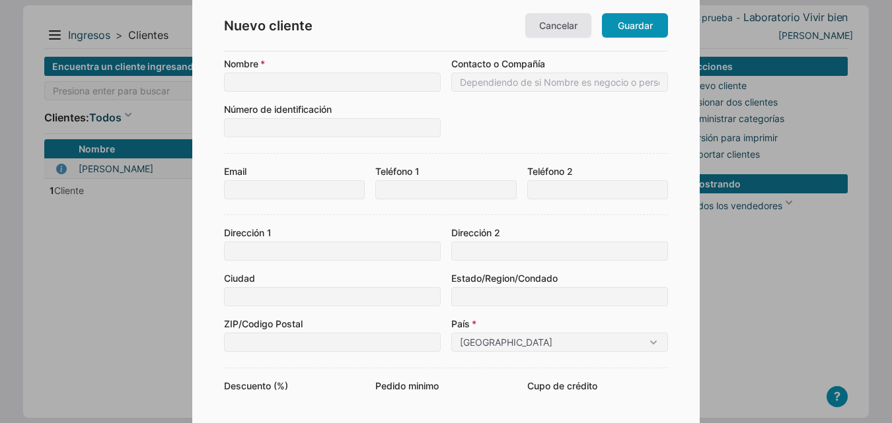
click at [293, 85] on input at bounding box center [332, 82] width 217 height 19
type input "r"
type input "[PERSON_NAME]"
click at [340, 129] on input at bounding box center [332, 127] width 217 height 19
click at [301, 296] on input at bounding box center [332, 296] width 217 height 19
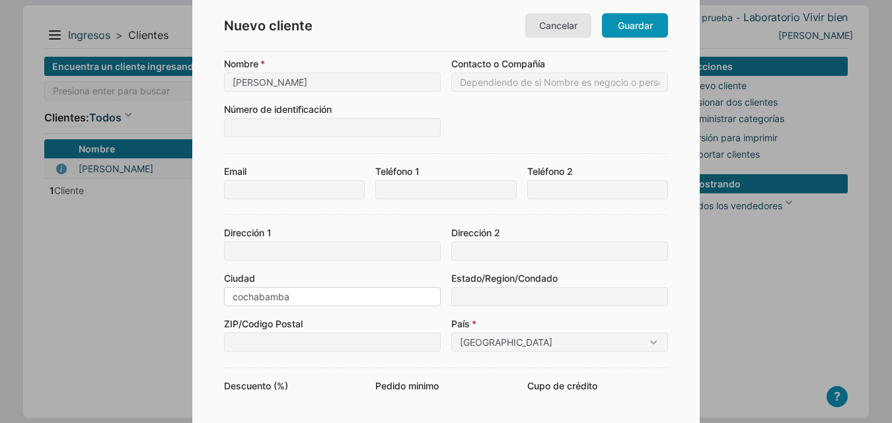
type input "cochabamba"
click at [677, 290] on div "Nuevo cliente Cancelar Guardar Nombre diego ochoa Contacto o Compañía Número de…" at bounding box center [445, 294] width 507 height 589
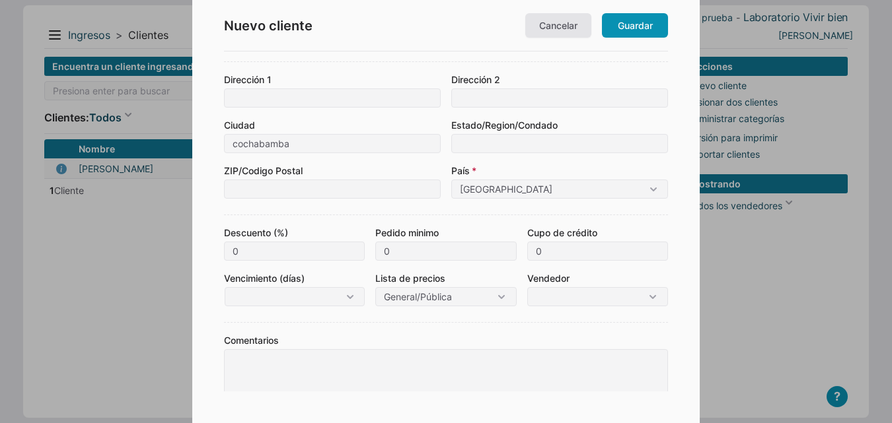
scroll to position [165, 0]
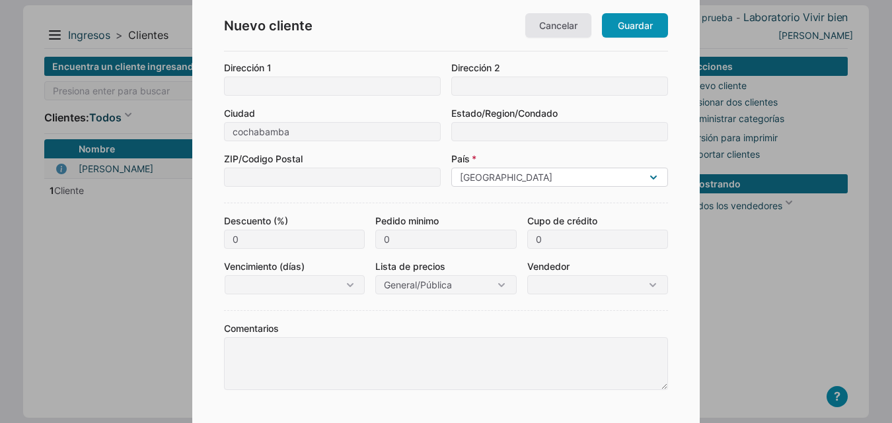
click at [611, 182] on input "Bolivia" at bounding box center [559, 177] width 217 height 19
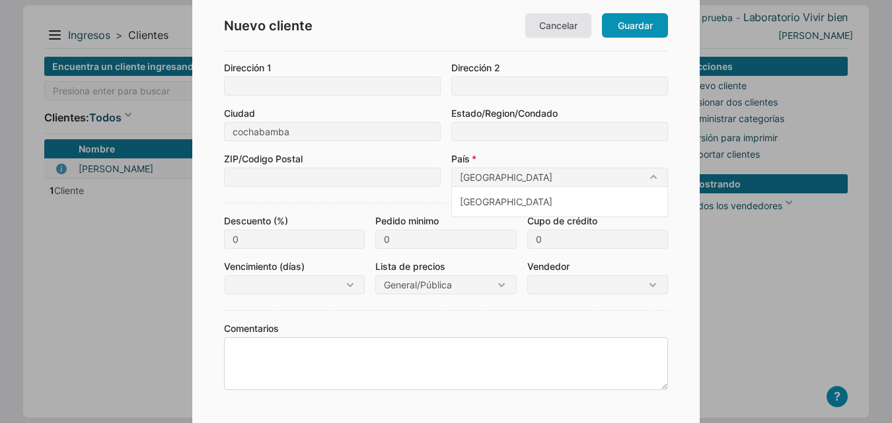
click at [420, 372] on textarea at bounding box center [446, 364] width 444 height 53
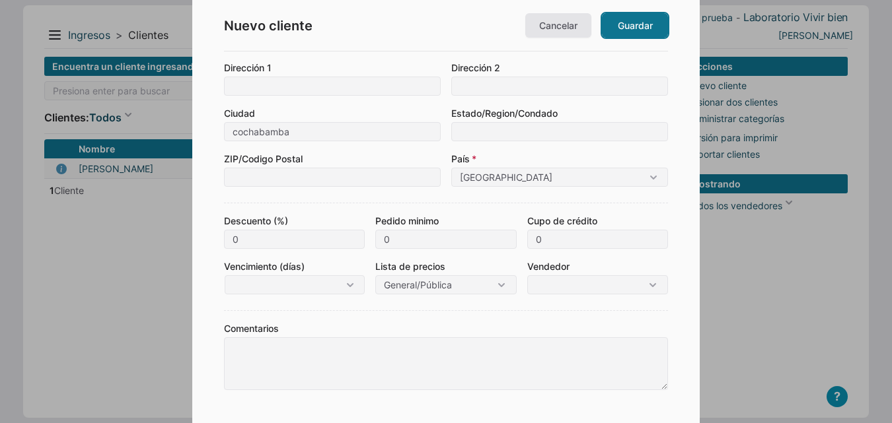
click at [626, 28] on link "Guardar" at bounding box center [635, 25] width 66 height 24
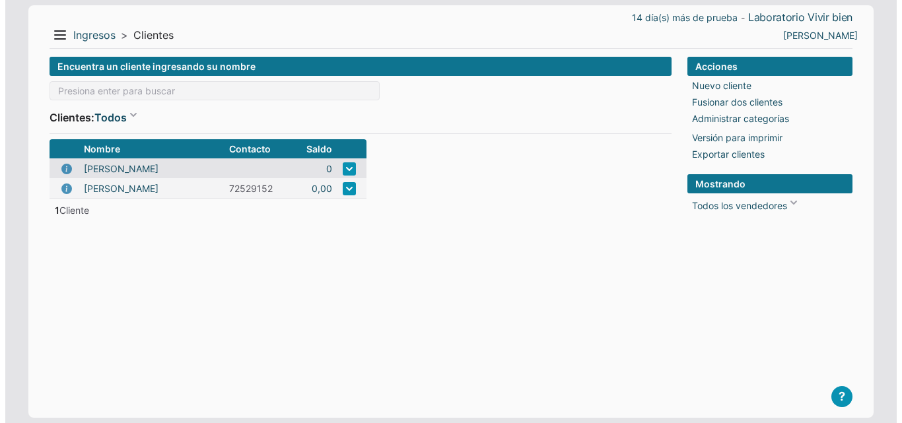
scroll to position [0, 0]
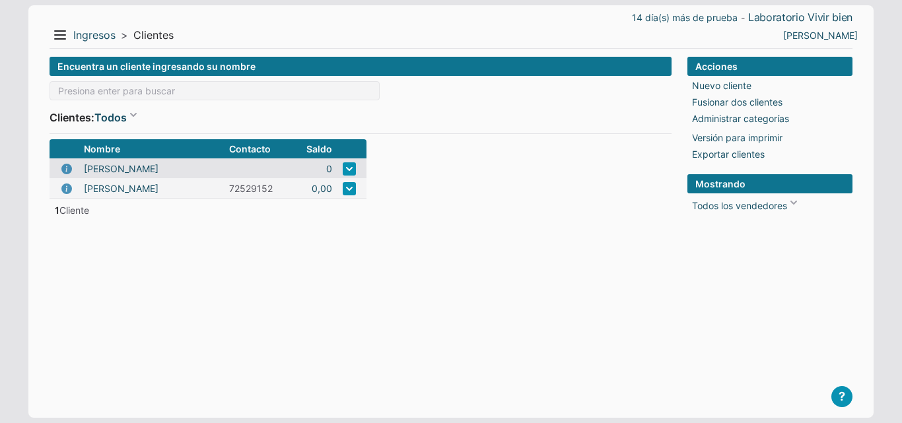
click at [415, 223] on form "Encuentra un cliente ingresando su nombre Clientes: Todos Todos Con saldo Nombr…" at bounding box center [361, 227] width 622 height 340
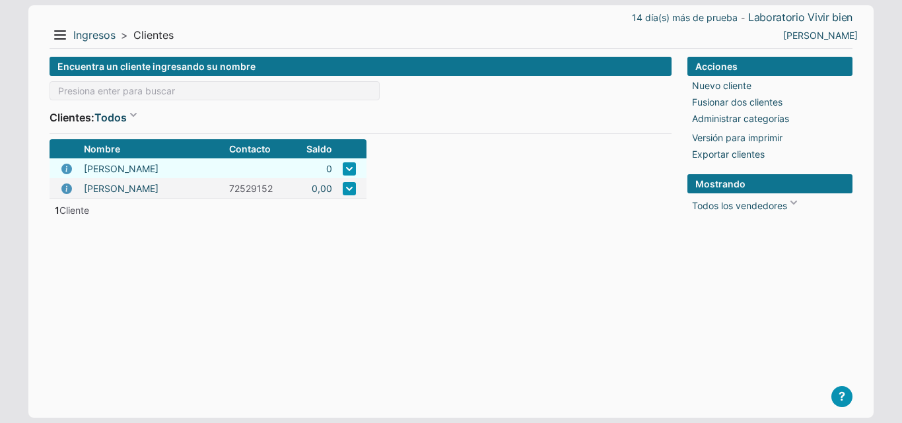
click at [347, 168] on link at bounding box center [349, 169] width 13 height 13
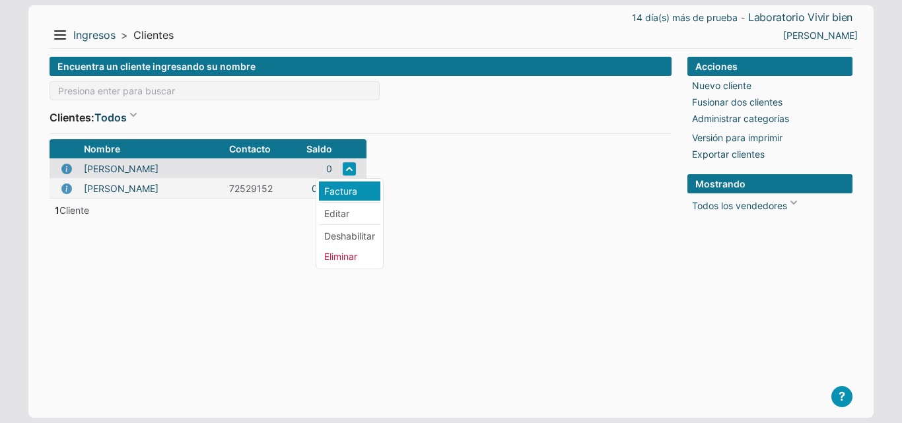
click at [351, 190] on li "Factura" at bounding box center [349, 191] width 61 height 19
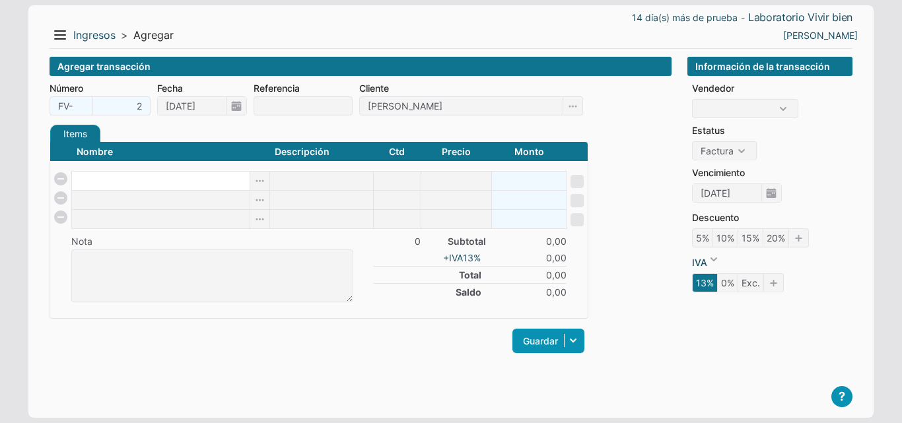
click at [225, 188] on input at bounding box center [161, 181] width 178 height 18
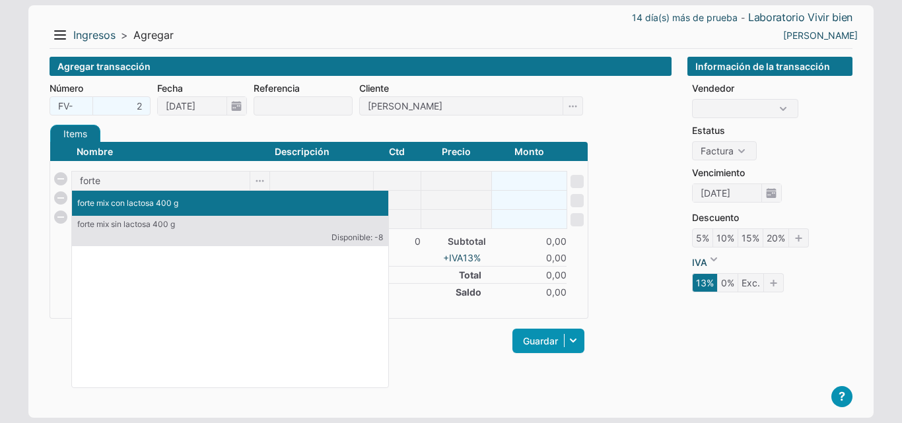
click at [200, 207] on p "forte mix con lactosa 400 g" at bounding box center [230, 204] width 306 height 12
type input "forte mix con lactosa 400 g"
type input "1"
type input "0"
type input "0.00"
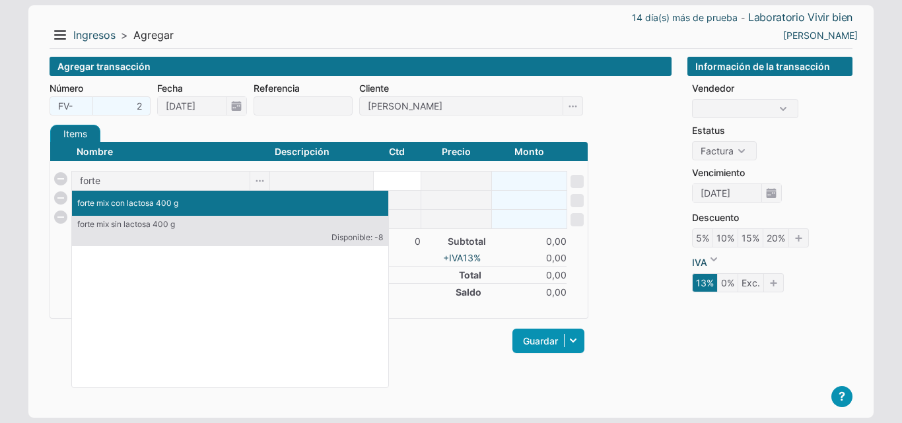
checkbox input "true"
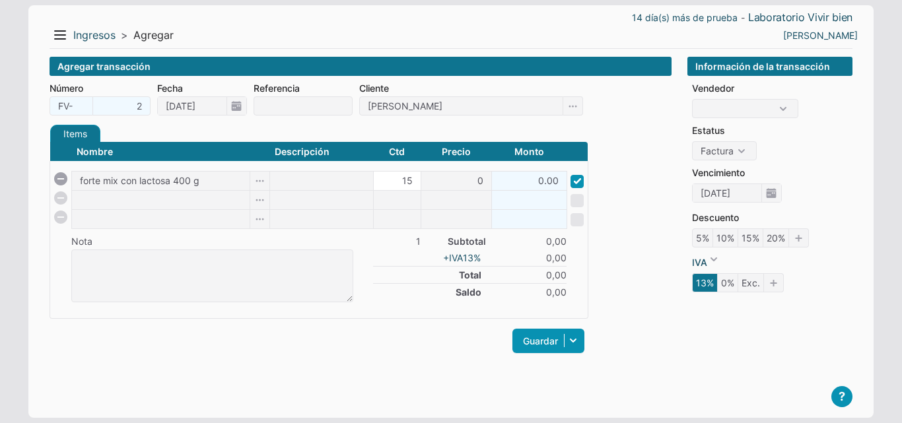
type input "15"
click at [484, 183] on input "0" at bounding box center [457, 181] width 70 height 18
type input "25"
type input "375.00"
click at [505, 200] on input at bounding box center [529, 200] width 75 height 18
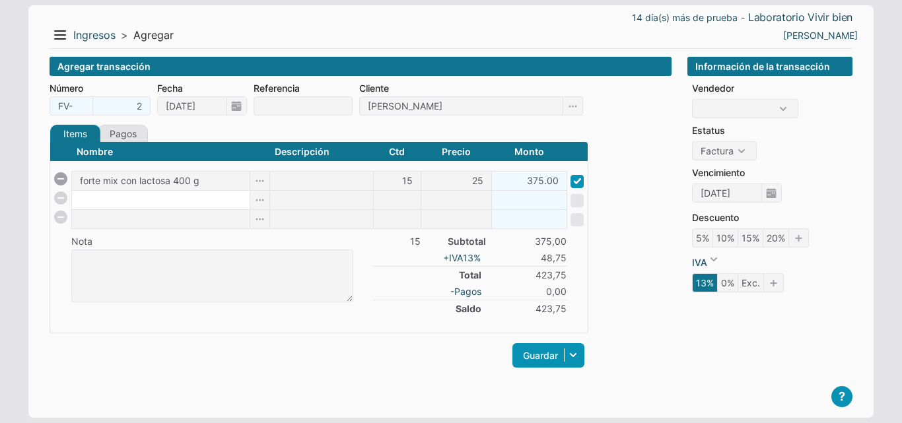
click at [225, 202] on input at bounding box center [161, 200] width 178 height 18
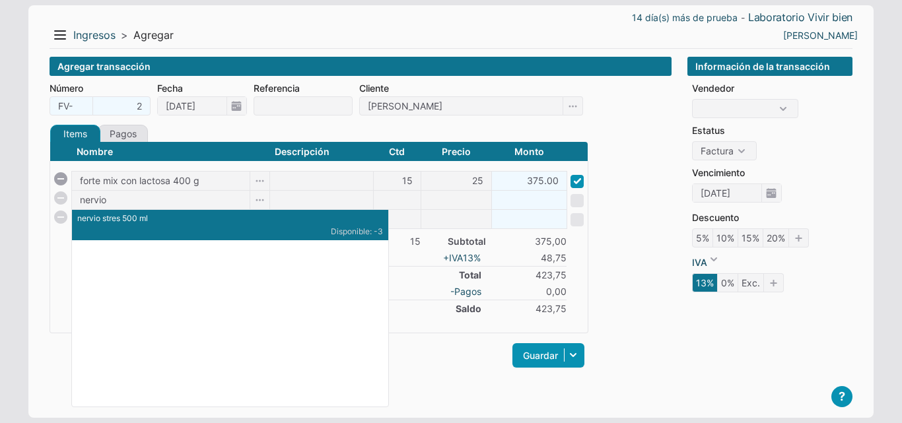
click at [194, 231] on li "nervio stres 500 ml Disponible: -3 {"id":105,"type":"P","internal_comments":"",…" at bounding box center [230, 225] width 316 height 30
type input "nervio stres 500 ml"
type input "1"
type input "0"
type input "0.00"
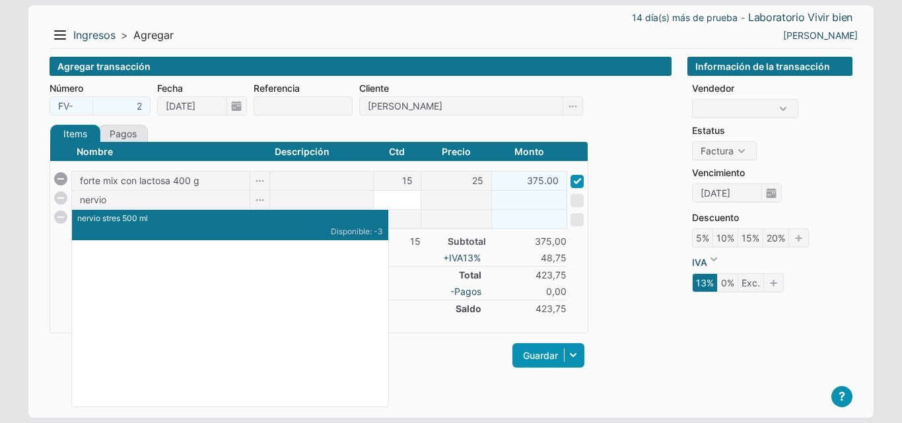
checkbox input "true"
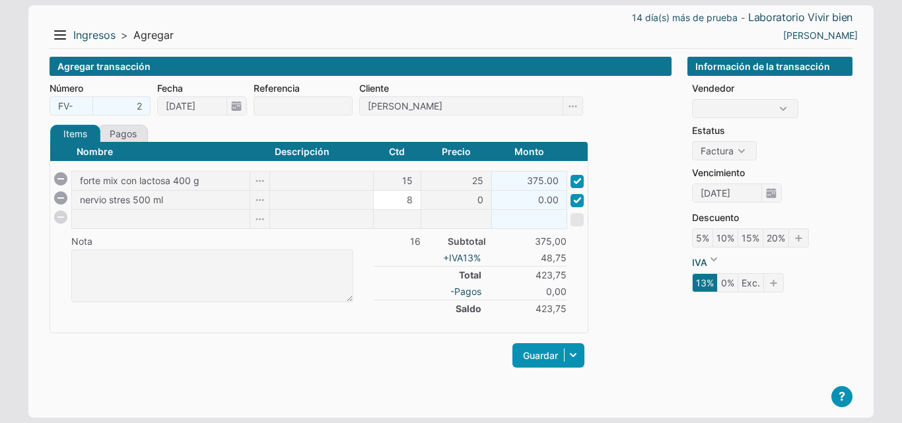
type input "8"
click at [474, 205] on input "0" at bounding box center [457, 200] width 70 height 18
type input "49"
type input "392.00"
click at [185, 216] on input at bounding box center [161, 219] width 178 height 18
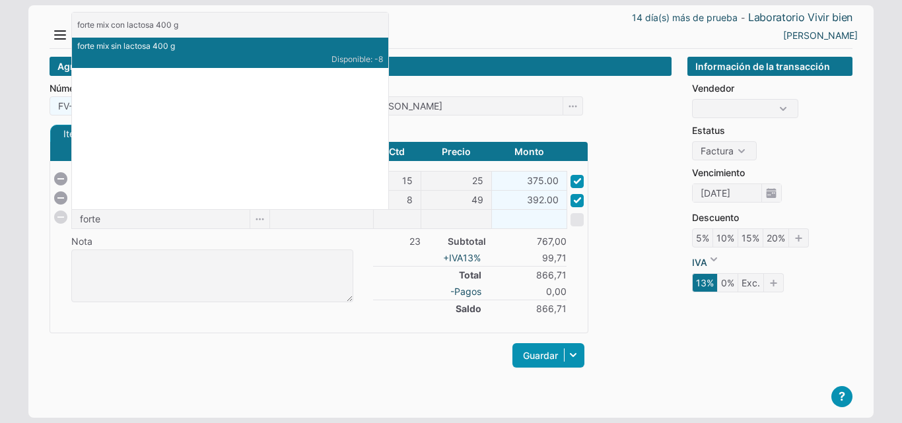
click at [157, 52] on li "forte mix sin lactosa 400 g Disponible: -8 {"id":103,"type":"P","internal_comme…" at bounding box center [230, 53] width 316 height 30
type input "forte mix sin lactosa 400 g"
type input "1"
type input "0"
type input "0.00"
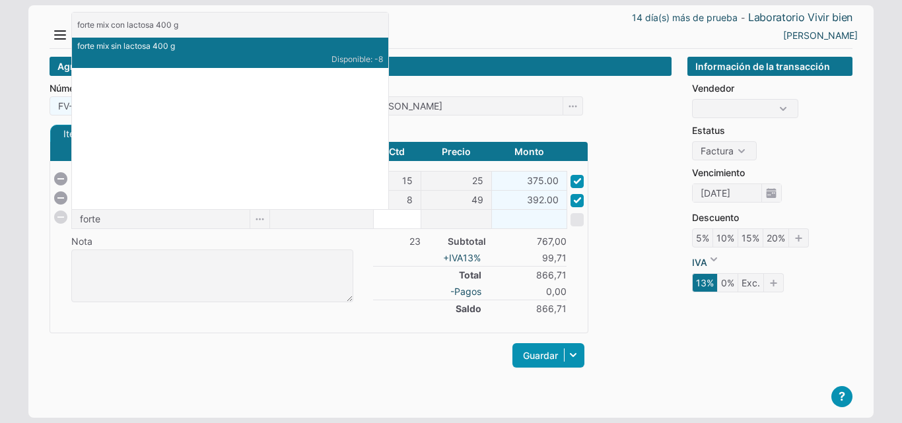
checkbox input "true"
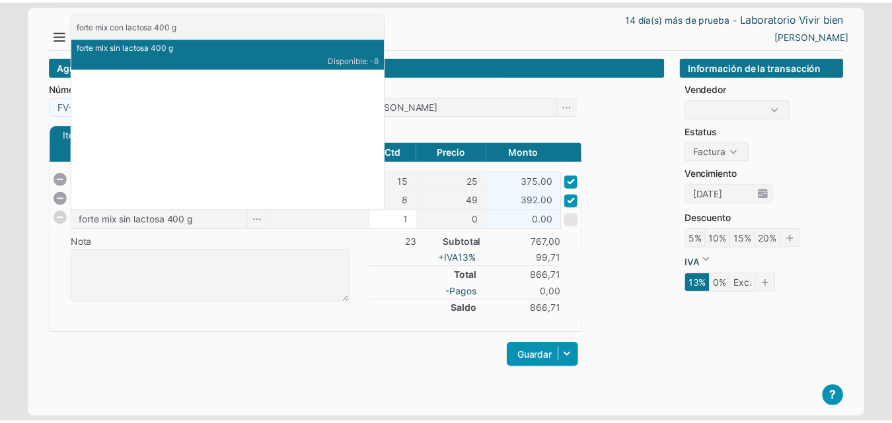
scroll to position [7, 0]
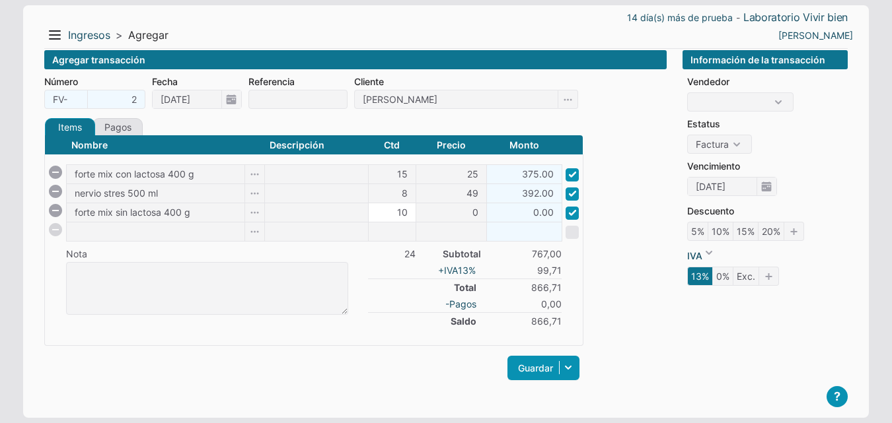
type input "10"
click at [463, 217] on input "0" at bounding box center [451, 212] width 70 height 18
type input "23"
type input "230.00"
click at [610, 231] on form "Número FV- 2 Fecha 04/09/2025 Referencia Cliente diego ochoa Items Créditos Pag…" at bounding box center [355, 236] width 622 height 322
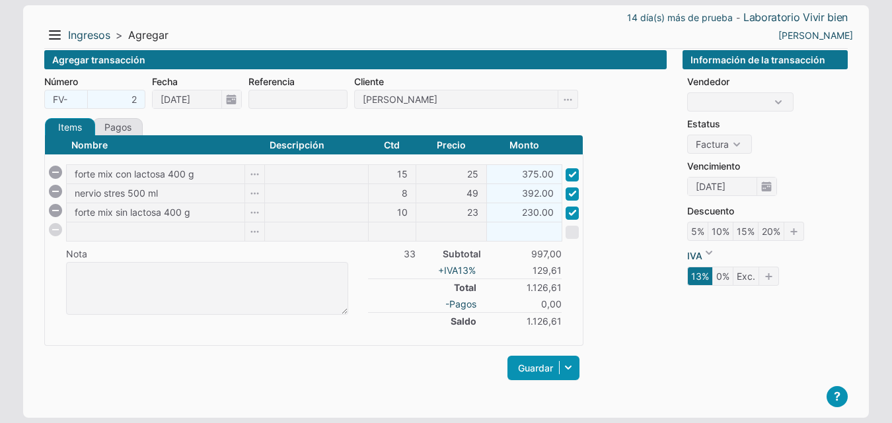
click at [702, 277] on icon "13%" at bounding box center [700, 276] width 26 height 19
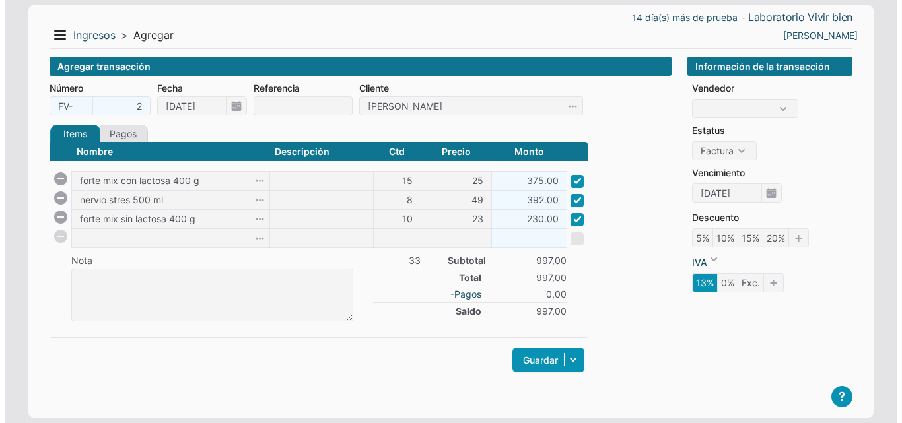
scroll to position [0, 0]
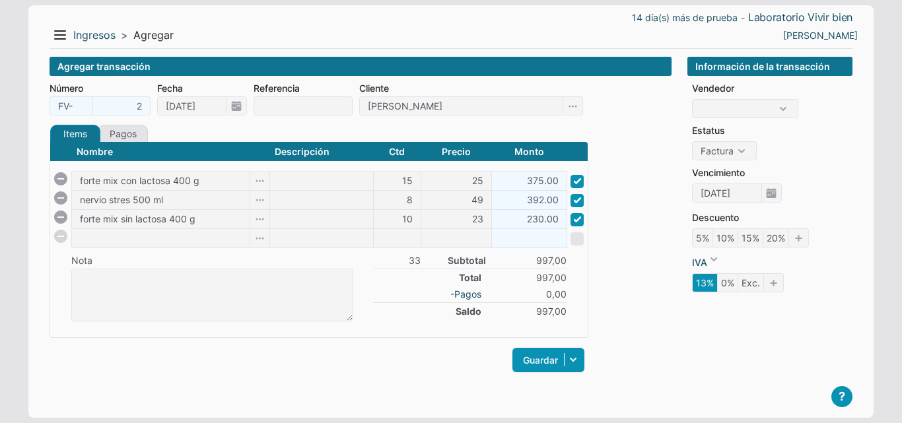
click at [712, 281] on icon "13%" at bounding box center [705, 283] width 26 height 19
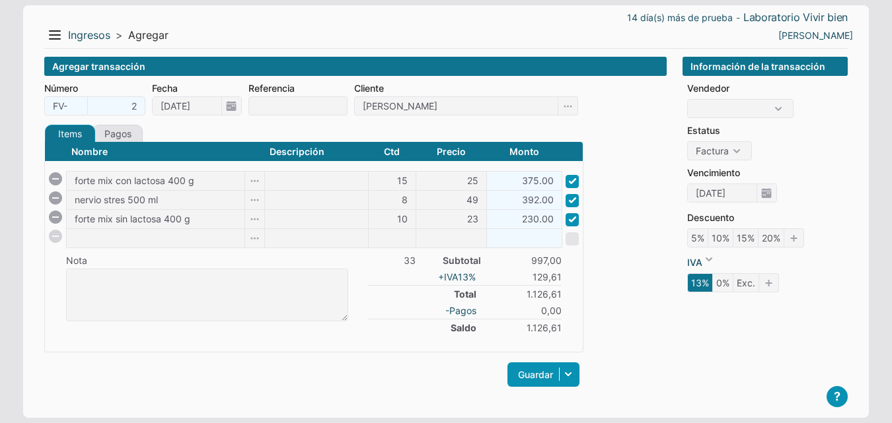
click at [704, 287] on icon "13%" at bounding box center [700, 283] width 26 height 19
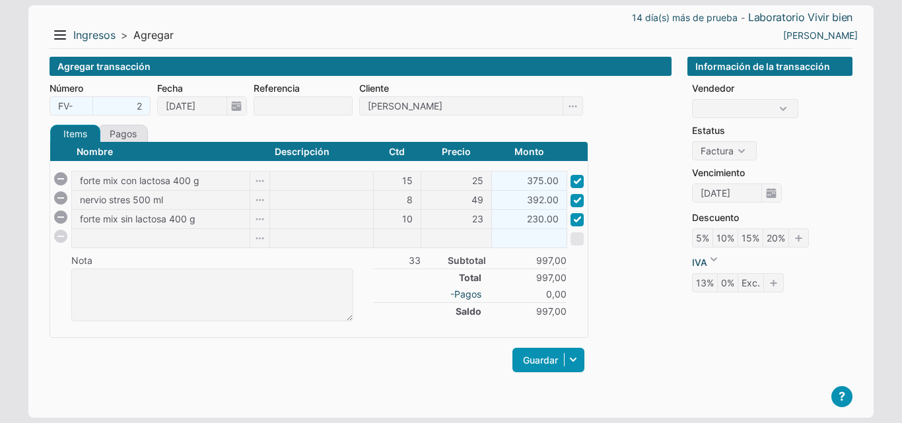
click at [667, 258] on form "Número FV- 2 Fecha 04/09/2025 Referencia Cliente diego ochoa Items Créditos Pag…" at bounding box center [361, 235] width 622 height 308
click at [770, 109] on select "[PERSON_NAME]" at bounding box center [745, 108] width 106 height 19
select select "102"
click at [692, 99] on select "[PERSON_NAME]" at bounding box center [745, 108] width 106 height 19
click at [778, 128] on li "Estatus" at bounding box center [772, 131] width 161 height 14
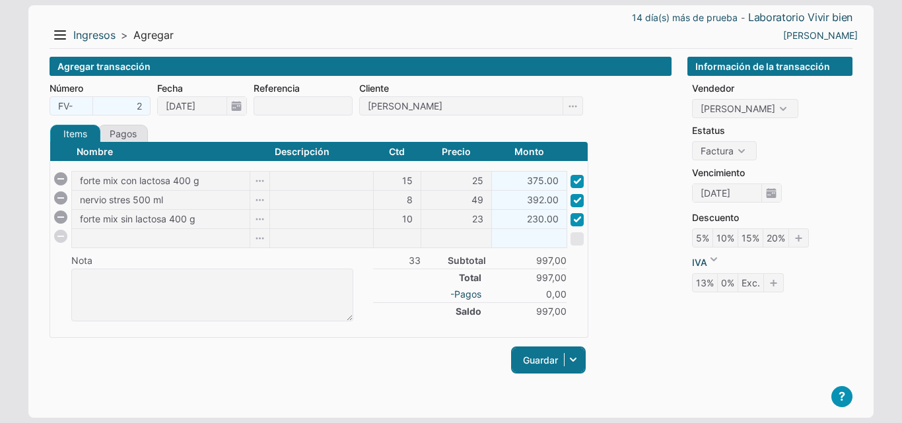
click at [582, 367] on icon at bounding box center [573, 360] width 23 height 24
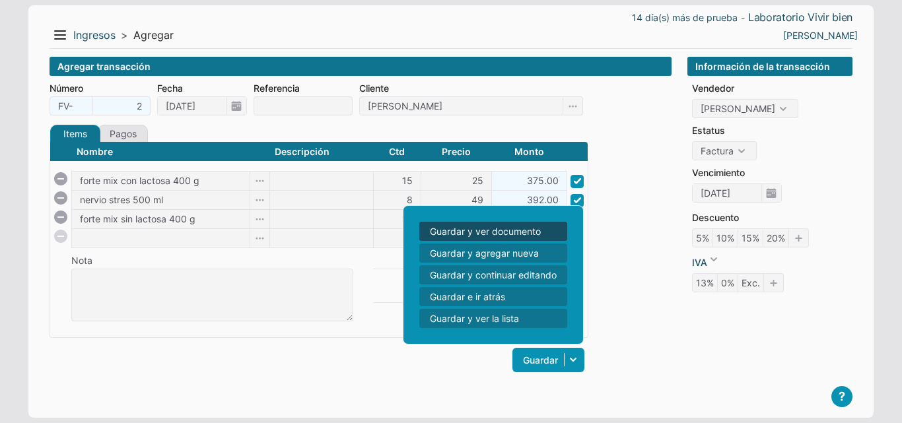
click at [497, 227] on link "Guardar y ver documento" at bounding box center [494, 231] width 148 height 19
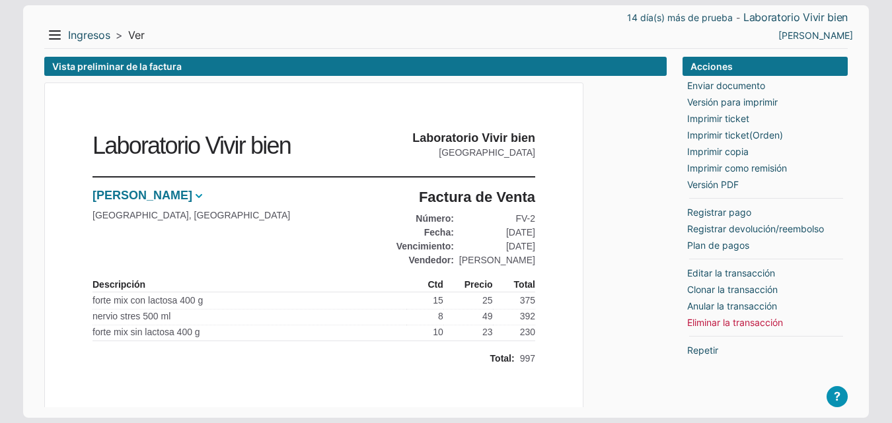
click at [192, 197] on span at bounding box center [198, 196] width 13 height 13
click at [172, 234] on li "Actualizar información" at bounding box center [169, 235] width 102 height 17
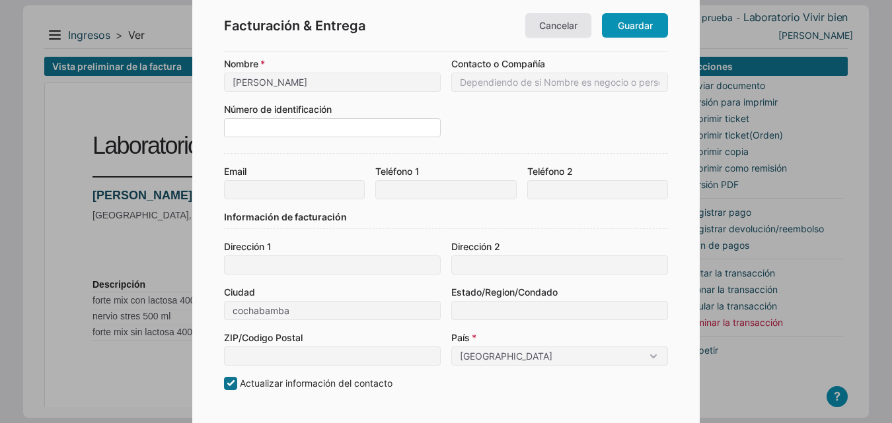
click at [405, 133] on input at bounding box center [332, 127] width 217 height 19
click at [516, 91] on input at bounding box center [559, 82] width 217 height 19
click at [347, 135] on input at bounding box center [332, 127] width 217 height 19
click at [320, 250] on label "Dirección 1" at bounding box center [332, 247] width 217 height 14
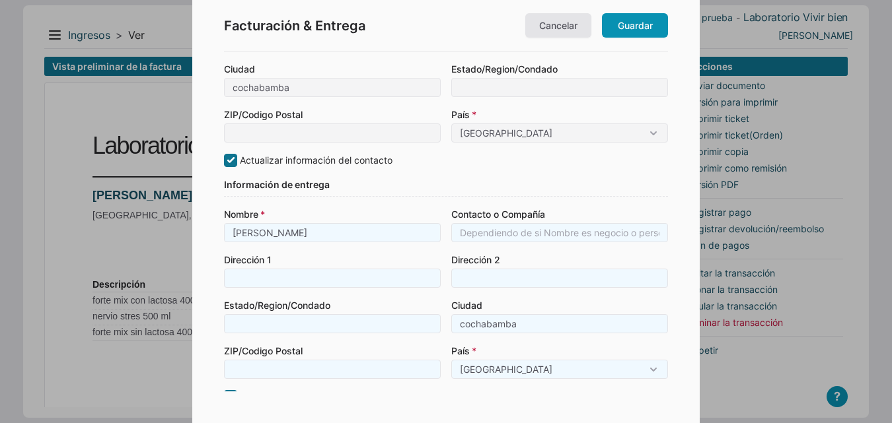
scroll to position [237, 0]
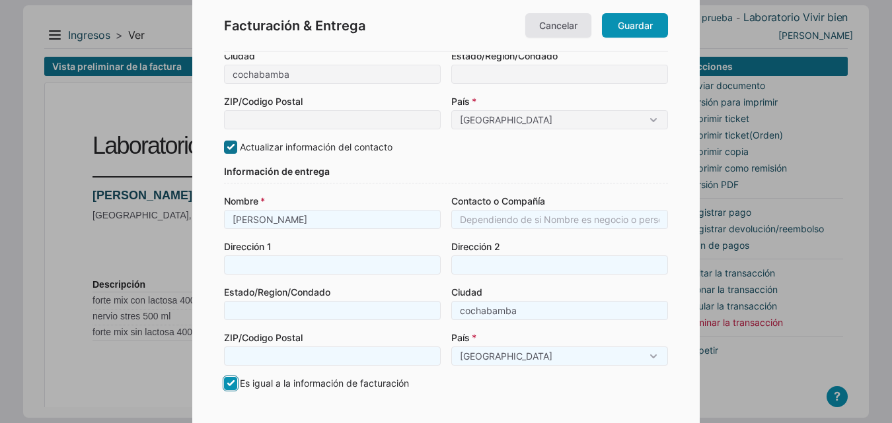
click at [231, 379] on input "Es igual a la información de facturación" at bounding box center [230, 383] width 13 height 13
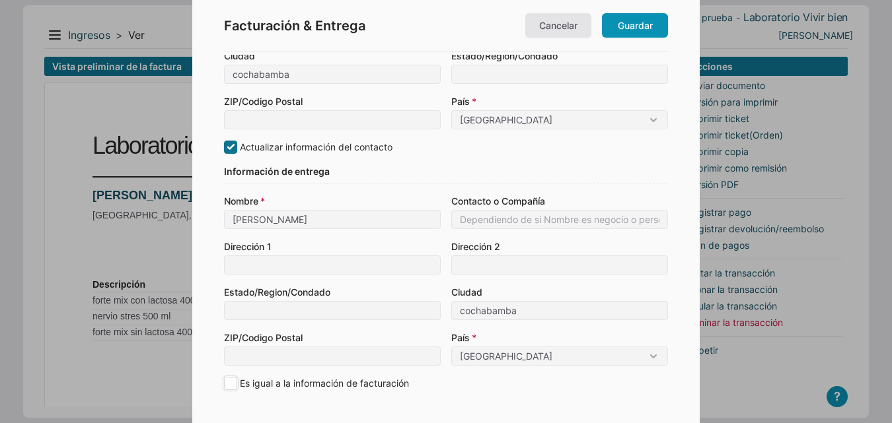
click at [234, 381] on input "Es igual a la información de facturación" at bounding box center [230, 383] width 13 height 13
checkbox input "true"
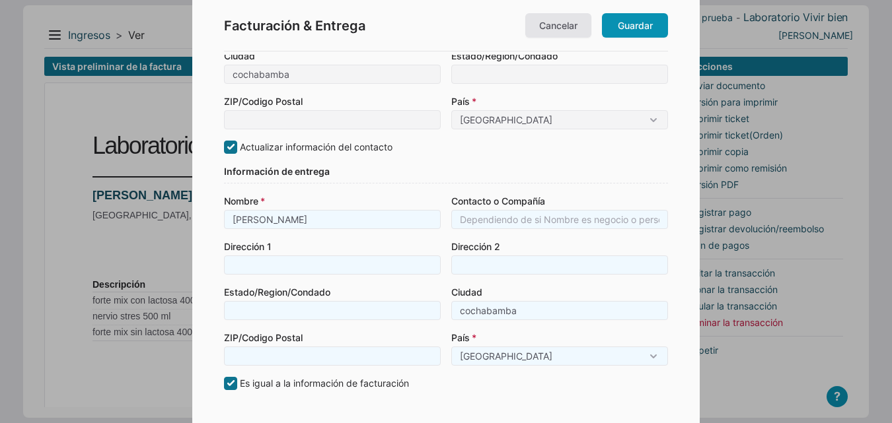
click at [320, 309] on div "Estado/Region/Condado" at bounding box center [332, 302] width 217 height 35
click at [315, 317] on div "Estado/Region/Condado" at bounding box center [332, 302] width 217 height 35
click at [316, 361] on div "ZIP/Codigo Postal" at bounding box center [332, 348] width 217 height 35
click at [501, 363] on div "País [GEOGRAPHIC_DATA] [GEOGRAPHIC_DATA]" at bounding box center [559, 348] width 217 height 35
click at [506, 355] on div "País [GEOGRAPHIC_DATA] [GEOGRAPHIC_DATA]" at bounding box center [559, 348] width 217 height 35
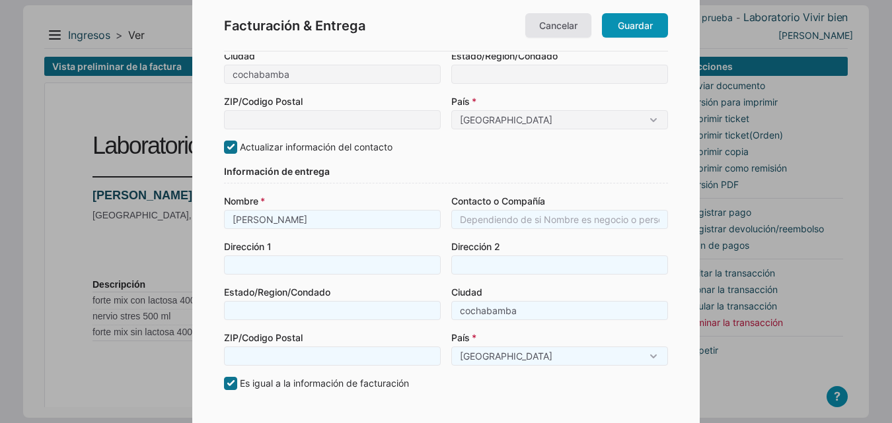
click at [655, 354] on div "País [GEOGRAPHIC_DATA] [GEOGRAPHIC_DATA]" at bounding box center [559, 348] width 217 height 35
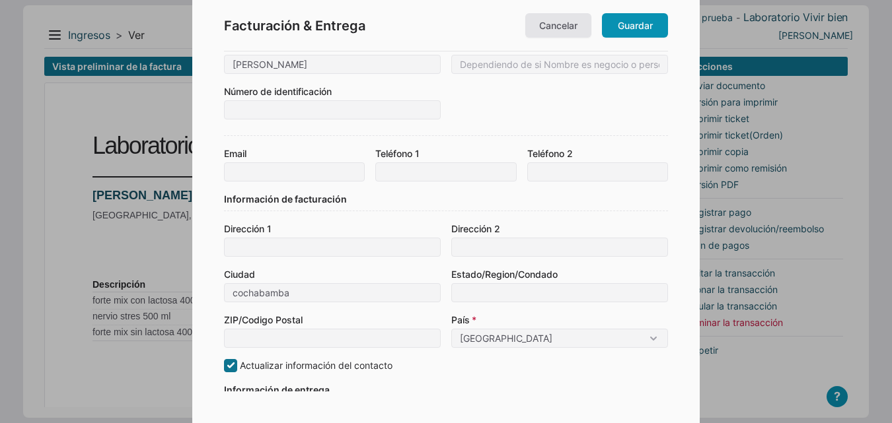
scroll to position [0, 0]
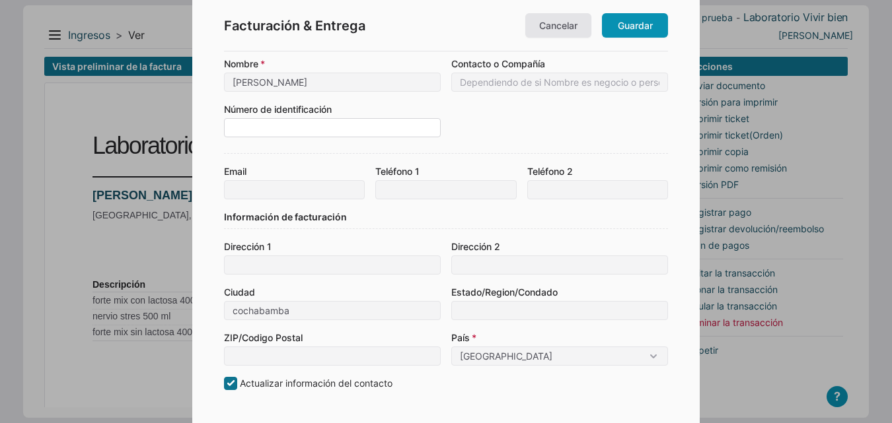
click at [338, 134] on input at bounding box center [332, 127] width 217 height 19
type input "4970031014"
click at [546, 136] on div "Número de identificación 4970031014" at bounding box center [446, 119] width 444 height 35
click at [546, 85] on input at bounding box center [559, 82] width 217 height 19
click at [623, 31] on link "Guardar" at bounding box center [635, 25] width 66 height 24
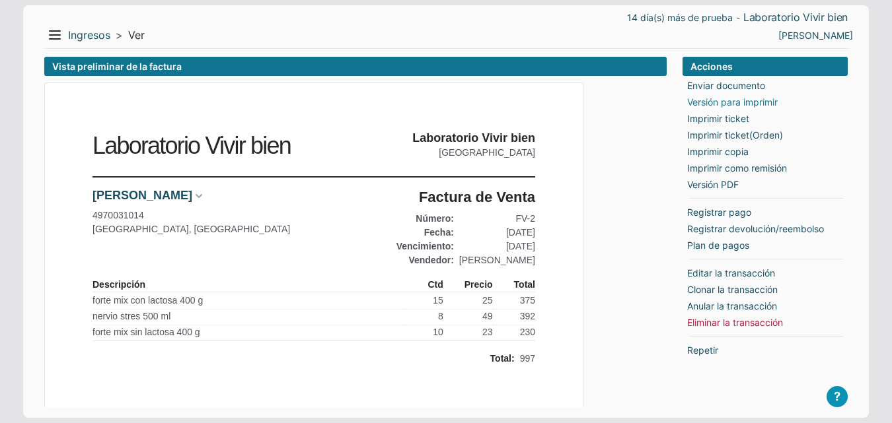
click at [744, 106] on link "Versión para imprimir" at bounding box center [732, 102] width 91 height 14
click at [742, 122] on link "Imprimir ticket" at bounding box center [718, 119] width 62 height 14
click at [719, 141] on link "Imprimir ticket(Orden)" at bounding box center [735, 135] width 96 height 14
click at [57, 32] on button "Menu" at bounding box center [54, 34] width 21 height 21
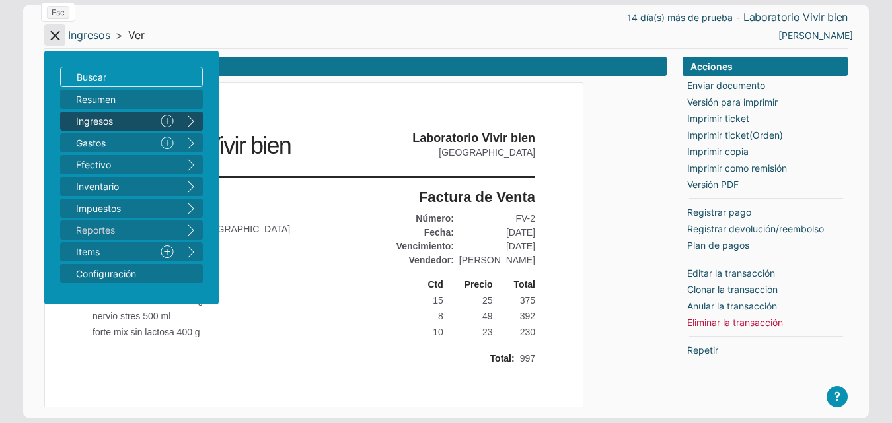
click at [57, 32] on button "Menu" at bounding box center [54, 34] width 21 height 21
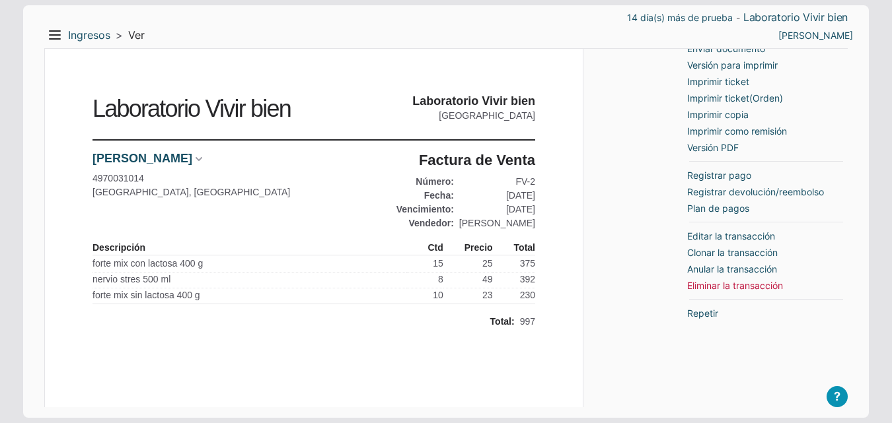
scroll to position [66, 0]
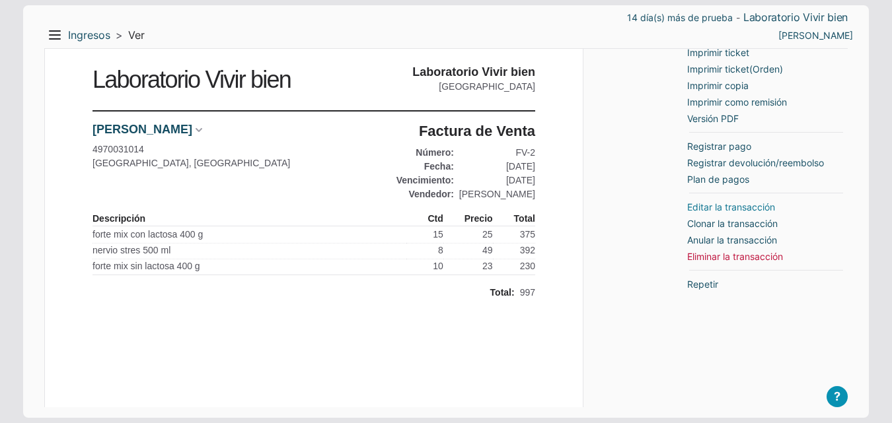
click at [697, 207] on link "Editar la transacción" at bounding box center [731, 207] width 88 height 14
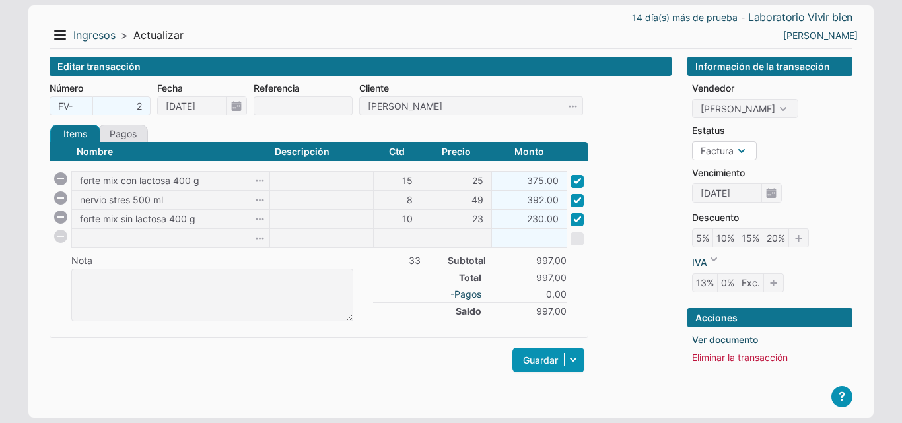
click at [748, 150] on select "Orden Factura" at bounding box center [724, 150] width 65 height 19
select select "P"
click at [692, 141] on select "Orden Factura" at bounding box center [724, 150] width 65 height 19
checkbox input "false"
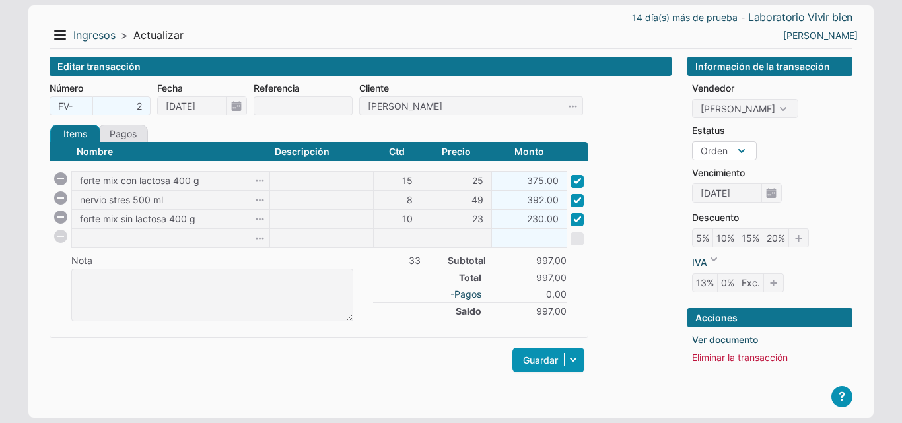
checkbox input "false"
type input "[DATE]"
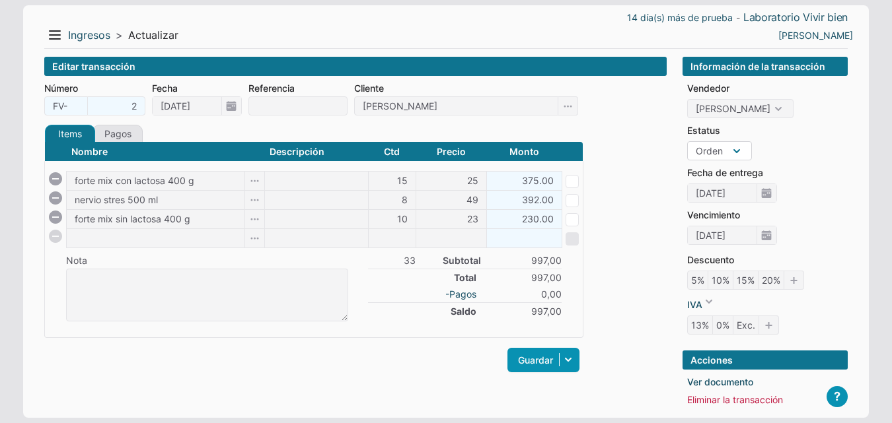
click at [747, 151] on select "Orden Factura" at bounding box center [719, 150] width 65 height 19
select select "C"
click at [692, 141] on select "Orden Factura" at bounding box center [719, 150] width 65 height 19
checkbox input "true"
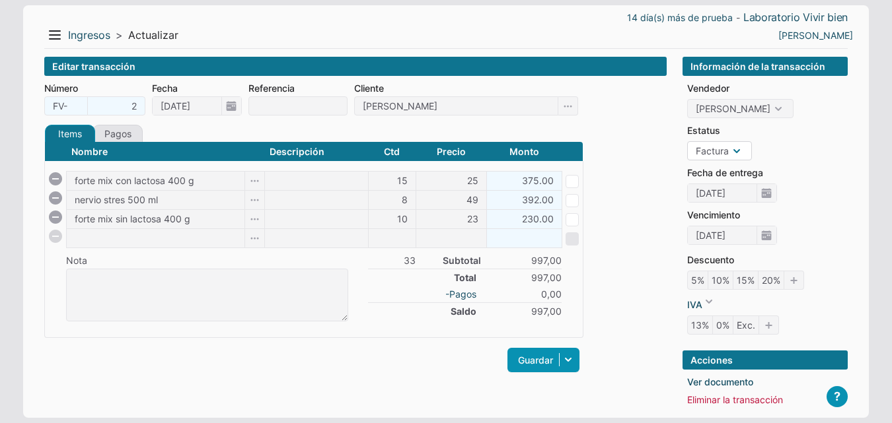
checkbox input "true"
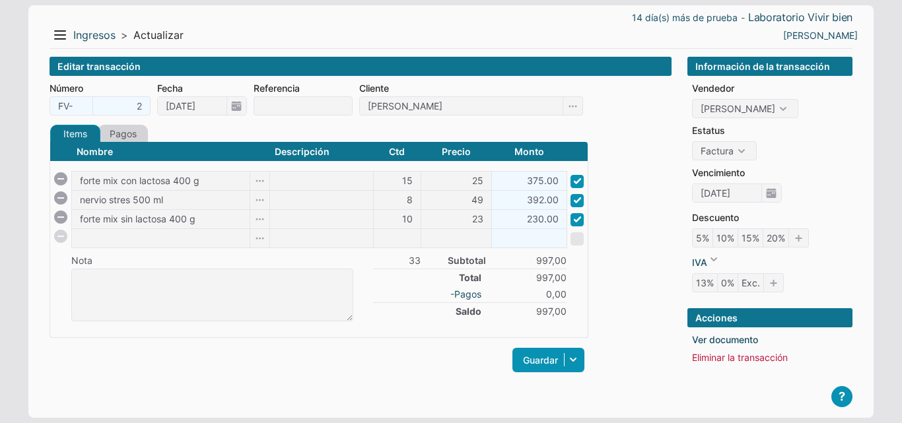
click at [129, 137] on link "Pagos" at bounding box center [123, 134] width 50 height 18
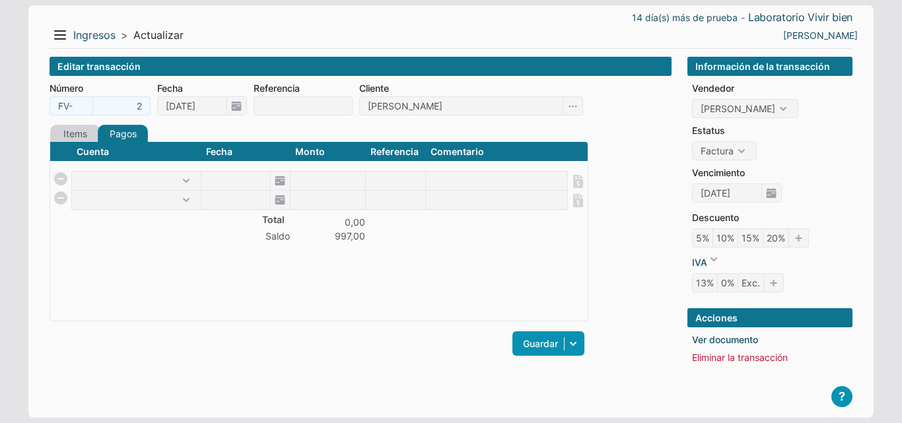
click at [63, 134] on link "Items" at bounding box center [75, 134] width 50 height 18
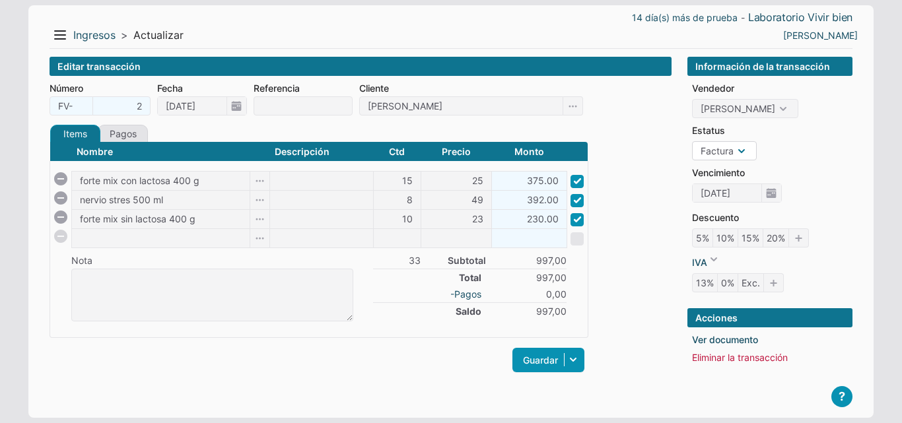
click at [746, 147] on select "Orden Factura" at bounding box center [724, 150] width 65 height 19
click at [777, 105] on select "wendy cornejo" at bounding box center [745, 108] width 106 height 19
click at [730, 239] on icon "10%" at bounding box center [726, 238] width 26 height 19
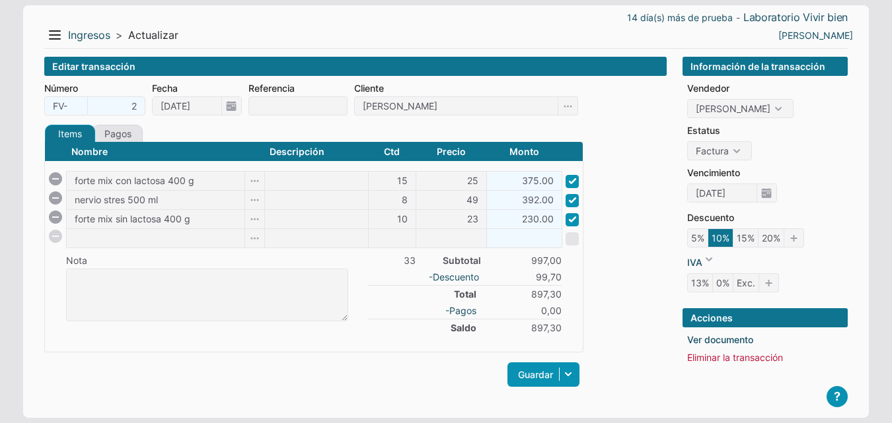
click at [728, 239] on icon "10%" at bounding box center [721, 238] width 26 height 19
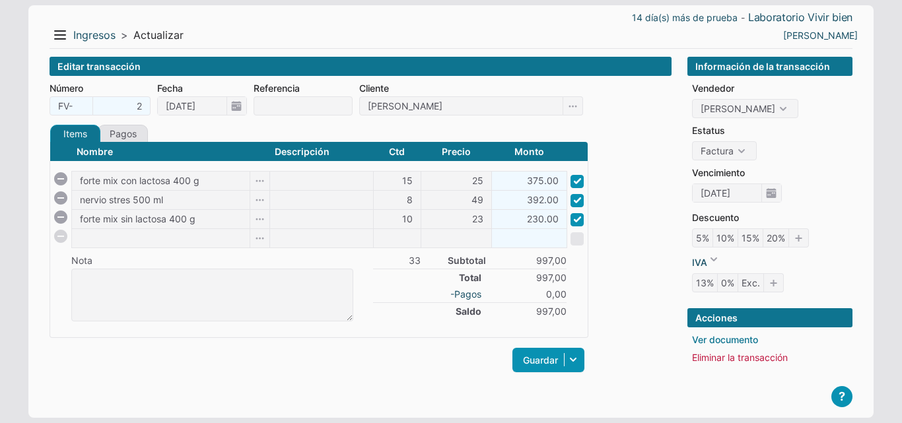
click at [744, 340] on link "Ver documento" at bounding box center [725, 340] width 66 height 14
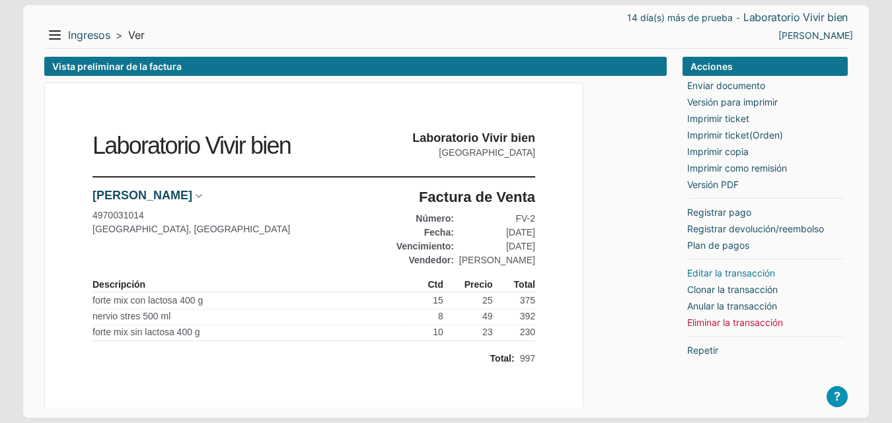
click at [733, 272] on link "Editar la transacción" at bounding box center [731, 273] width 88 height 14
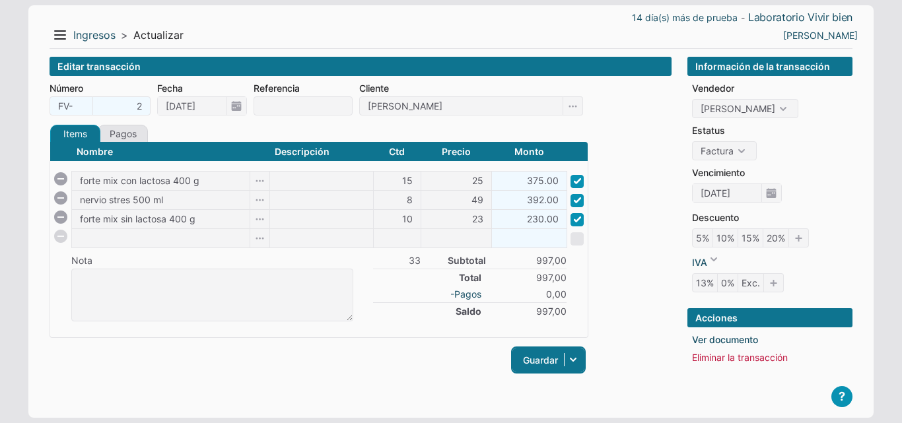
click at [544, 357] on link "Guardar" at bounding box center [549, 360] width 72 height 24
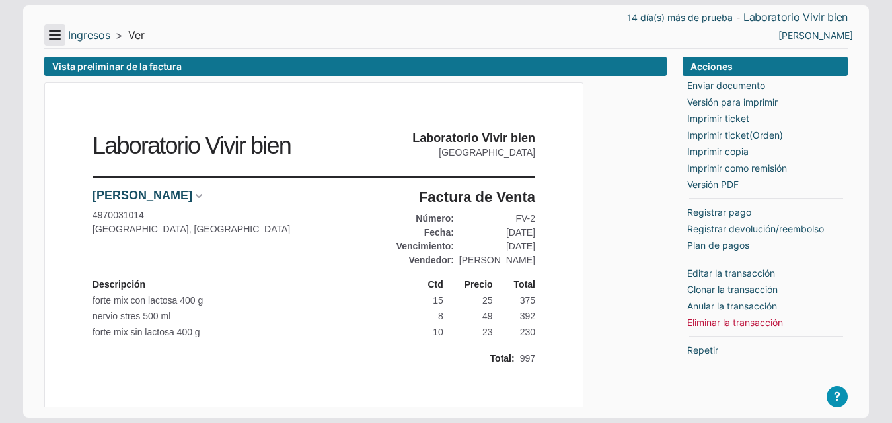
click at [61, 29] on button "Menu" at bounding box center [54, 34] width 21 height 21
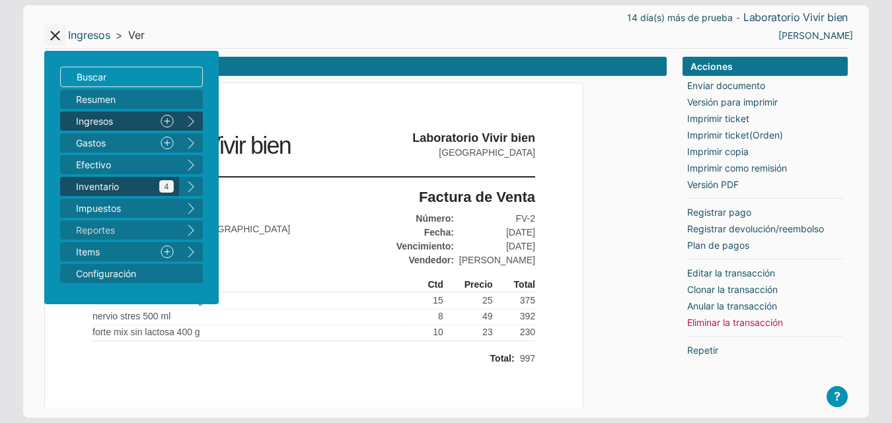
click at [135, 189] on span "Inventario 4" at bounding box center [125, 187] width 98 height 14
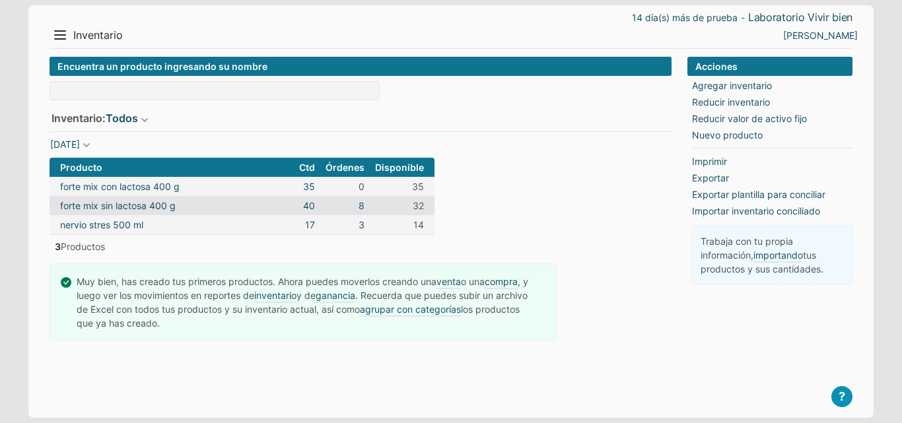
click at [521, 212] on form "Encuentra un producto ingresando su nombre Inventario: Todos Todos Mercancias P…" at bounding box center [361, 155] width 622 height 196
click at [89, 245] on div "3 Productos" at bounding box center [77, 246] width 55 height 13
click at [93, 143] on span at bounding box center [86, 145] width 13 height 13
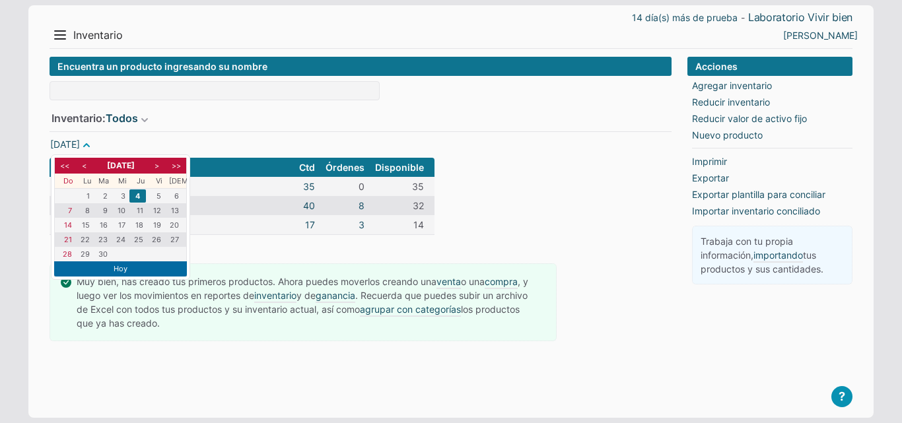
click at [93, 143] on span at bounding box center [86, 145] width 13 height 13
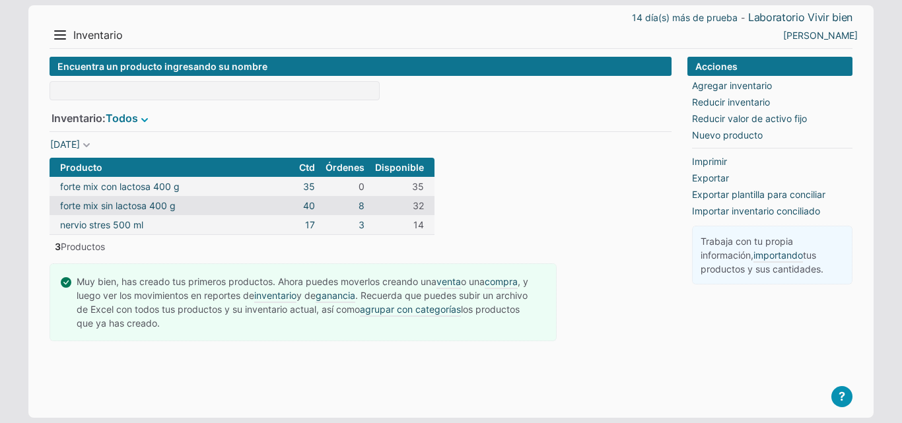
click at [146, 118] on span at bounding box center [144, 120] width 13 height 13
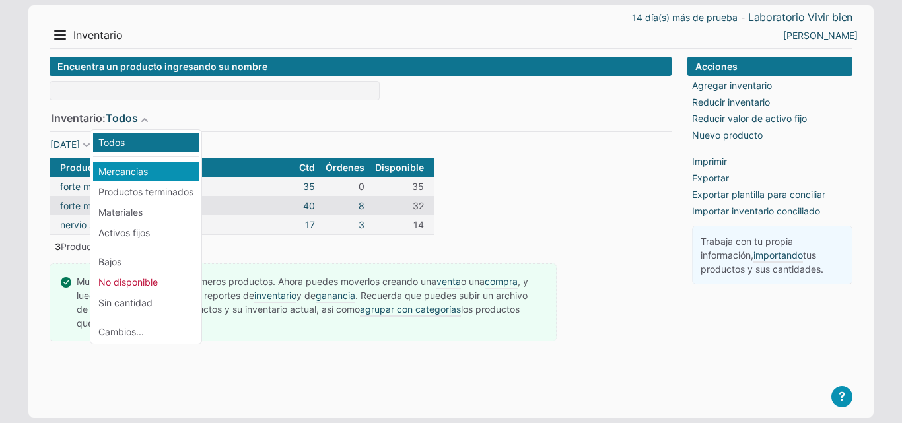
click at [158, 175] on li "Mercancias" at bounding box center [146, 171] width 106 height 19
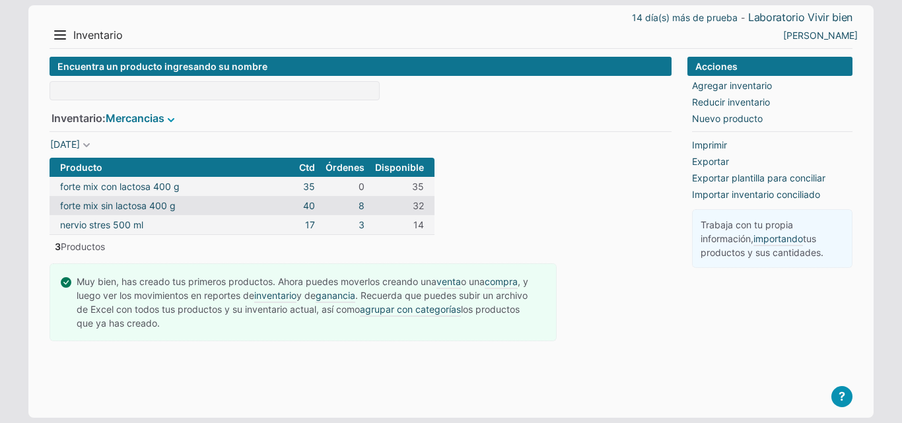
click at [165, 122] on link "Mercancias" at bounding box center [135, 118] width 59 height 16
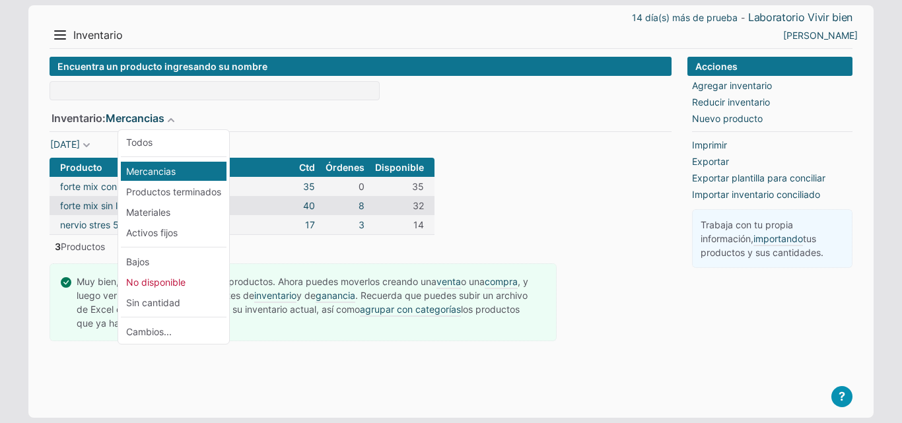
click at [326, 381] on div "Encuentra un producto ingresando su nombre Inventario: Mercancias Todos Mercanc…" at bounding box center [361, 227] width 622 height 340
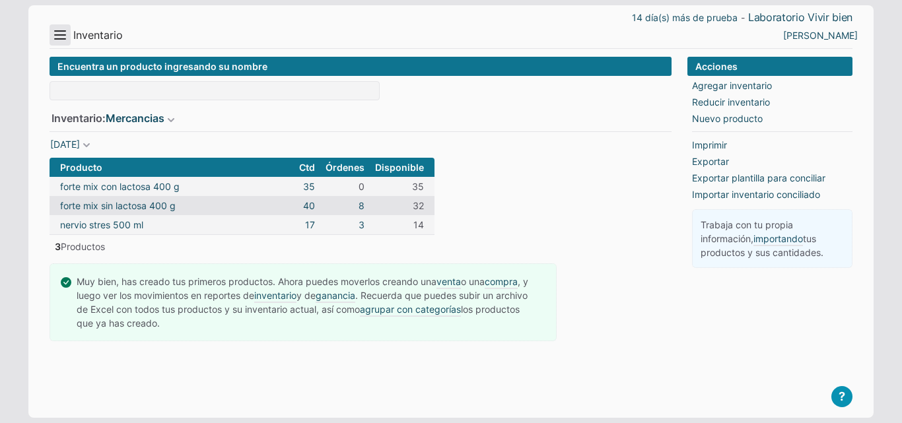
click at [55, 27] on button "Menu" at bounding box center [60, 34] width 21 height 21
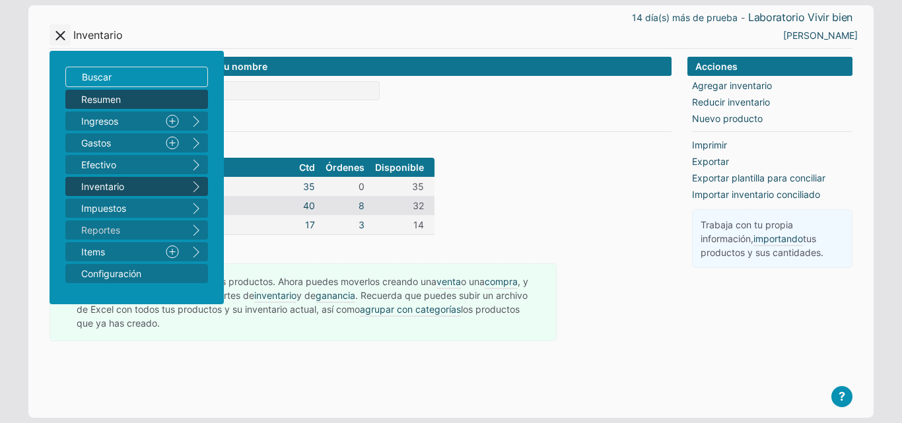
click at [137, 96] on span "Resumen" at bounding box center [130, 99] width 98 height 14
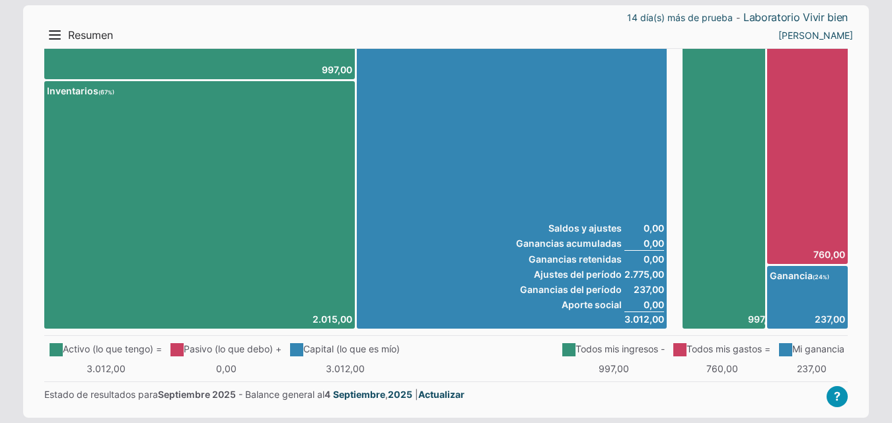
scroll to position [89, 0]
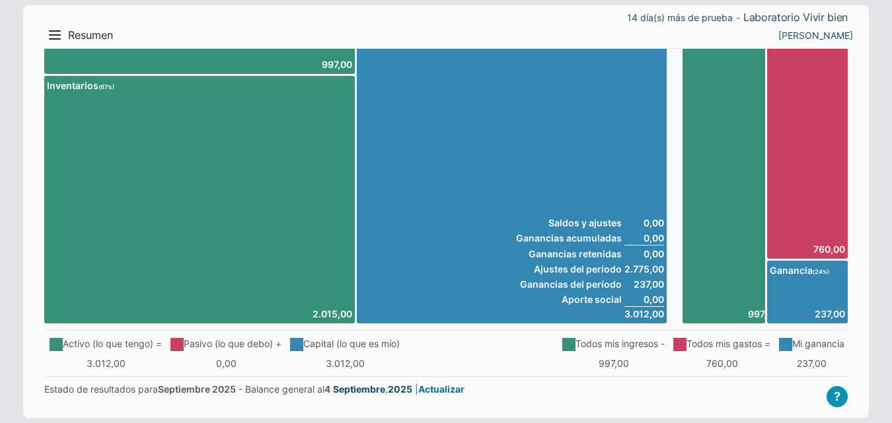
click at [447, 387] on link "Actualizar" at bounding box center [441, 390] width 46 height 14
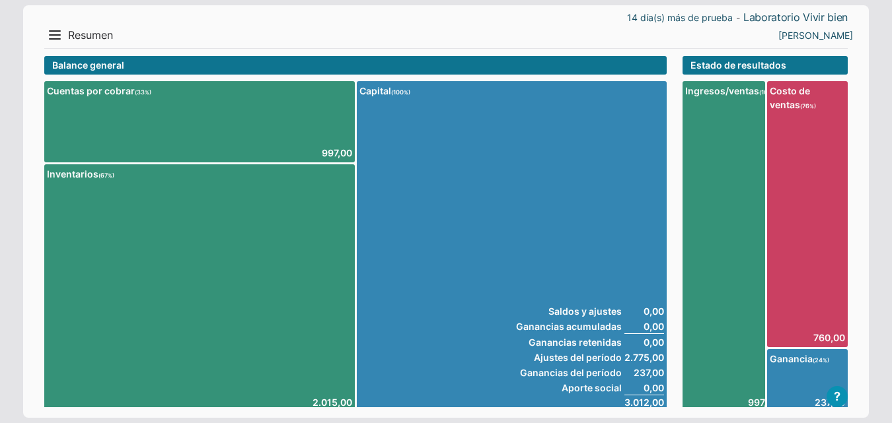
scroll to position [0, 0]
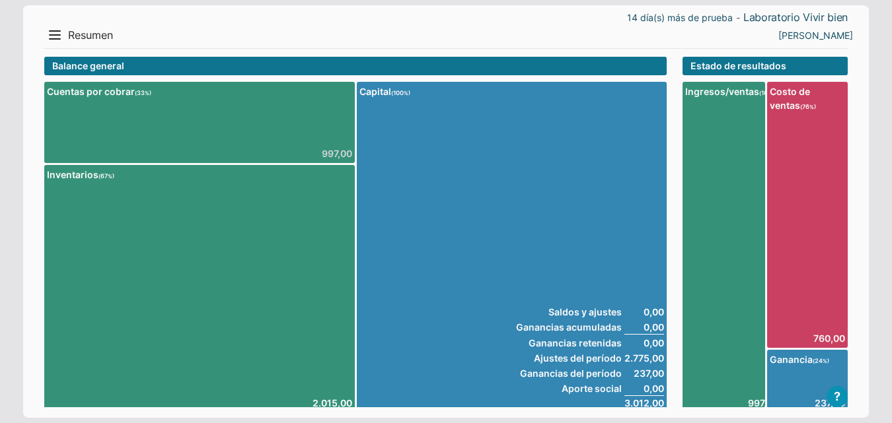
click at [335, 153] on link "997,00" at bounding box center [337, 154] width 30 height 14
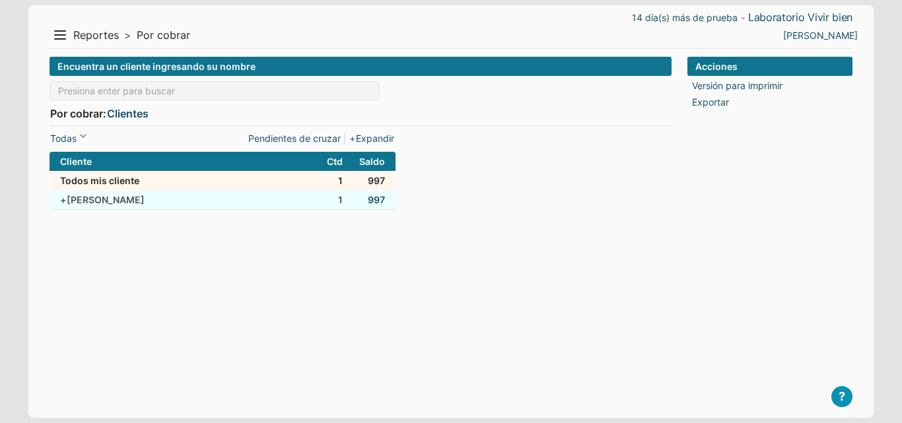
click at [309, 198] on td "1" at bounding box center [325, 200] width 48 height 20
click at [378, 196] on link "997" at bounding box center [376, 200] width 17 height 14
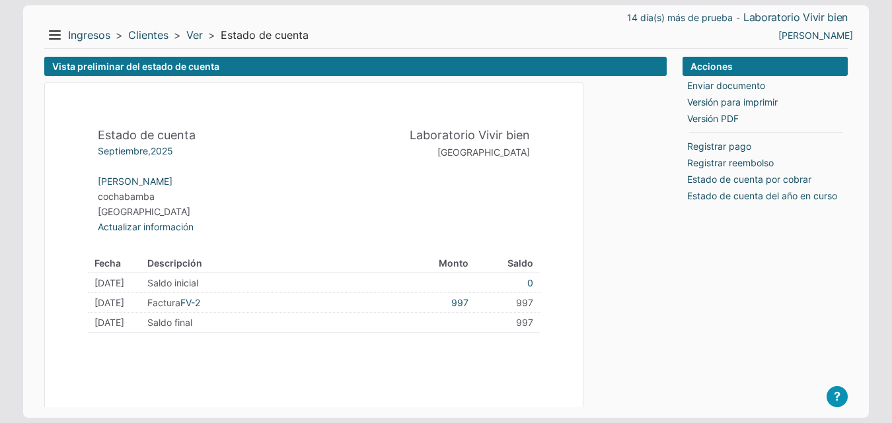
click at [61, 57] on div "Vista preliminar del estado de cuenta" at bounding box center [355, 66] width 622 height 19
click at [55, 42] on button "Menu" at bounding box center [54, 34] width 21 height 21
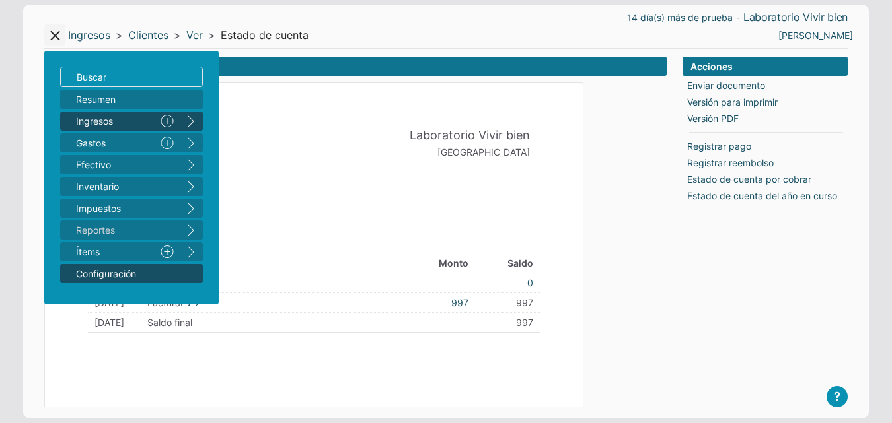
click at [129, 273] on span "Configuración" at bounding box center [125, 274] width 98 height 14
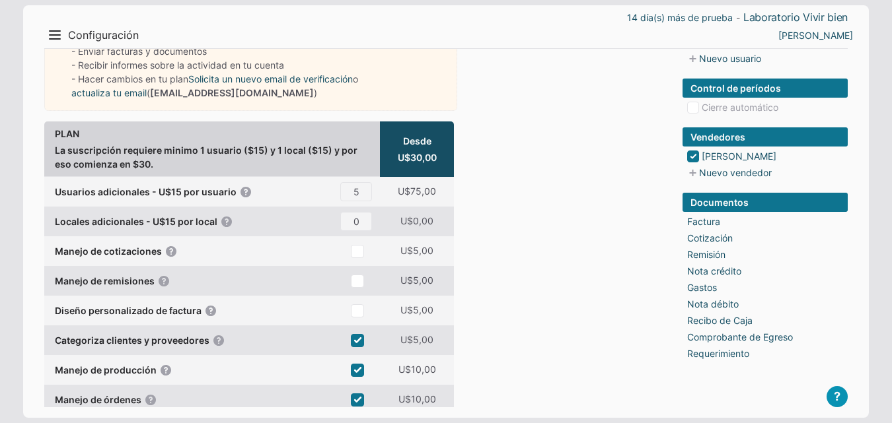
scroll to position [132, 0]
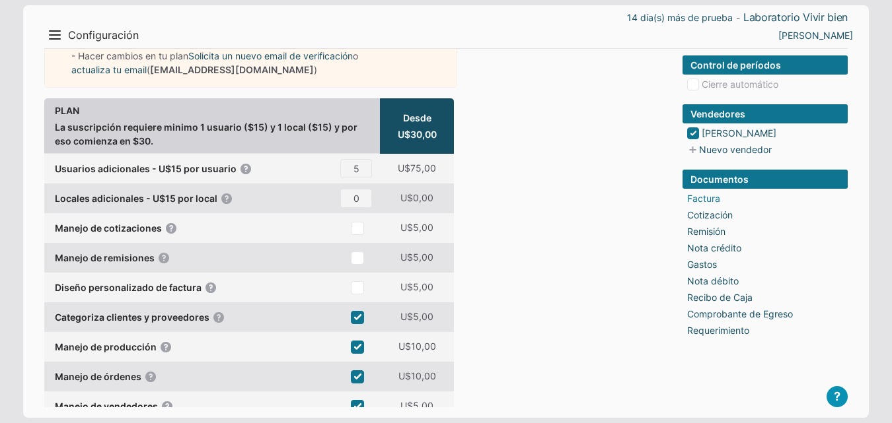
click at [712, 200] on link "Factura" at bounding box center [703, 199] width 33 height 14
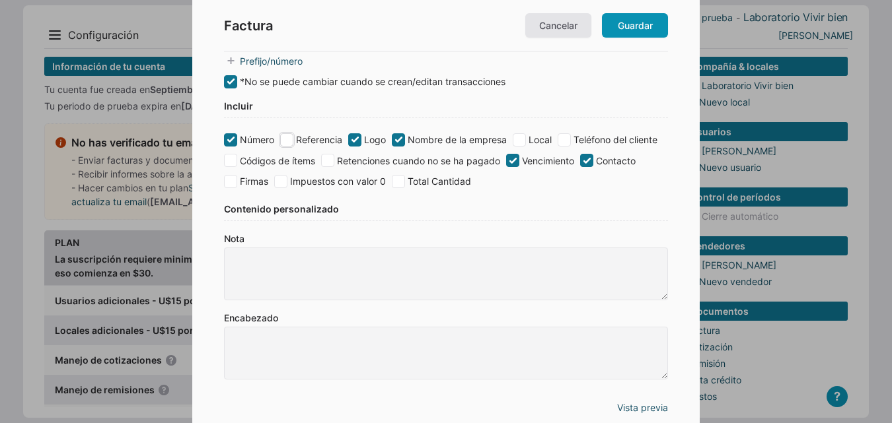
click at [287, 143] on input "Referencia" at bounding box center [286, 139] width 13 height 13
click at [287, 141] on input "Referencia" at bounding box center [286, 139] width 13 height 13
checkbox input "false"
click at [234, 186] on input "Firmas" at bounding box center [230, 181] width 13 height 13
checkbox input "true"
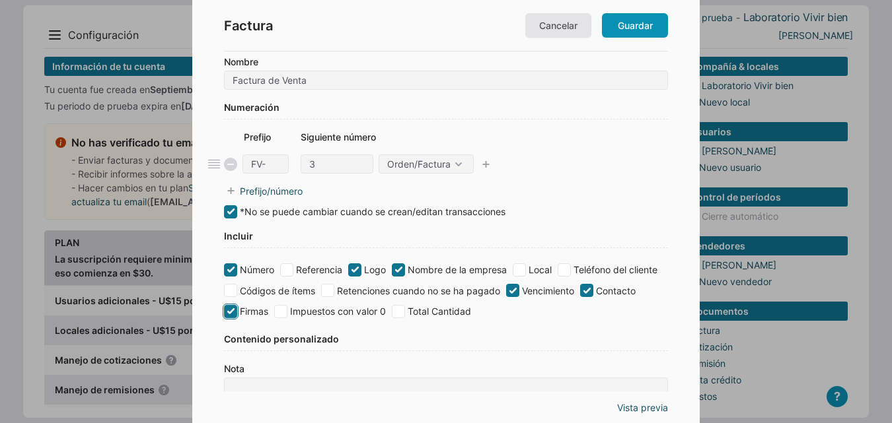
scroll to position [0, 0]
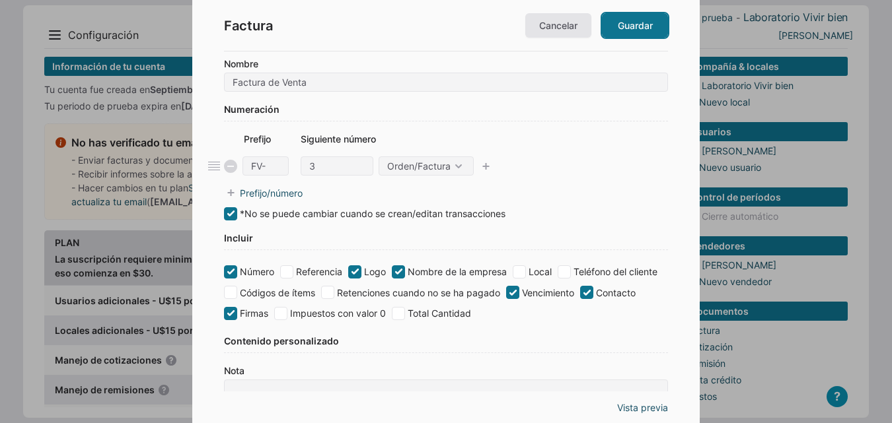
click at [624, 19] on link "Guardar" at bounding box center [635, 25] width 66 height 24
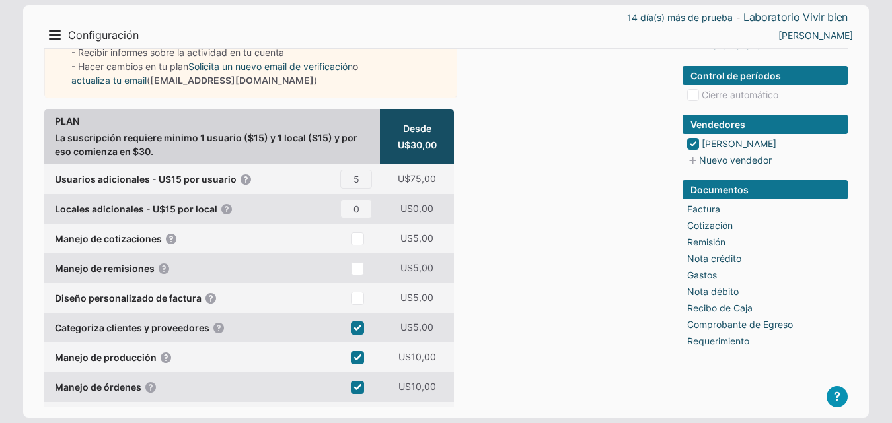
scroll to position [132, 0]
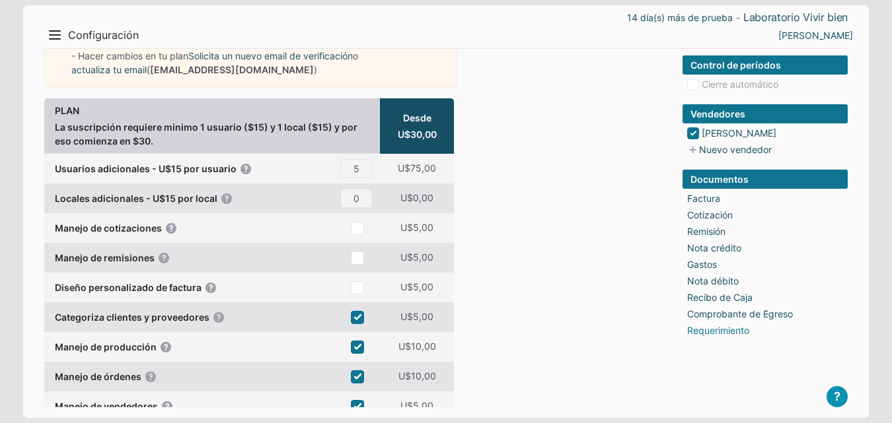
click at [737, 333] on link "Requerimiento" at bounding box center [718, 331] width 62 height 14
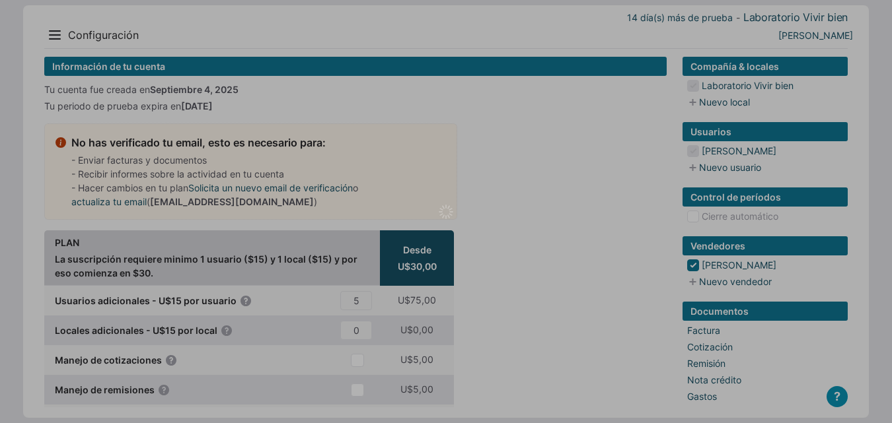
scroll to position [0, 0]
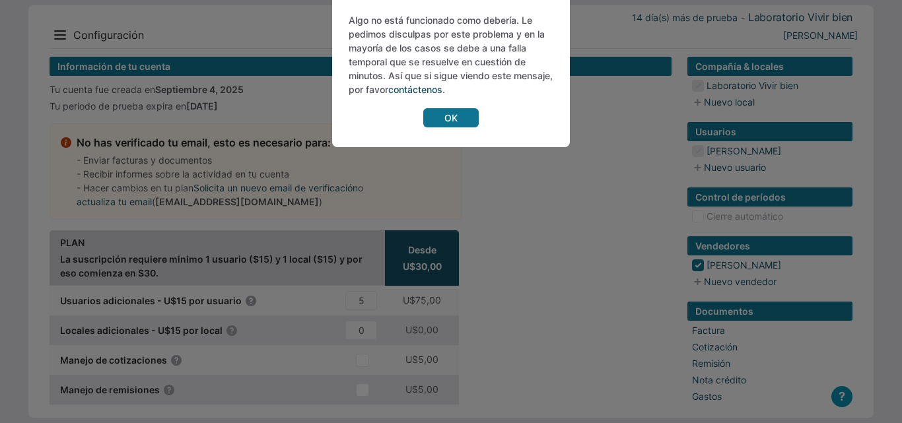
click at [457, 114] on link "OK" at bounding box center [450, 117] width 55 height 19
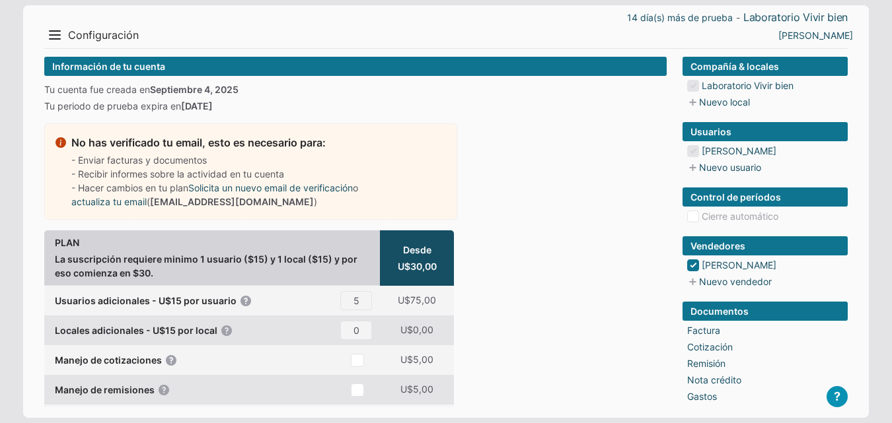
click at [424, 172] on div "- Enviar facturas y documentos - Recibir informes sobre la actividad en tu cuen…" at bounding box center [250, 180] width 359 height 55
click at [55, 30] on button "Menu" at bounding box center [54, 34] width 21 height 21
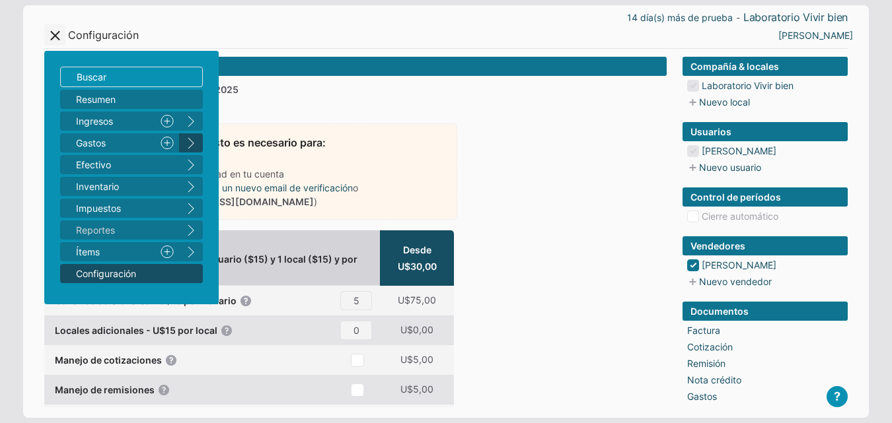
click at [188, 141] on button "right" at bounding box center [191, 142] width 24 height 19
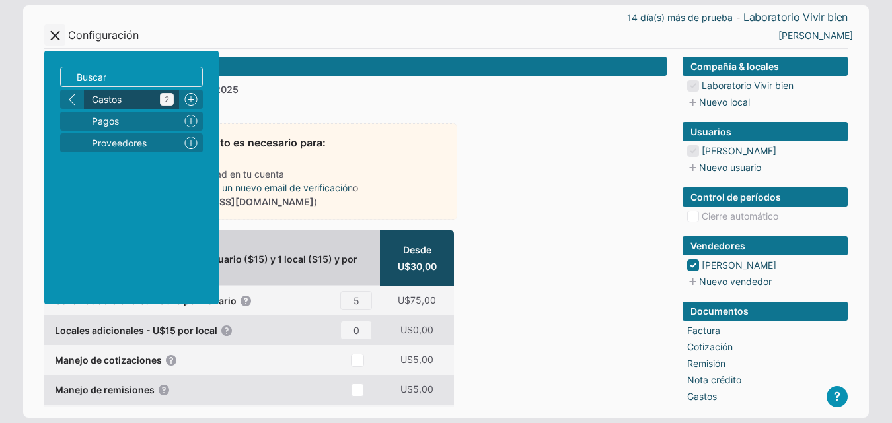
click at [142, 98] on span "Gastos 2" at bounding box center [133, 99] width 82 height 14
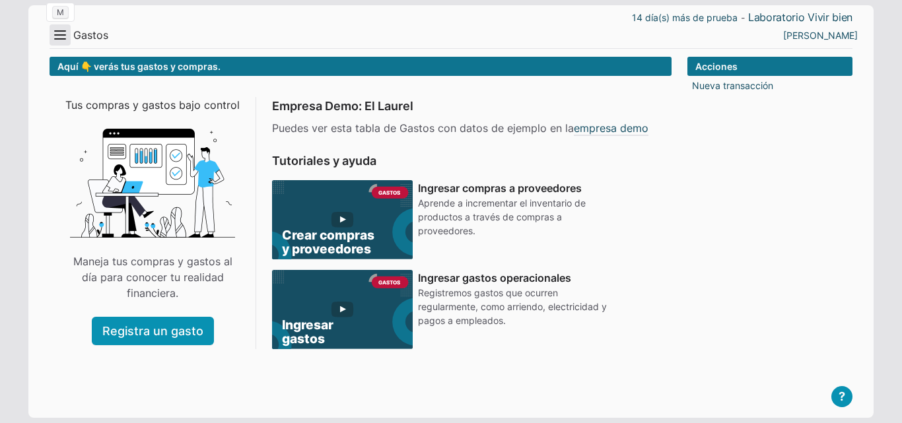
click at [59, 34] on button "Menu" at bounding box center [60, 34] width 21 height 21
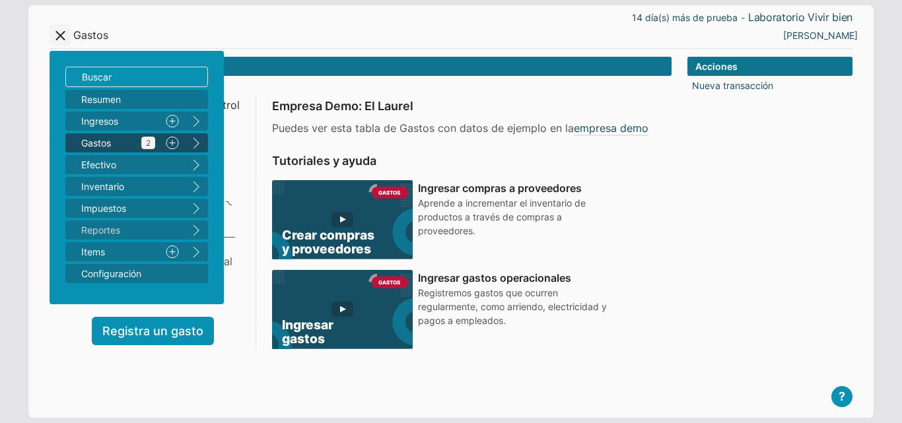
click at [131, 138] on span "Gastos 2" at bounding box center [118, 143] width 74 height 14
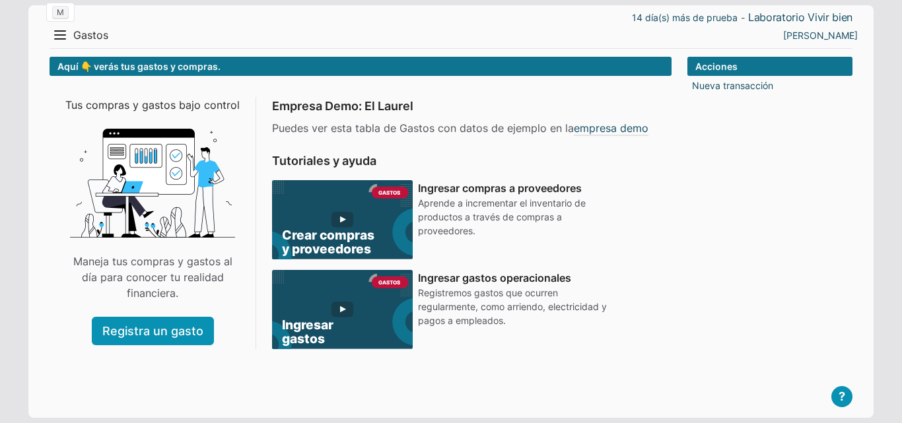
click at [63, 38] on button "Menu" at bounding box center [60, 34] width 21 height 21
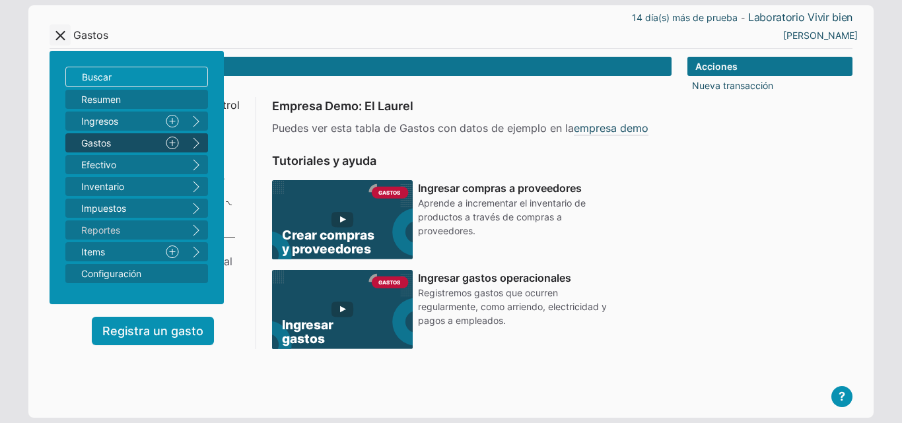
click at [200, 139] on button "right" at bounding box center [196, 142] width 24 height 19
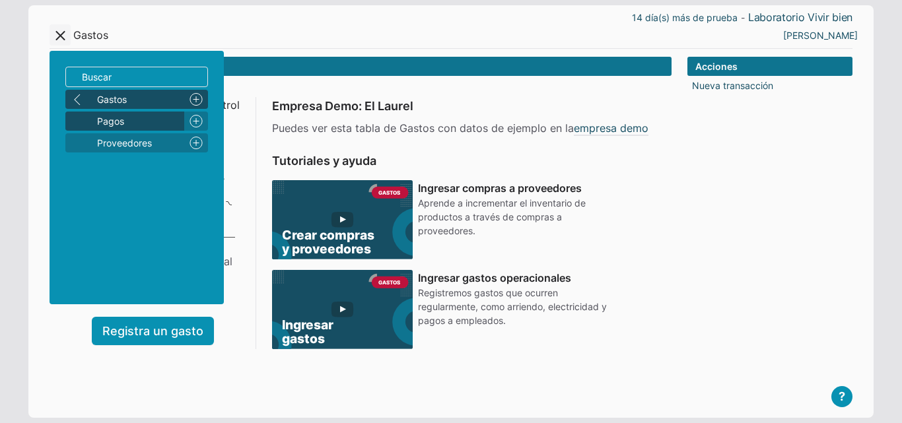
click at [131, 121] on span "Pagos" at bounding box center [138, 121] width 82 height 14
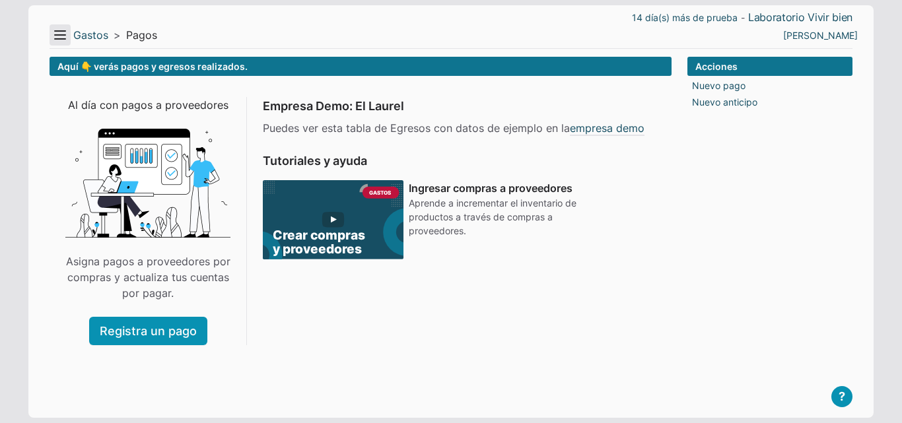
click at [66, 34] on button "Menu" at bounding box center [60, 34] width 21 height 21
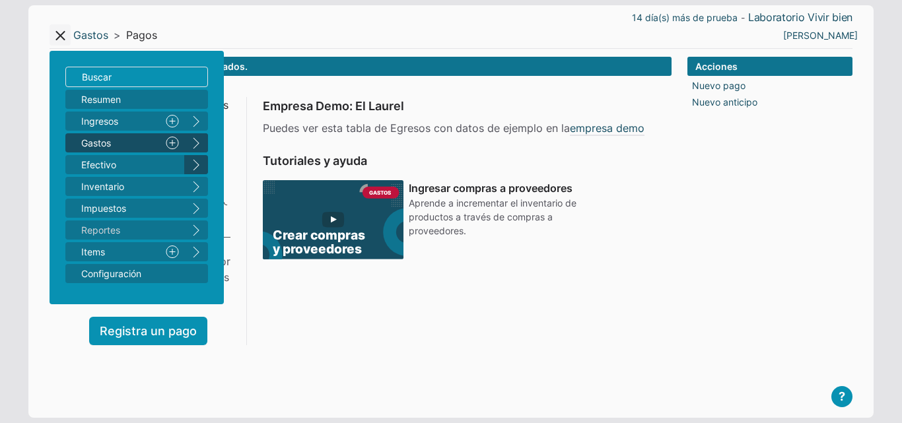
click at [191, 160] on button "right" at bounding box center [196, 164] width 24 height 19
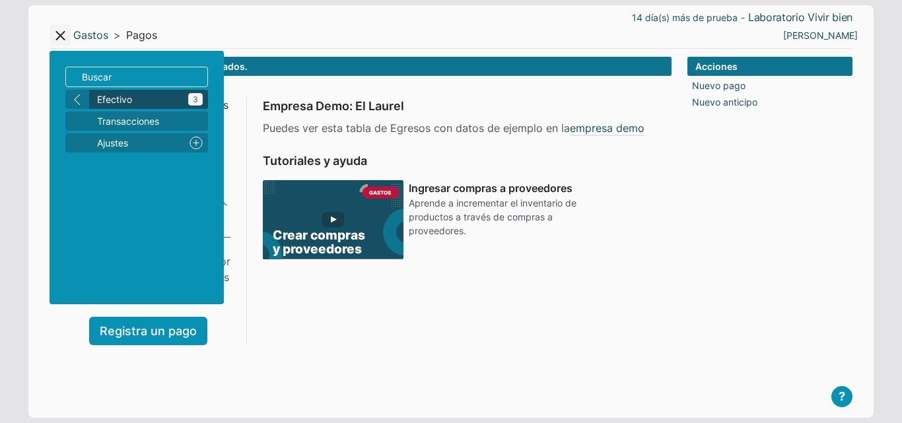
click at [144, 100] on span "Efectivo 3" at bounding box center [150, 99] width 106 height 14
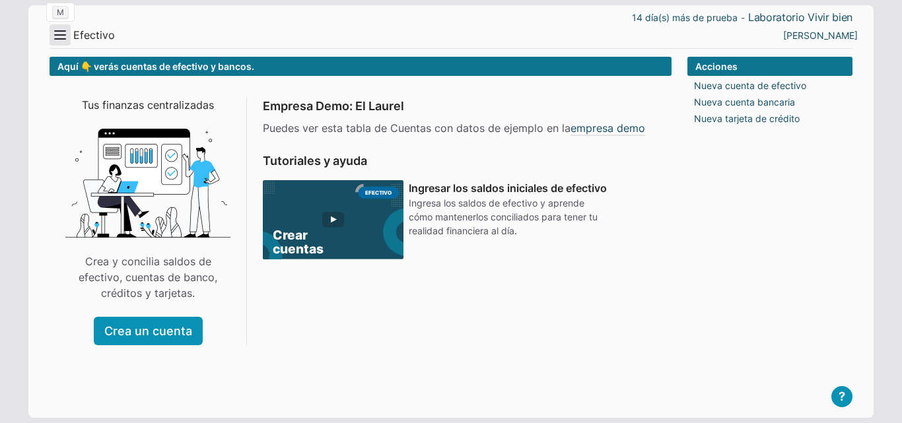
click at [64, 26] on button "Menu" at bounding box center [60, 34] width 21 height 21
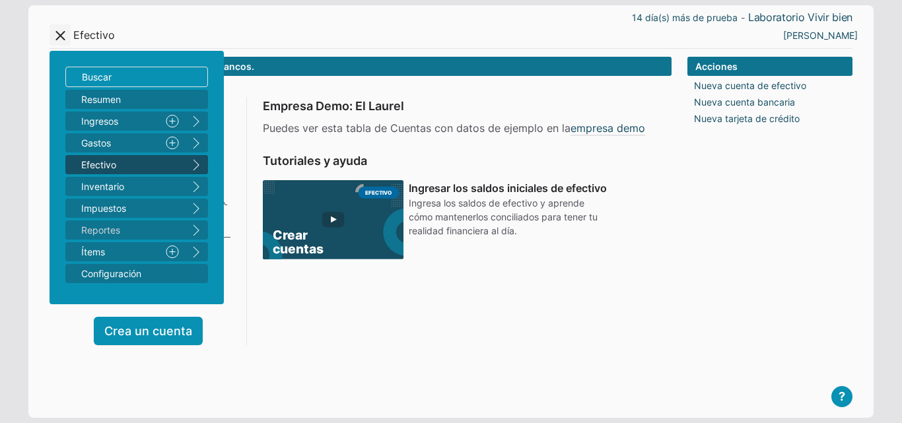
click at [199, 161] on button "right" at bounding box center [196, 164] width 24 height 19
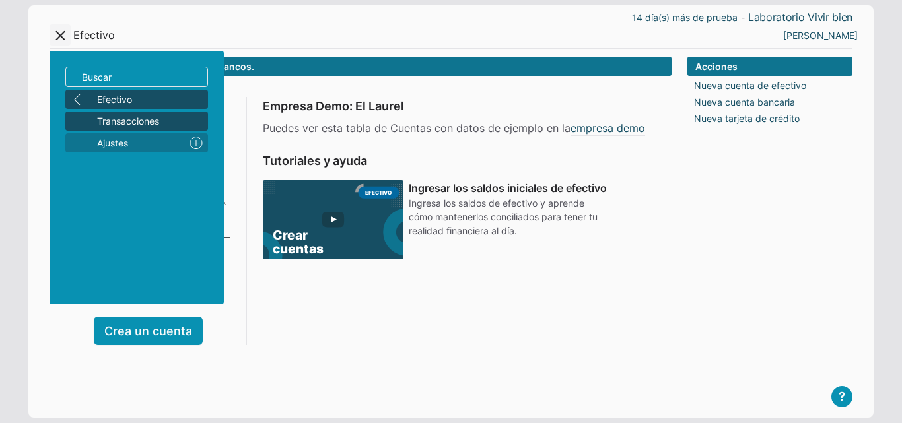
click at [144, 121] on span "Transacciones" at bounding box center [150, 121] width 106 height 14
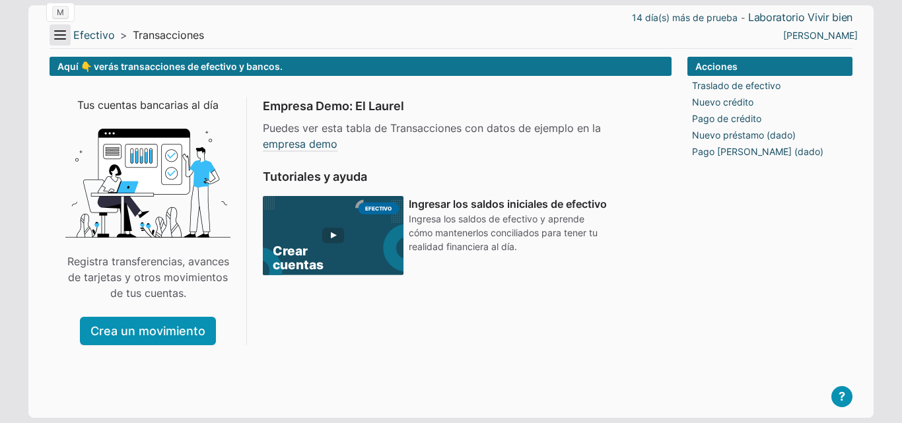
click at [60, 32] on button "Menu" at bounding box center [60, 34] width 21 height 21
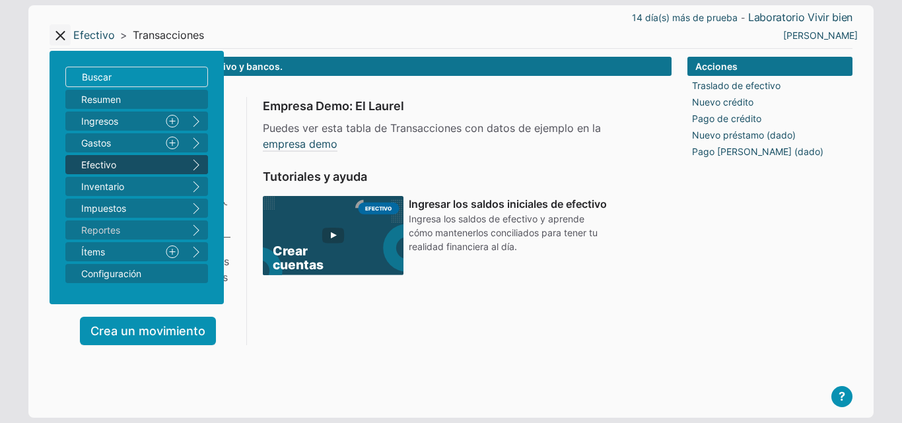
click at [200, 161] on button "right" at bounding box center [196, 164] width 24 height 19
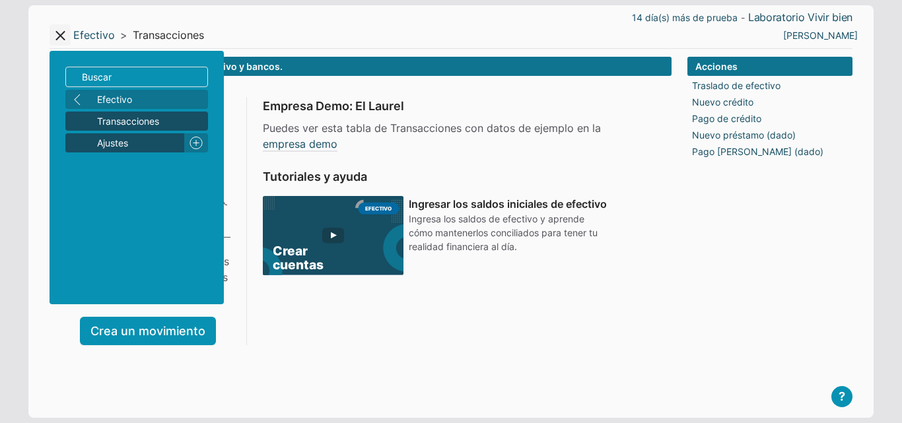
click at [137, 147] on span "Ajustes" at bounding box center [138, 143] width 82 height 14
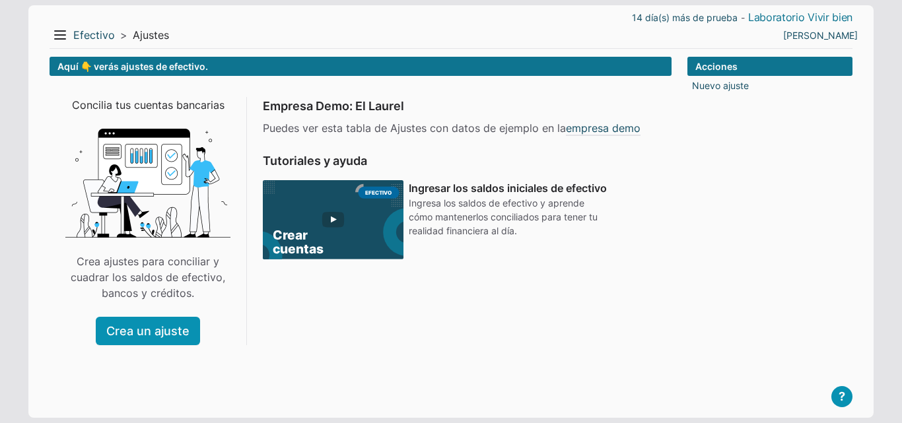
click at [793, 18] on link "Laboratorio Vivir bien" at bounding box center [801, 18] width 104 height 14
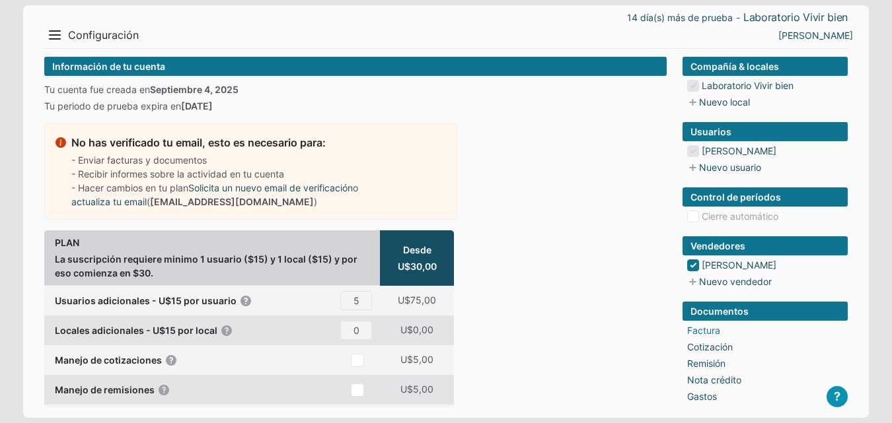
click at [709, 333] on link "Factura" at bounding box center [703, 331] width 33 height 14
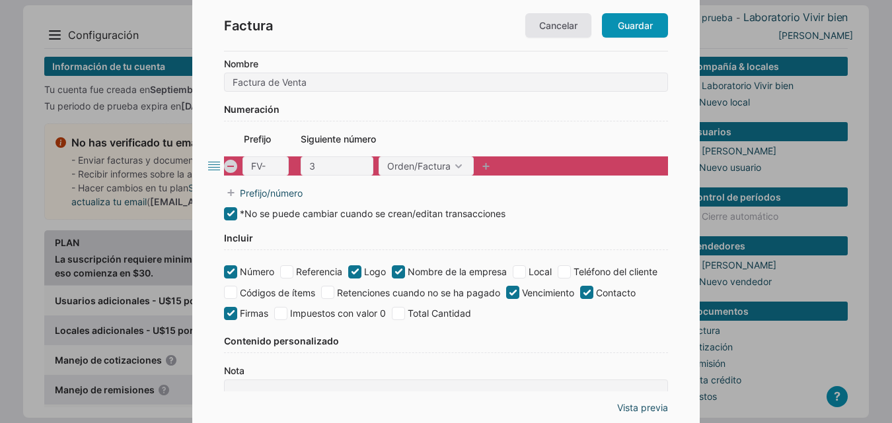
click at [218, 169] on icon at bounding box center [213, 166] width 13 height 13
click at [214, 165] on icon at bounding box center [213, 166] width 13 height 13
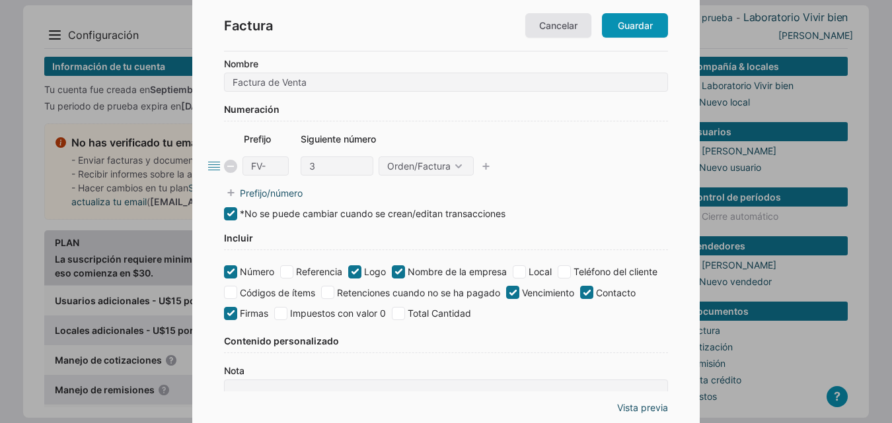
click at [214, 165] on icon at bounding box center [213, 166] width 13 height 13
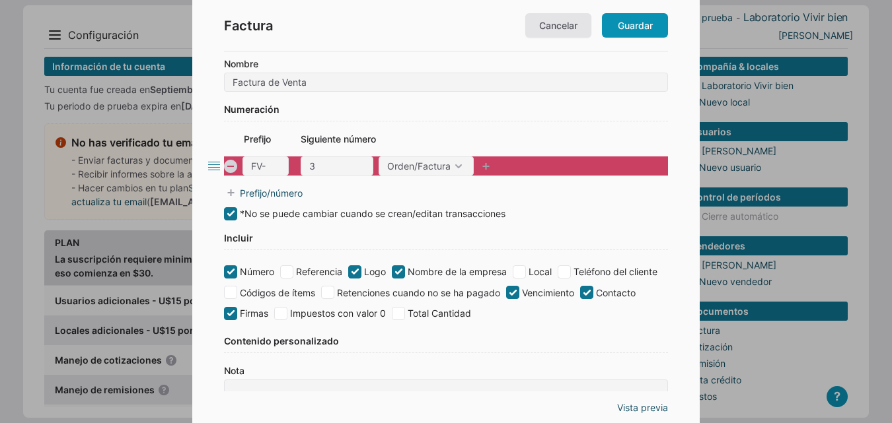
click at [211, 170] on icon at bounding box center [213, 166] width 13 height 13
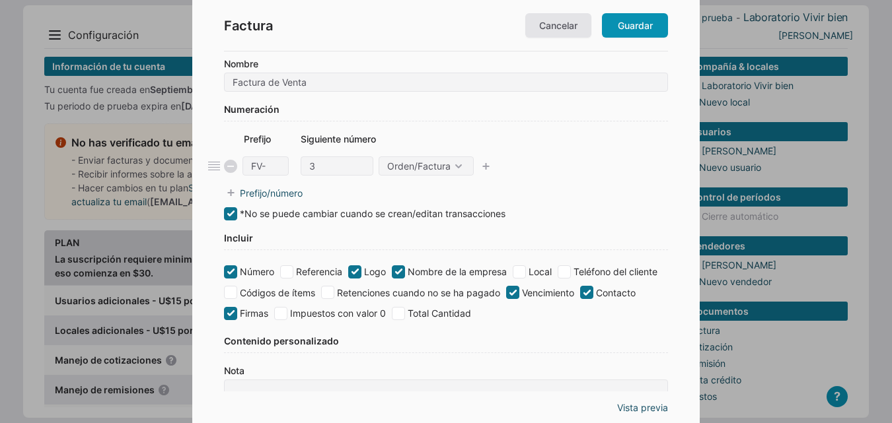
click at [230, 168] on icon at bounding box center [230, 166] width 13 height 13
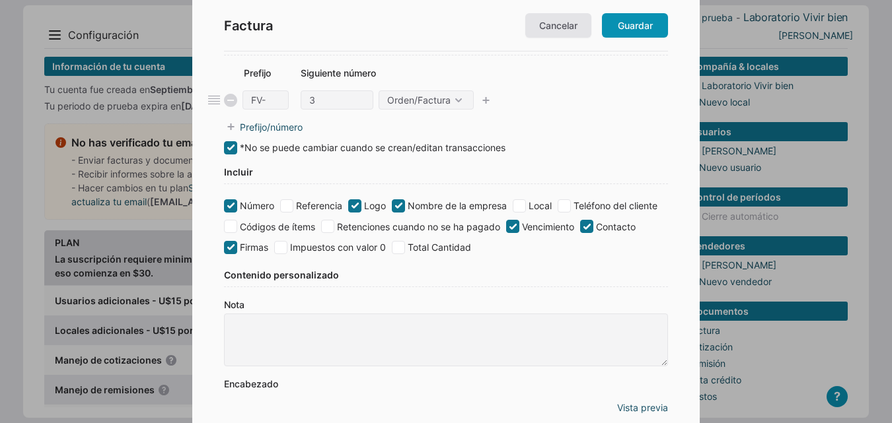
click at [370, 207] on label "Logo" at bounding box center [367, 206] width 38 height 14
click at [361, 207] on input "Logo" at bounding box center [354, 206] width 13 height 13
click at [356, 205] on input "Logo" at bounding box center [354, 206] width 13 height 13
checkbox input "true"
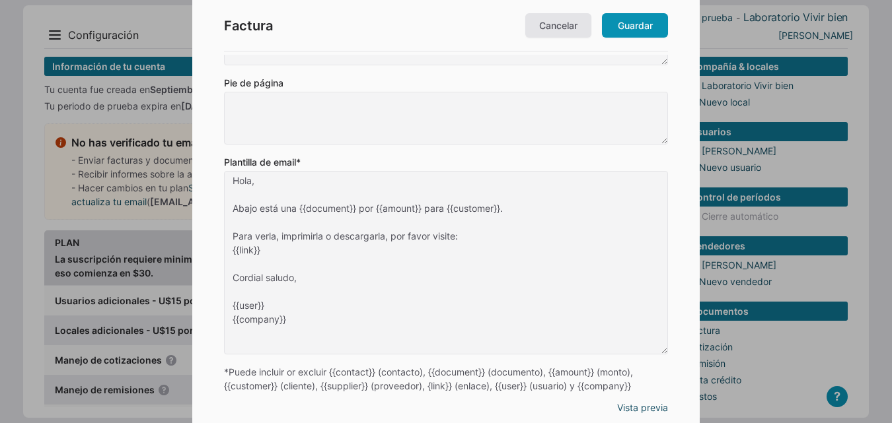
scroll to position [463, 0]
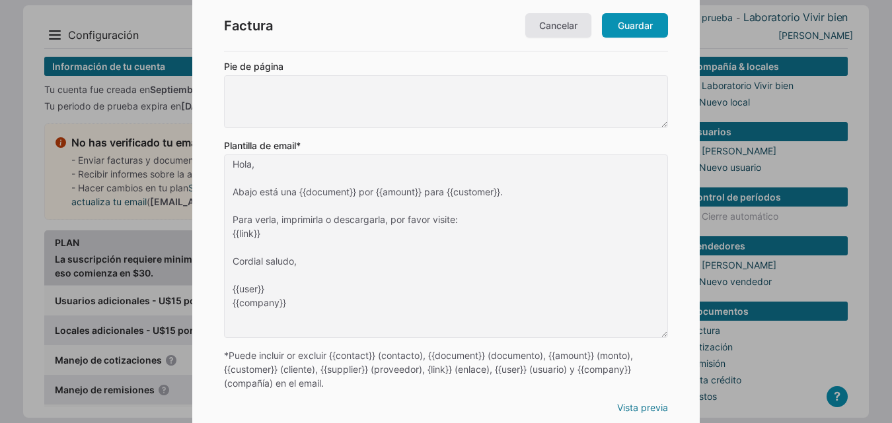
click at [636, 412] on link "Vista previa" at bounding box center [642, 408] width 51 height 14
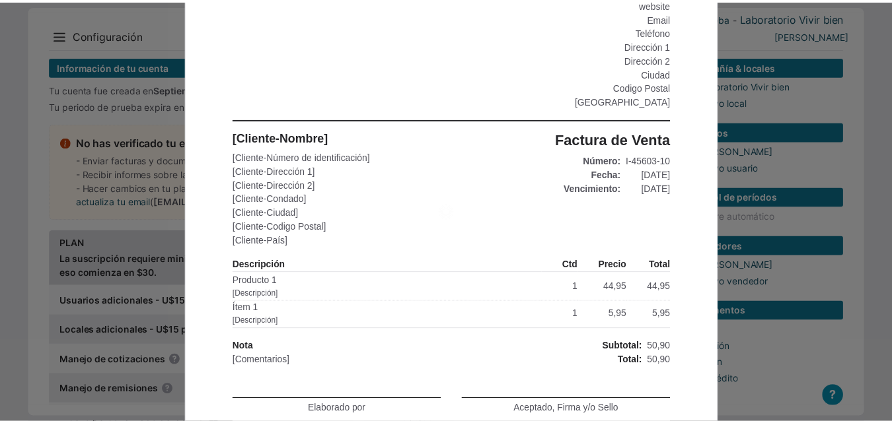
scroll to position [0, 0]
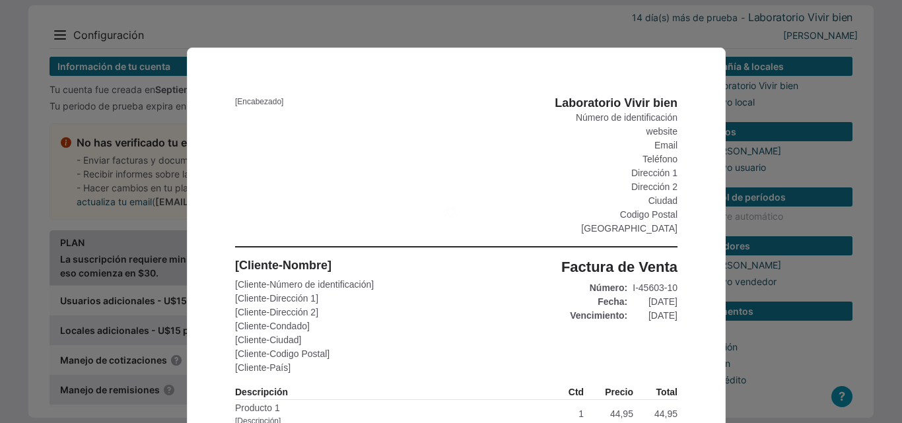
click at [235, 100] on div "[Encabezado]" at bounding box center [389, 166] width 309 height 140
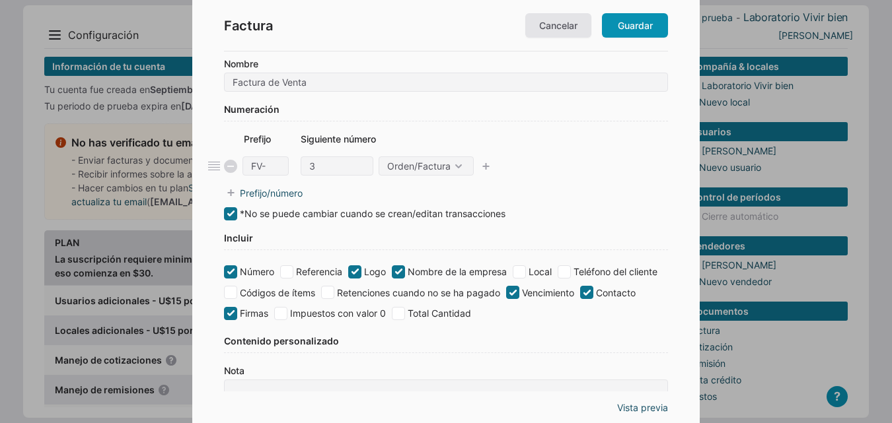
click at [314, 115] on div "Numeración" at bounding box center [446, 111] width 444 height 19
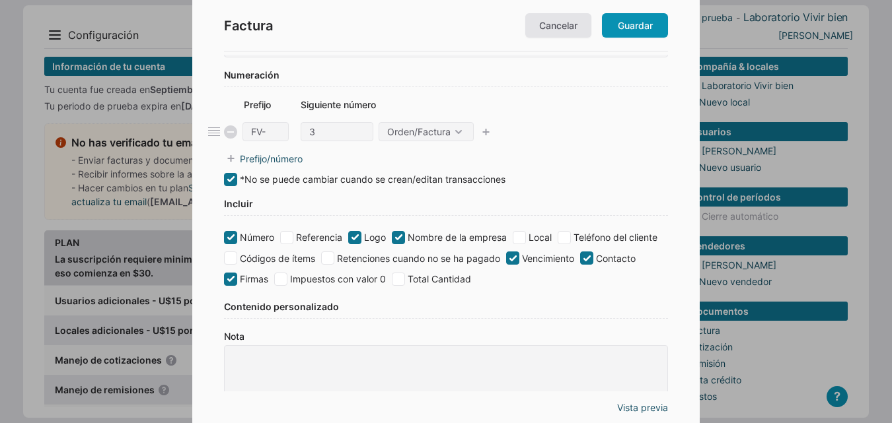
scroll to position [66, 0]
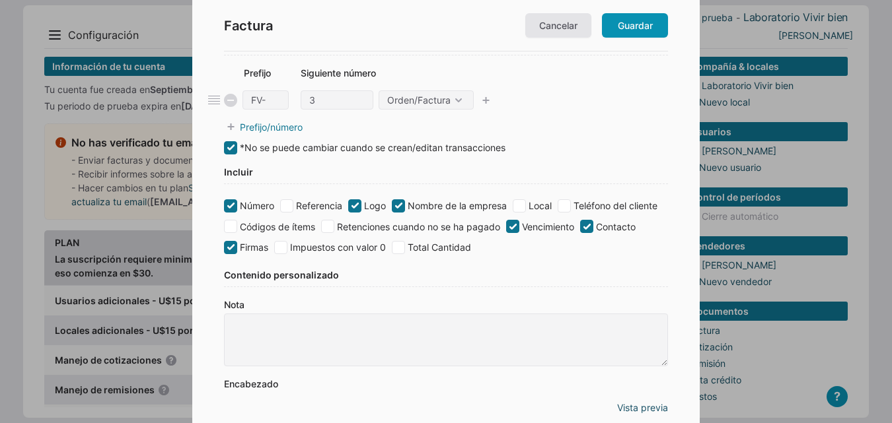
click at [239, 128] on link "Prefijo/número" at bounding box center [446, 127] width 444 height 14
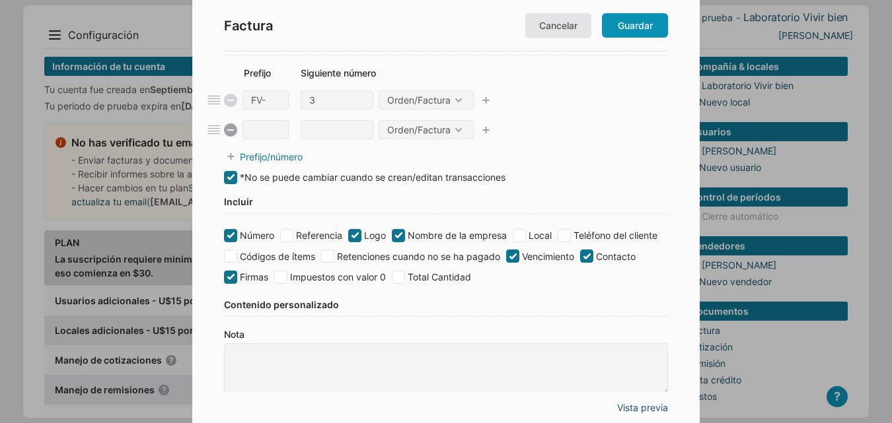
click at [360, 159] on link "Prefijo/número" at bounding box center [446, 157] width 444 height 14
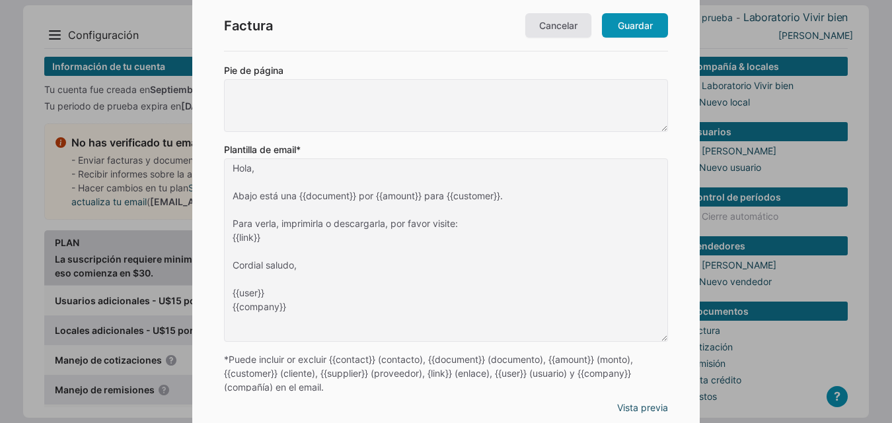
scroll to position [523, 0]
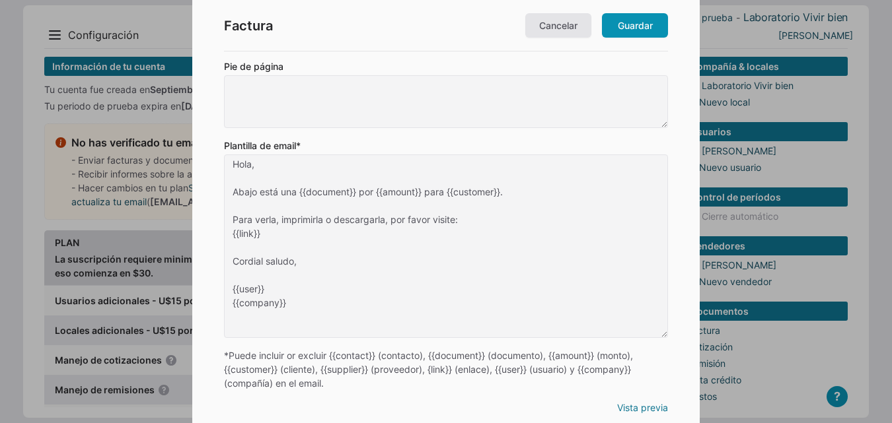
click at [647, 412] on link "Vista previa" at bounding box center [642, 408] width 51 height 14
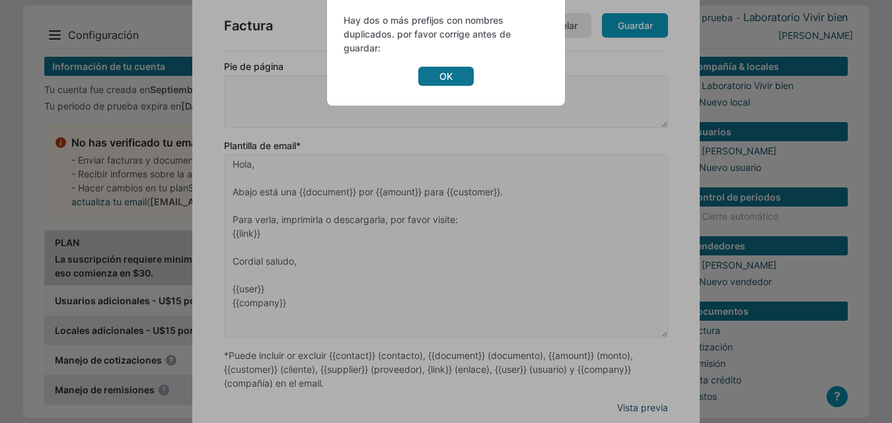
click at [451, 81] on link "OK" at bounding box center [445, 76] width 55 height 19
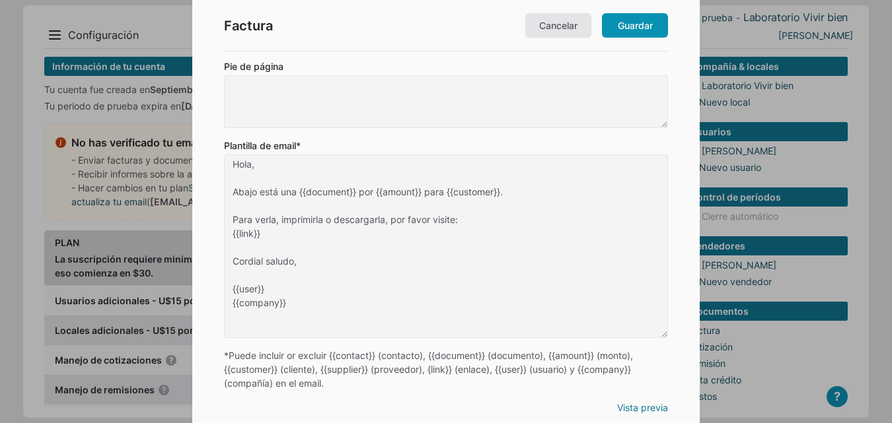
click at [640, 404] on link "Vista previa" at bounding box center [642, 408] width 51 height 14
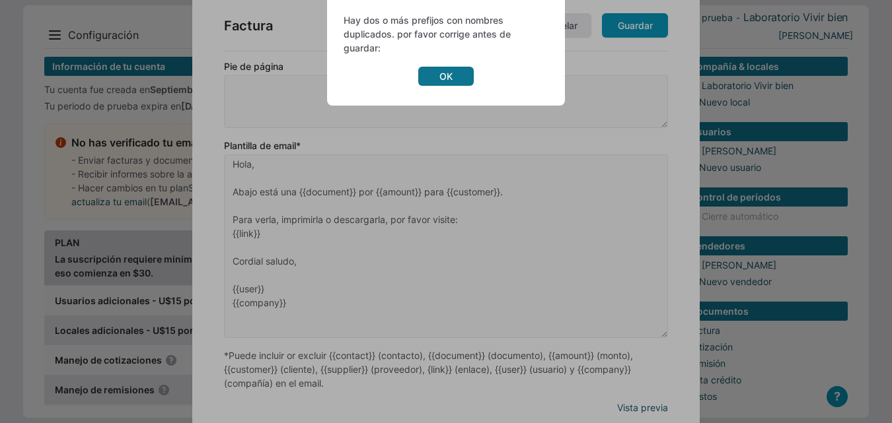
click at [437, 75] on link "OK" at bounding box center [445, 76] width 55 height 19
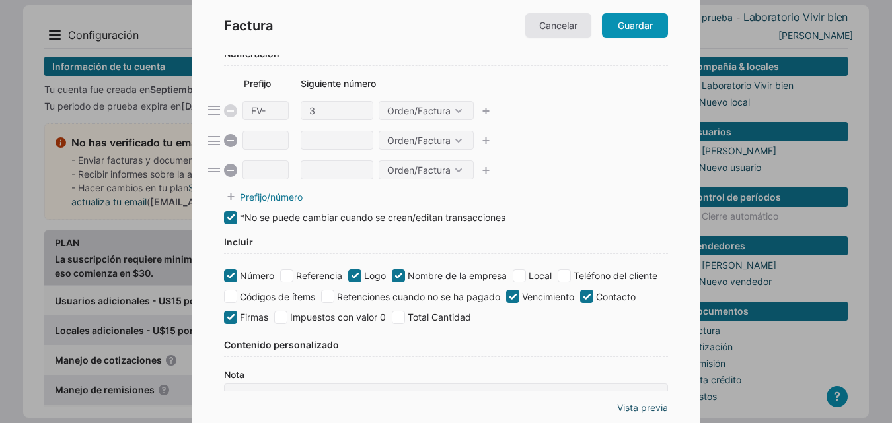
scroll to position [0, 0]
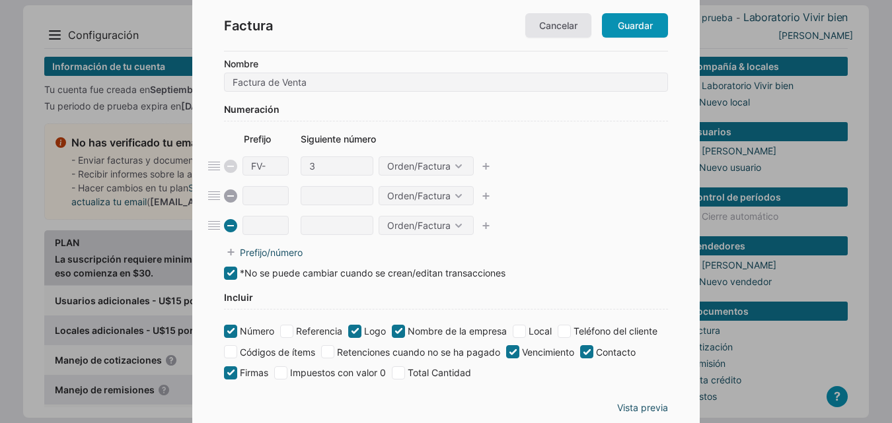
click at [228, 229] on icon at bounding box center [230, 225] width 13 height 13
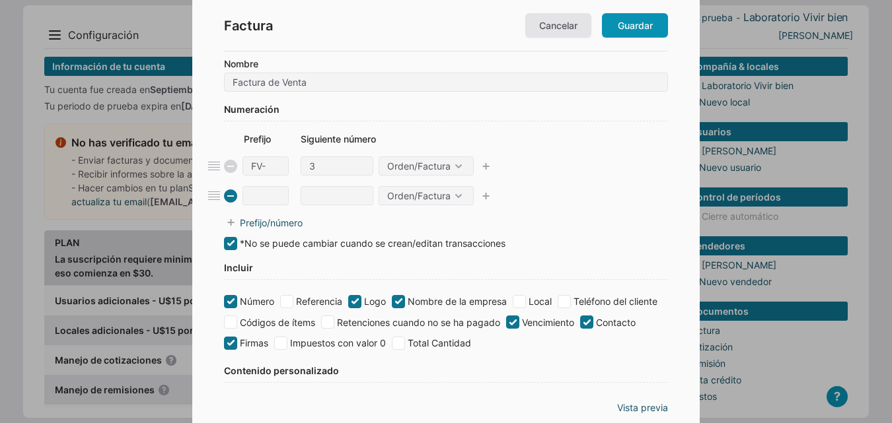
click at [227, 201] on icon at bounding box center [230, 196] width 13 height 13
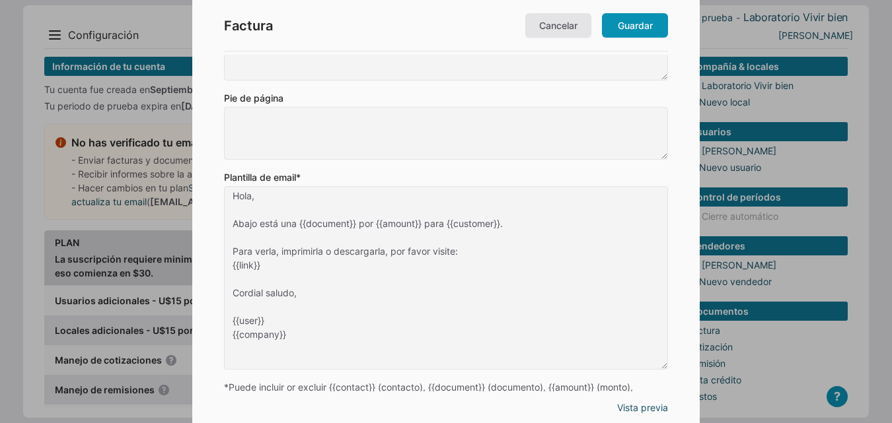
scroll to position [463, 0]
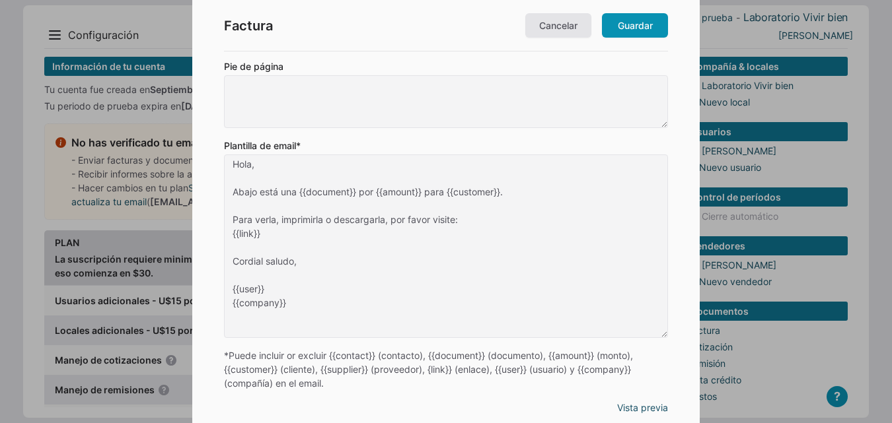
click at [638, 418] on div "Vista previa" at bounding box center [445, 408] width 507 height 32
click at [636, 409] on link "Vista previa" at bounding box center [642, 408] width 51 height 14
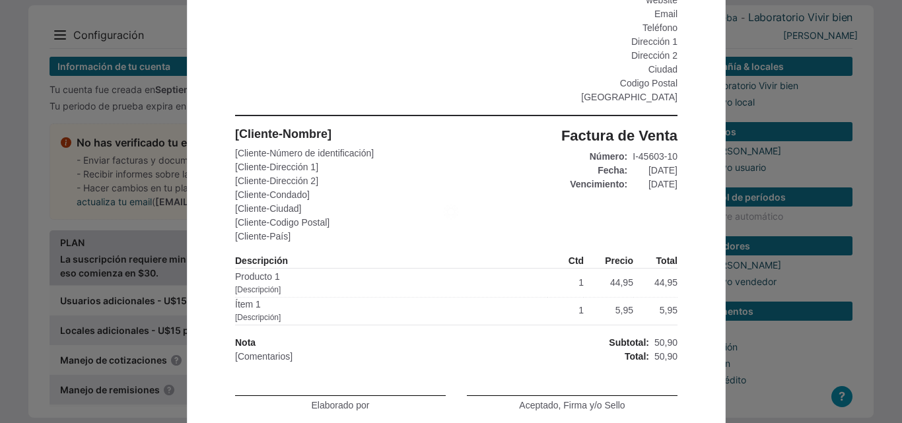
scroll to position [0, 0]
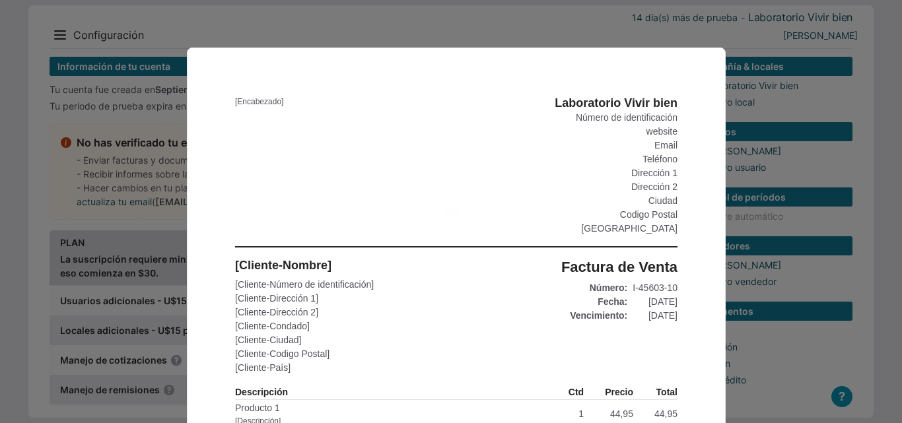
click at [612, 46] on html "[Encabezado] Laboratorio Vivir bien Número de identificación website Email Telé…" at bounding box center [456, 336] width 902 height 673
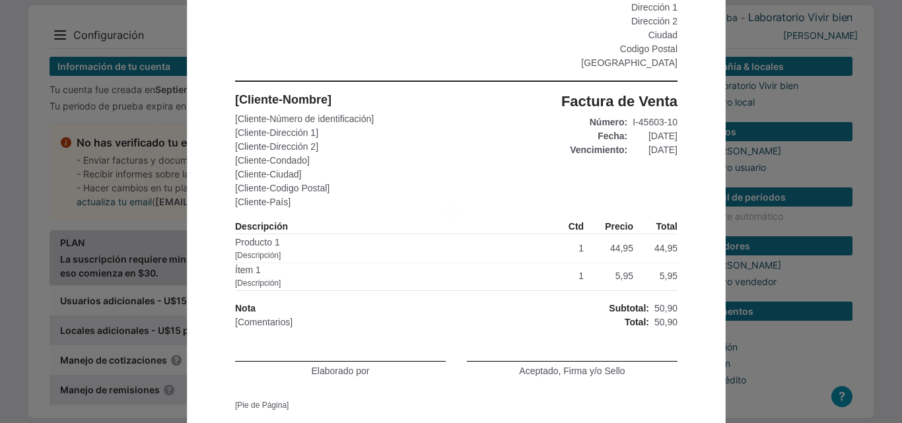
scroll to position [250, 0]
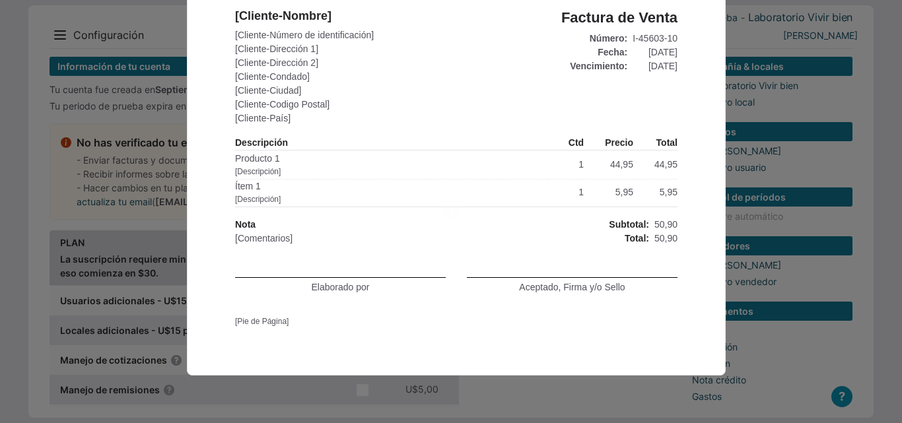
click at [299, 392] on html "[Encabezado] Laboratorio Vivir bien Número de identificación website Email Telé…" at bounding box center [456, 86] width 902 height 673
click at [305, 397] on html "[Encabezado] Laboratorio Vivir bien Número de identificación website Email Telé…" at bounding box center [456, 86] width 902 height 673
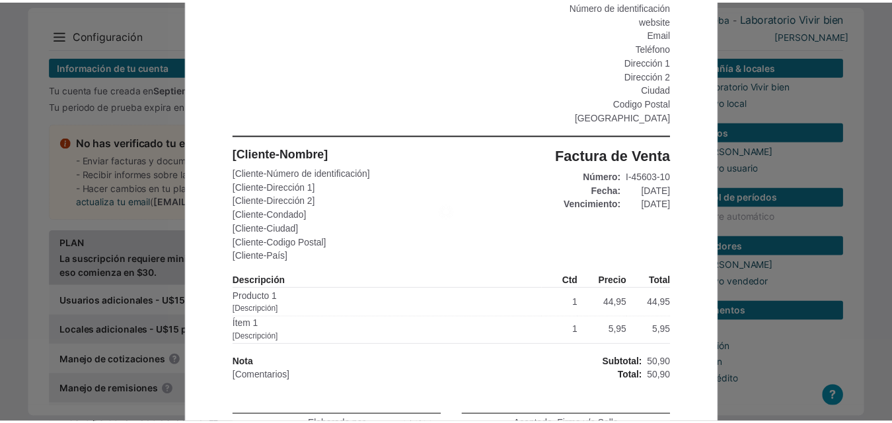
scroll to position [0, 0]
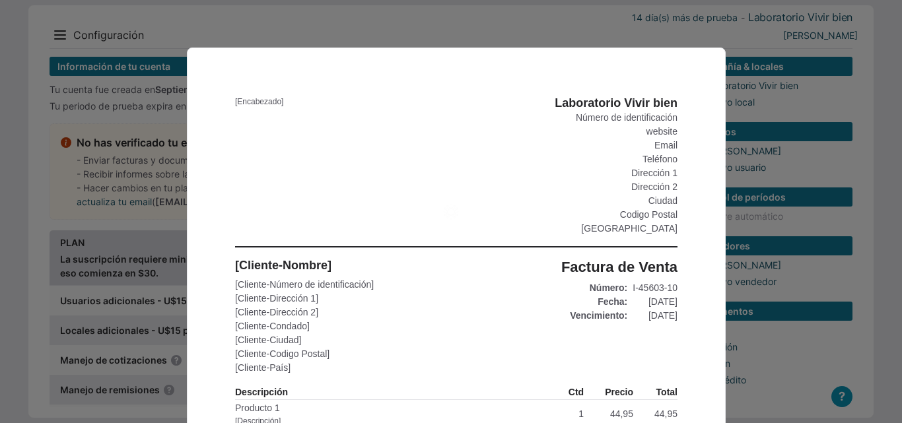
click at [635, 141] on div "Email" at bounding box center [616, 146] width 123 height 14
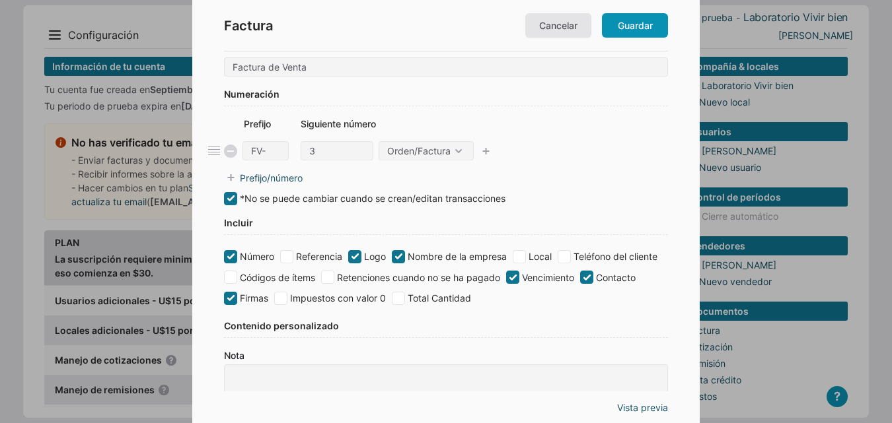
scroll to position [330, 0]
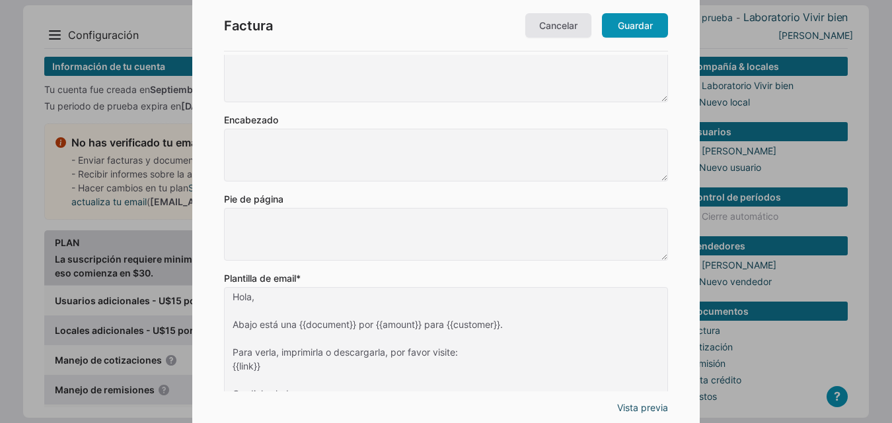
click at [107, 233] on div at bounding box center [446, 211] width 892 height 423
click at [560, 30] on link "Cancelar" at bounding box center [558, 25] width 66 height 24
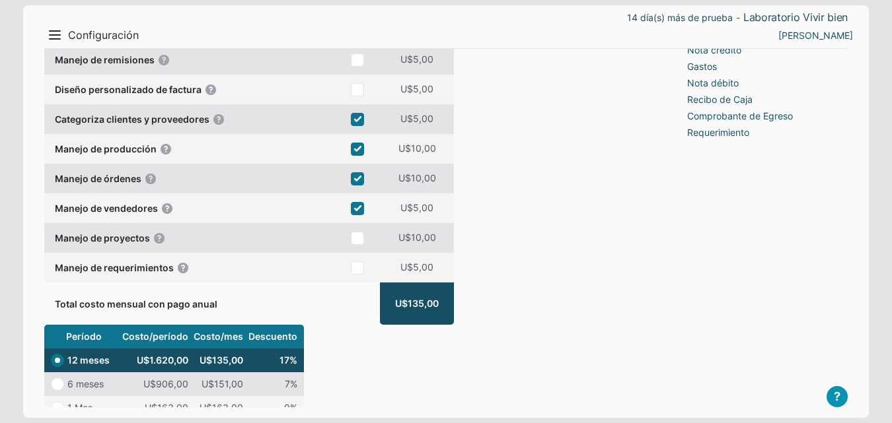
scroll to position [0, 0]
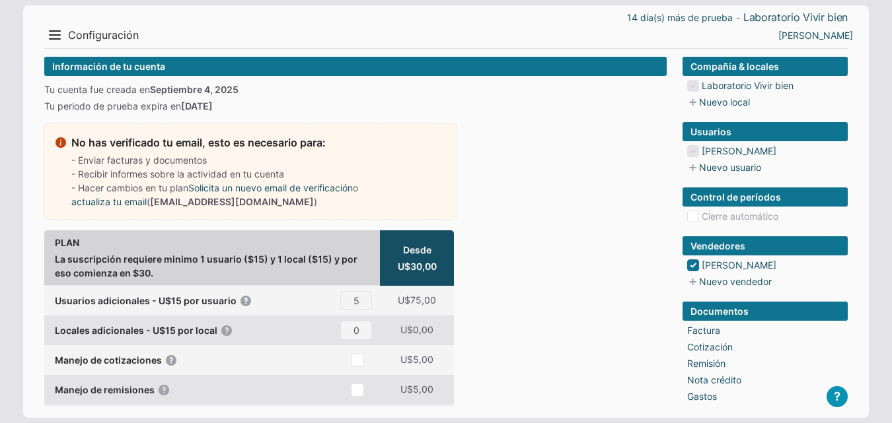
click at [55, 40] on button "Menu" at bounding box center [54, 34] width 21 height 21
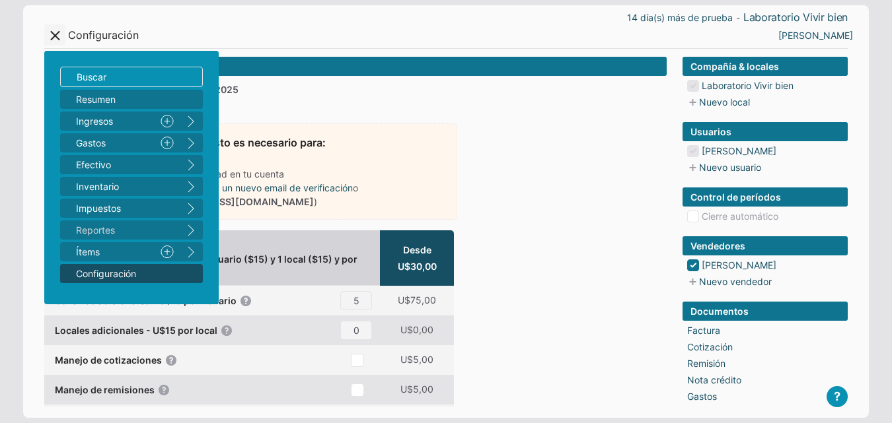
click at [451, 143] on section "No has verificado tu email, esto es necesario para: - Enviar facturas y documen…" at bounding box center [250, 172] width 413 height 96
